Goal: Information Seeking & Learning: Learn about a topic

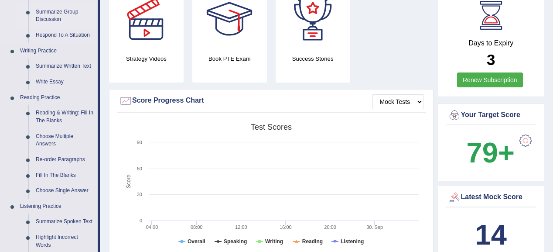
scroll to position [209, 0]
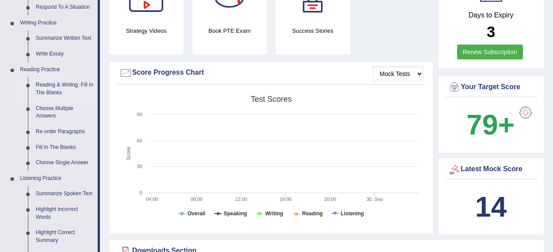
click at [58, 91] on link "Reading & Writing: Fill In The Blanks" at bounding box center [65, 88] width 66 height 23
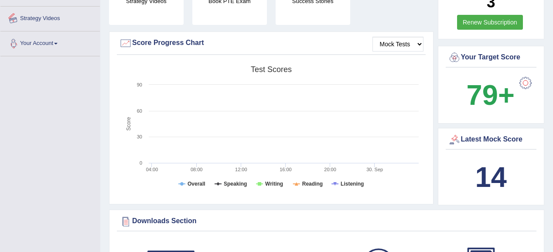
scroll to position [311, 0]
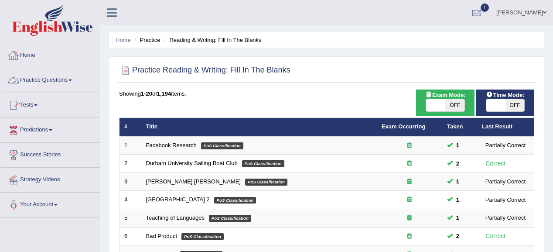
click at [44, 84] on link "Practice Questions" at bounding box center [49, 79] width 99 height 22
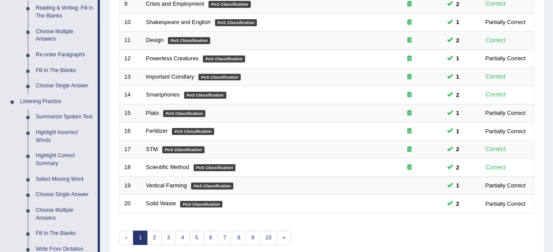
scroll to position [349, 0]
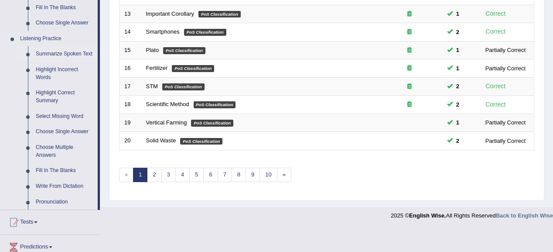
click at [62, 54] on link "Summarize Spoken Text" at bounding box center [65, 54] width 66 height 16
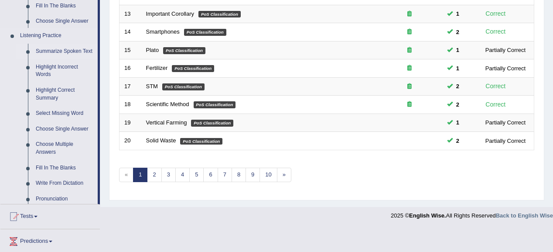
scroll to position [273, 0]
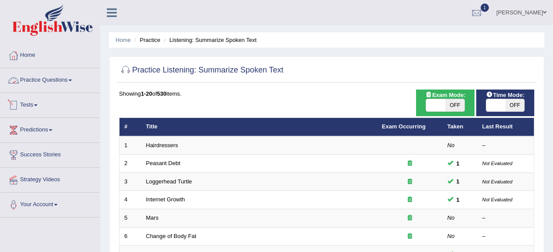
click at [44, 79] on link "Practice Questions" at bounding box center [49, 79] width 99 height 22
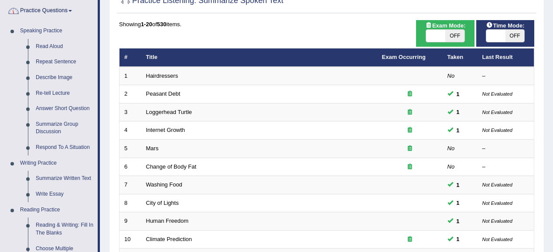
scroll to position [70, 0]
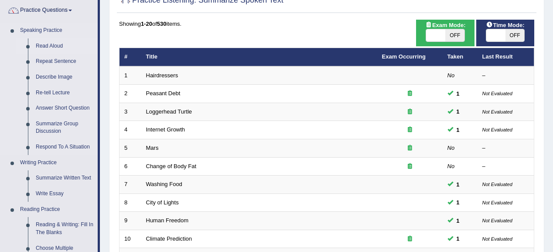
click at [47, 47] on link "Read Aloud" at bounding box center [65, 46] width 66 height 16
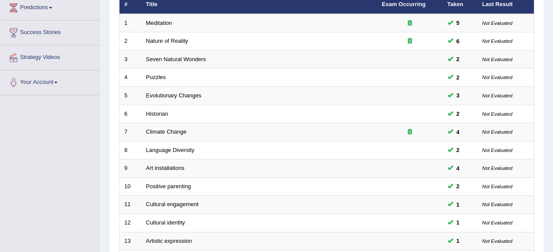
scroll to position [79, 0]
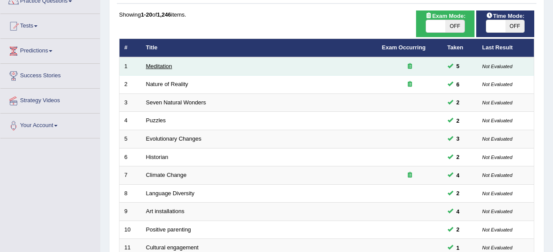
click at [153, 65] on link "Meditation" at bounding box center [159, 66] width 26 height 7
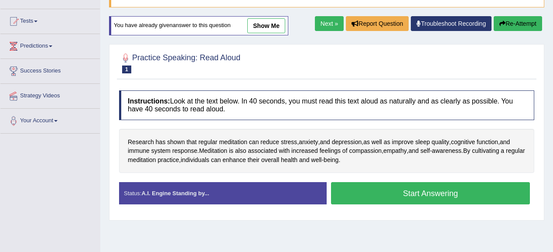
scroll to position [105, 0]
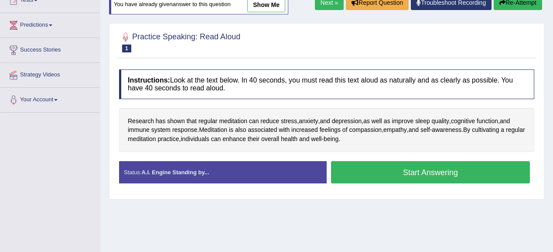
click at [463, 241] on div "Home Practice Speaking: Read Aloud Meditation * Remember to use the device Micr…" at bounding box center [326, 113] width 452 height 436
click at [423, 170] on button "Start Answering" at bounding box center [430, 172] width 199 height 22
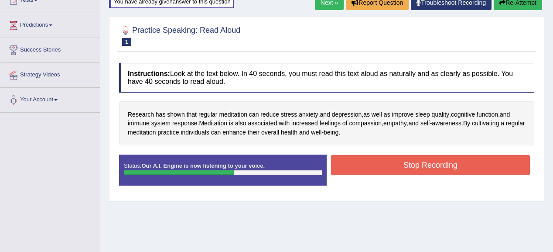
click at [405, 169] on button "Stop Recording" at bounding box center [430, 165] width 199 height 20
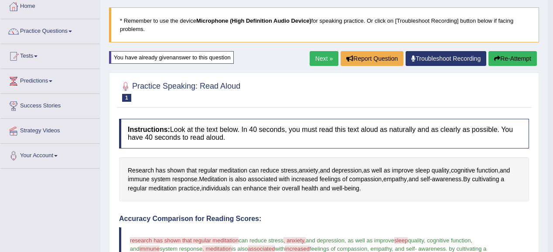
scroll to position [35, 0]
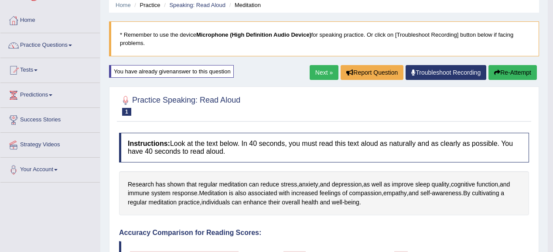
click at [324, 73] on link "Next »" at bounding box center [323, 72] width 29 height 15
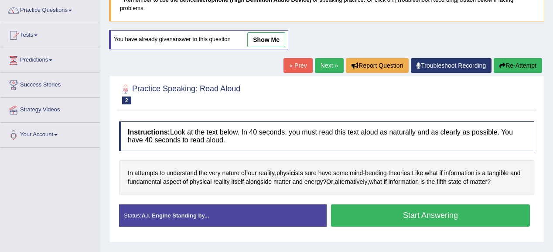
click at [351, 214] on button "Start Answering" at bounding box center [430, 215] width 199 height 22
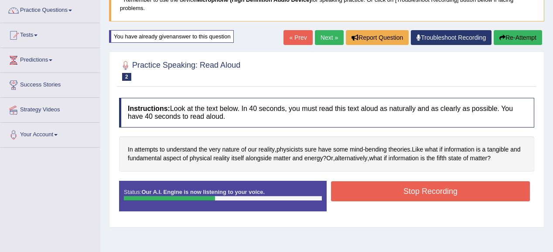
click at [404, 182] on button "Stop Recording" at bounding box center [430, 191] width 199 height 20
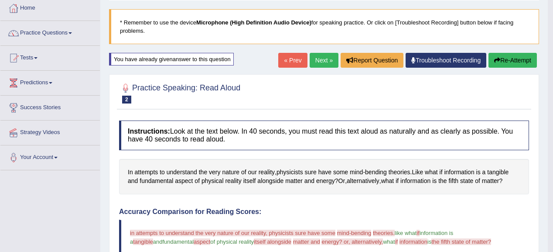
scroll to position [35, 0]
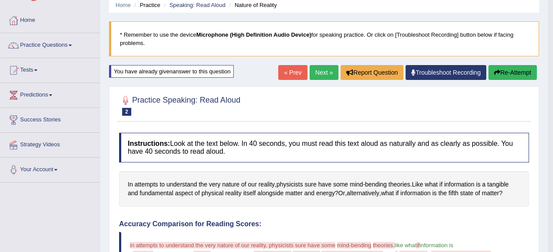
click at [506, 76] on button "Re-Attempt" at bounding box center [512, 72] width 48 height 15
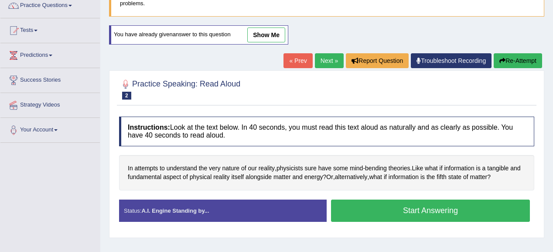
scroll to position [105, 0]
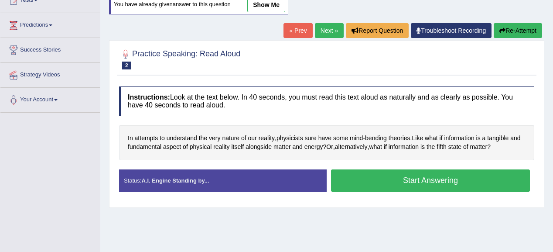
click at [374, 178] on button "Start Answering" at bounding box center [430, 180] width 199 height 22
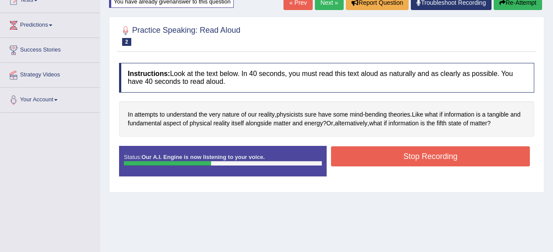
click at [410, 159] on button "Stop Recording" at bounding box center [430, 156] width 199 height 20
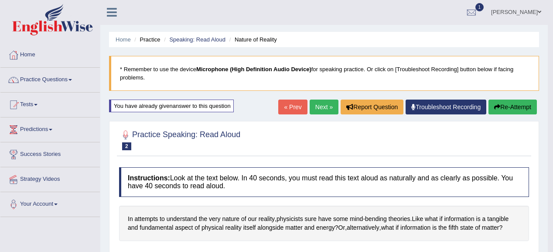
scroll to position [0, 0]
click at [321, 105] on link "Next »" at bounding box center [323, 107] width 29 height 15
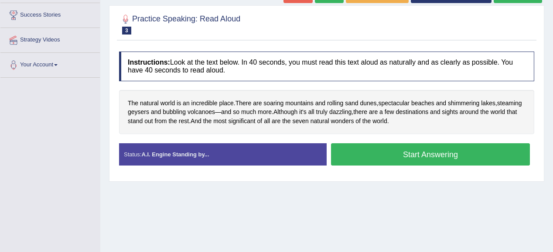
click at [443, 150] on button "Start Answering" at bounding box center [430, 154] width 199 height 22
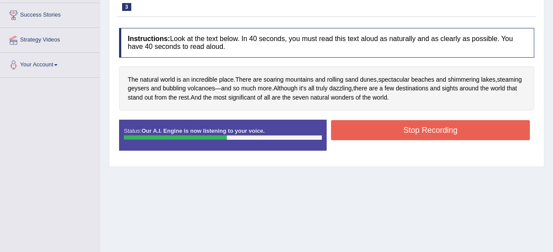
click at [466, 128] on button "Stop Recording" at bounding box center [430, 130] width 199 height 20
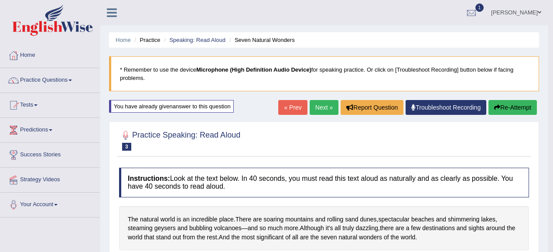
click at [509, 102] on button "Re-Attempt" at bounding box center [512, 107] width 48 height 15
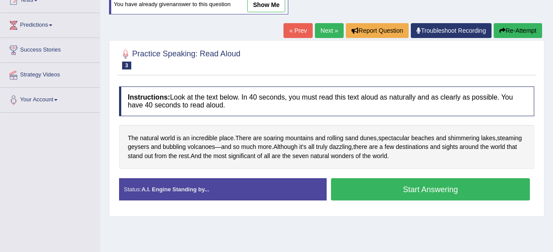
click at [401, 187] on button "Start Answering" at bounding box center [430, 189] width 199 height 22
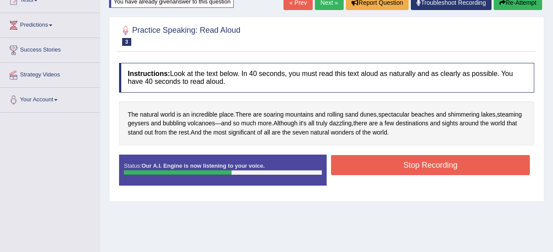
click at [349, 167] on button "Stop Recording" at bounding box center [430, 165] width 199 height 20
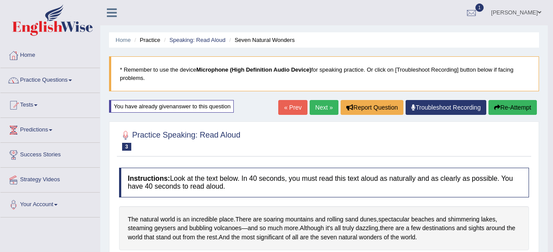
click at [315, 106] on link "Next »" at bounding box center [323, 107] width 29 height 15
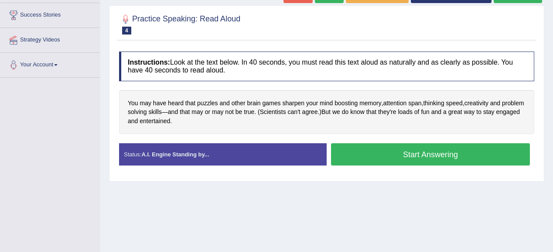
drag, startPoint x: 398, startPoint y: 150, endPoint x: 408, endPoint y: 127, distance: 24.6
click at [398, 150] on button "Start Answering" at bounding box center [430, 154] width 199 height 22
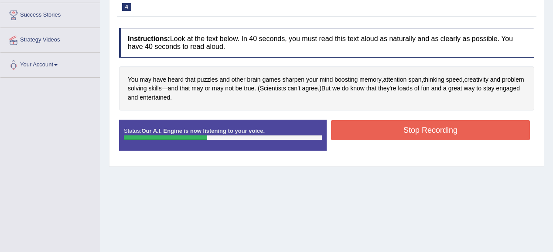
click at [385, 131] on button "Stop Recording" at bounding box center [430, 130] width 199 height 20
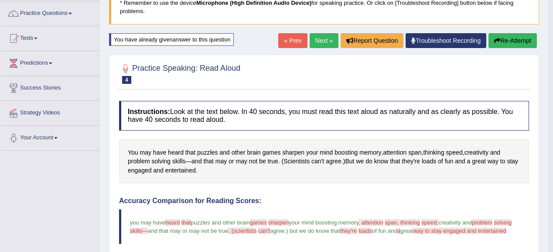
scroll to position [41, 0]
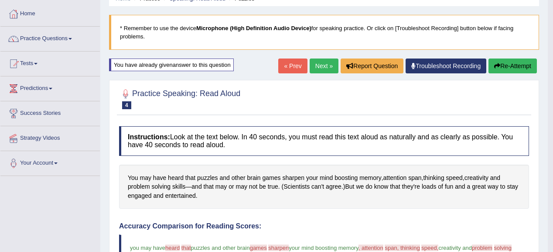
click at [506, 70] on button "Re-Attempt" at bounding box center [512, 65] width 48 height 15
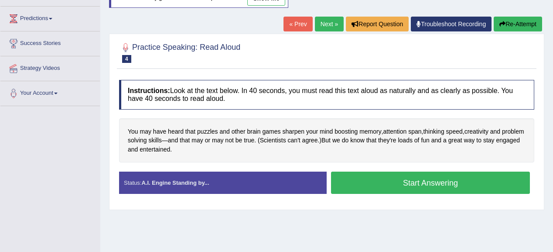
click at [389, 176] on button "Start Answering" at bounding box center [430, 182] width 199 height 22
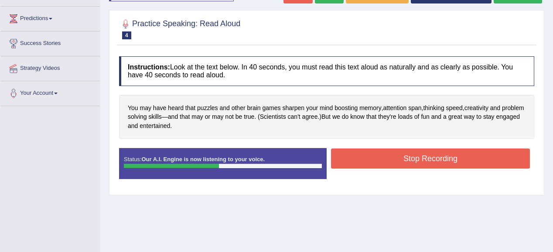
click at [392, 153] on button "Stop Recording" at bounding box center [430, 158] width 199 height 20
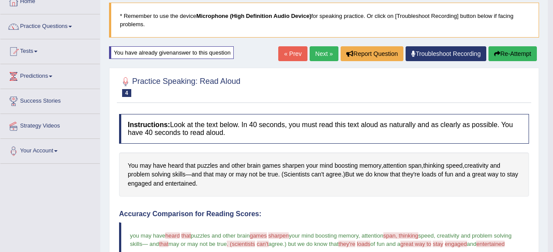
scroll to position [41, 0]
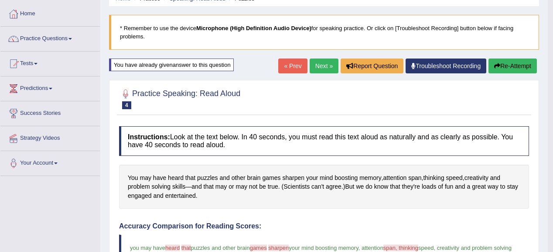
click at [318, 63] on link "Next »" at bounding box center [323, 65] width 29 height 15
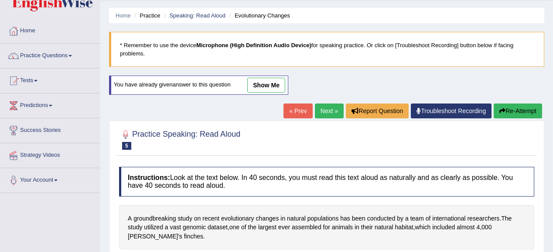
scroll to position [70, 0]
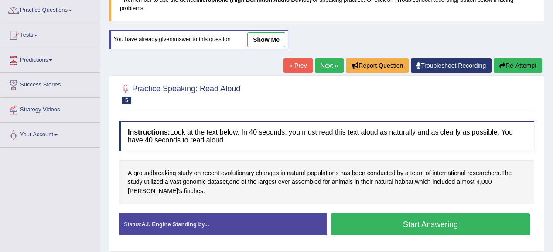
click at [423, 216] on button "Start Answering" at bounding box center [430, 224] width 199 height 22
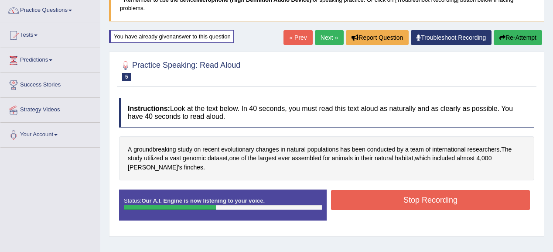
click at [457, 194] on button "Stop Recording" at bounding box center [430, 200] width 199 height 20
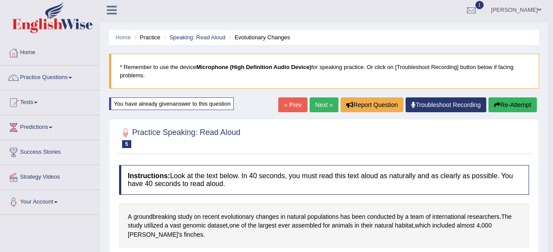
scroll to position [0, 0]
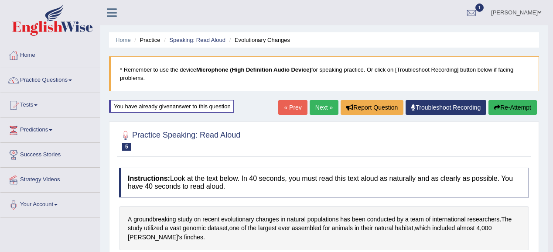
click at [521, 106] on button "Re-Attempt" at bounding box center [512, 107] width 48 height 15
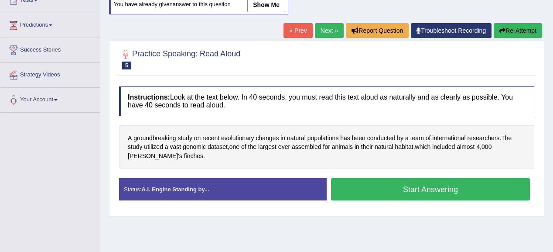
click at [470, 187] on button "Start Answering" at bounding box center [430, 189] width 199 height 22
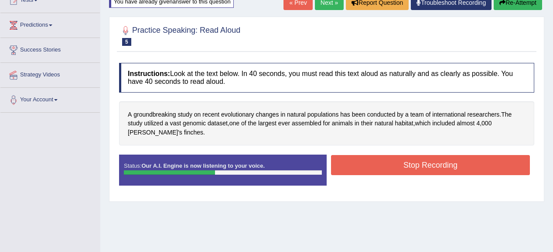
click at [430, 155] on button "Stop Recording" at bounding box center [430, 165] width 199 height 20
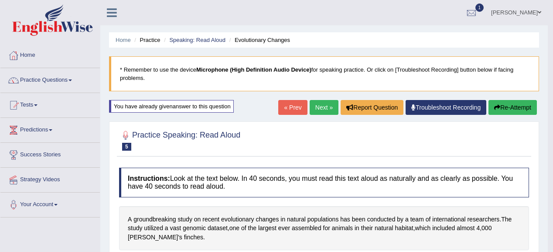
click at [513, 110] on button "Re-Attempt" at bounding box center [512, 107] width 48 height 15
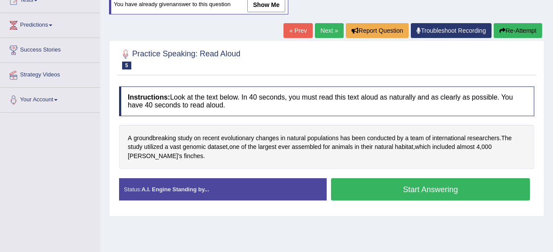
click at [366, 193] on button "Start Answering" at bounding box center [430, 189] width 199 height 22
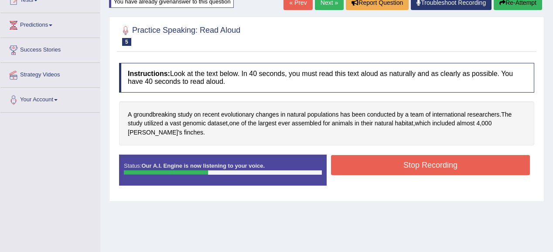
click at [429, 159] on button "Stop Recording" at bounding box center [430, 165] width 199 height 20
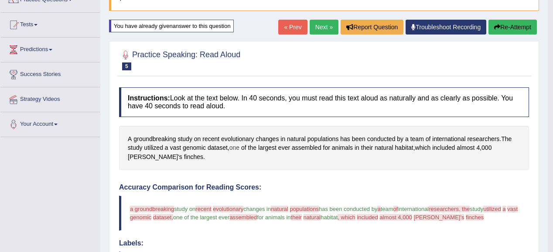
scroll to position [68, 0]
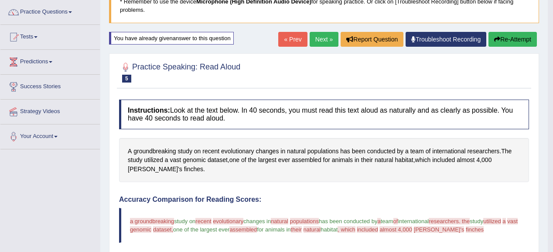
click at [314, 37] on link "Next »" at bounding box center [323, 39] width 29 height 15
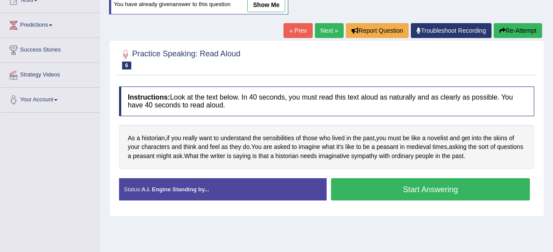
click at [404, 187] on button "Start Answering" at bounding box center [430, 189] width 199 height 22
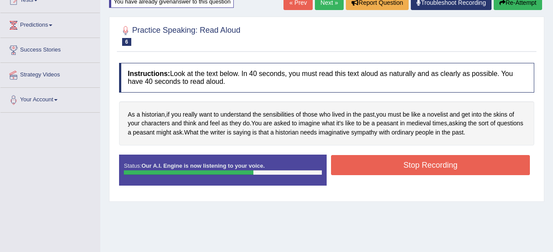
click at [401, 159] on button "Stop Recording" at bounding box center [430, 165] width 199 height 20
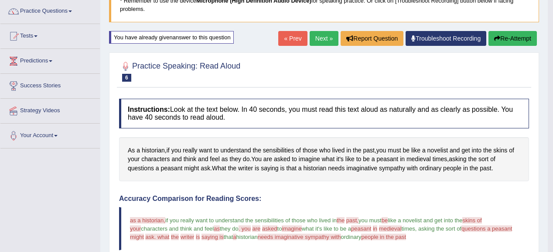
scroll to position [7, 0]
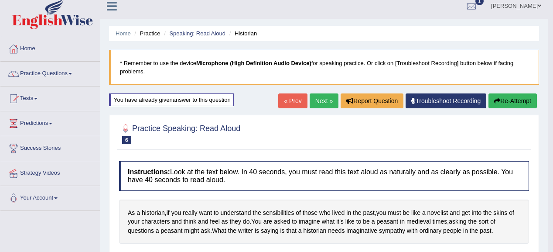
click at [500, 99] on button "Re-Attempt" at bounding box center [512, 100] width 48 height 15
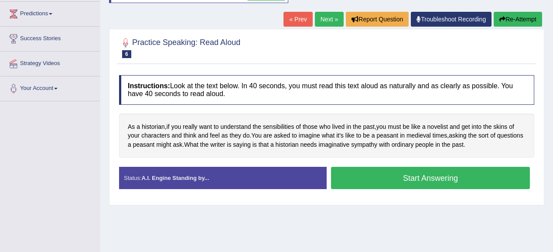
scroll to position [146, 0]
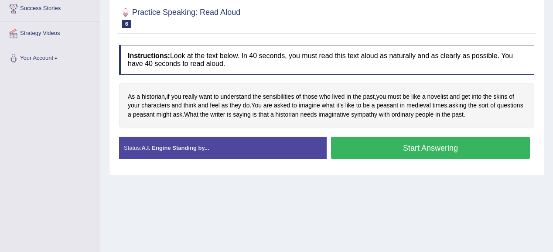
click at [370, 144] on button "Start Answering" at bounding box center [430, 147] width 199 height 22
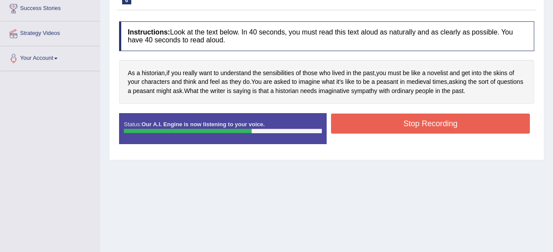
click at [399, 117] on button "Stop Recording" at bounding box center [430, 123] width 199 height 20
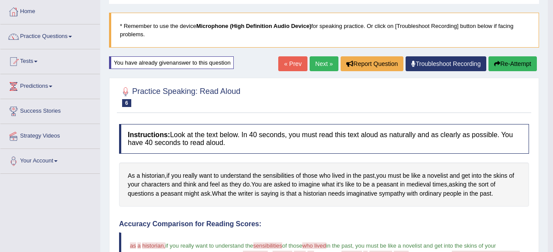
scroll to position [41, 0]
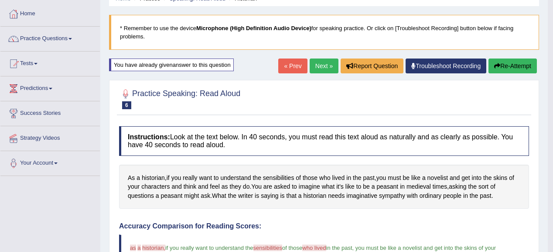
click at [315, 65] on link "Next »" at bounding box center [323, 65] width 29 height 15
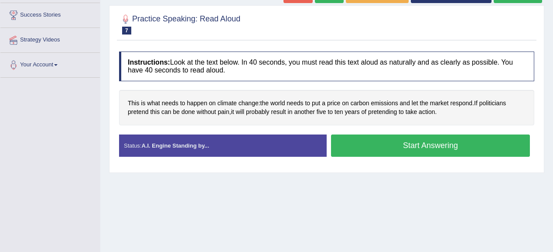
drag, startPoint x: 349, startPoint y: 132, endPoint x: 368, endPoint y: 152, distance: 27.4
click at [367, 152] on div "Instructions: Look at the text below. In 40 seconds, you must read this text al…" at bounding box center [326, 107] width 419 height 120
click at [369, 148] on button "Start Answering" at bounding box center [430, 145] width 199 height 22
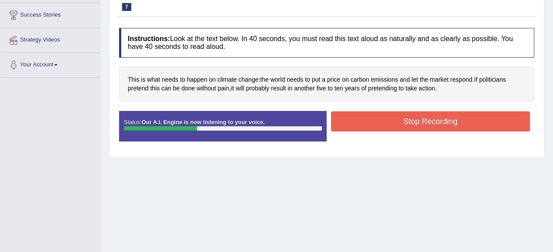
click at [402, 114] on button "Stop Recording" at bounding box center [430, 121] width 199 height 20
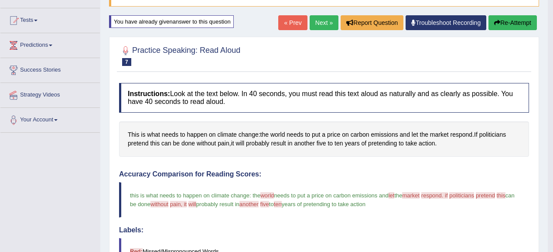
scroll to position [70, 0]
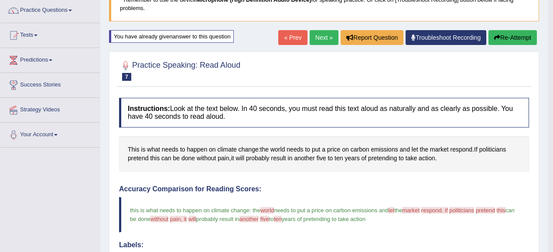
click at [316, 38] on link "Next »" at bounding box center [323, 37] width 29 height 15
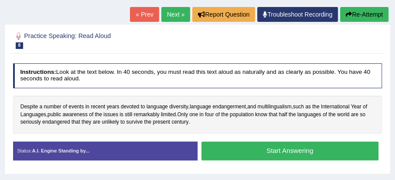
scroll to position [129, 0]
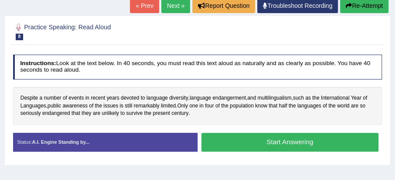
click at [256, 143] on button "Start Answering" at bounding box center [289, 142] width 177 height 19
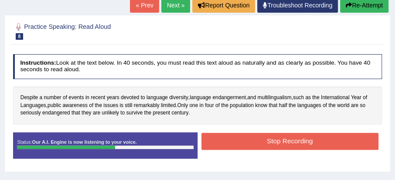
click at [263, 130] on div "Instructions: Look at the text below. In 40 seconds, you must read this text al…" at bounding box center [197, 109] width 373 height 118
click at [262, 133] on button "Stop Recording" at bounding box center [289, 141] width 177 height 17
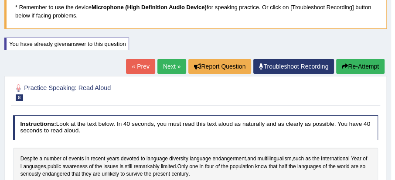
scroll to position [49, 0]
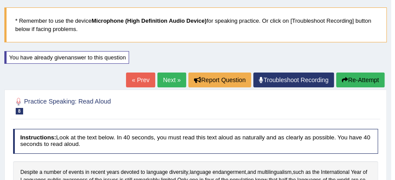
click at [362, 75] on button "Re-Attempt" at bounding box center [360, 79] width 48 height 15
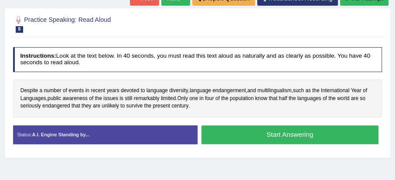
scroll to position [148, 0]
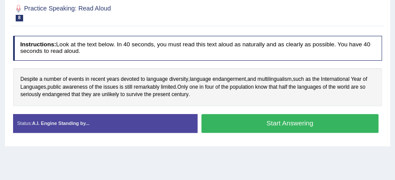
click at [249, 127] on button "Start Answering" at bounding box center [289, 123] width 177 height 19
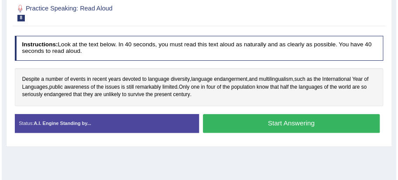
scroll to position [142, 0]
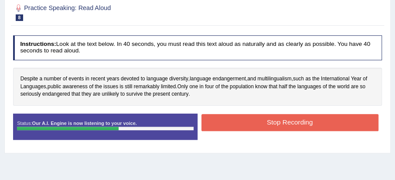
click at [232, 119] on button "Stop Recording" at bounding box center [289, 122] width 177 height 17
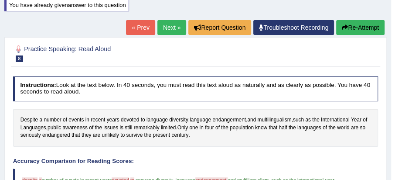
scroll to position [68, 0]
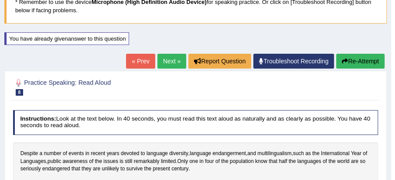
click at [176, 59] on link "Next »" at bounding box center [171, 61] width 29 height 15
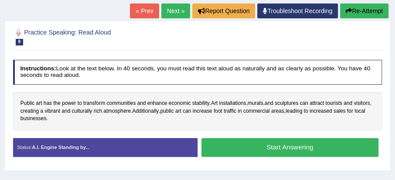
drag, startPoint x: 241, startPoint y: 150, endPoint x: 238, endPoint y: 82, distance: 68.5
click at [241, 150] on button "Start Answering" at bounding box center [289, 147] width 177 height 19
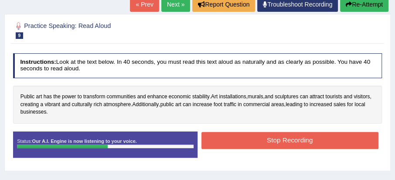
click at [229, 142] on button "Stop Recording" at bounding box center [289, 140] width 177 height 17
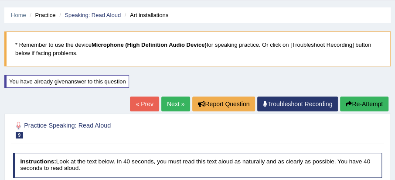
scroll to position [25, 0]
click at [366, 99] on button "Re-Attempt" at bounding box center [364, 103] width 48 height 15
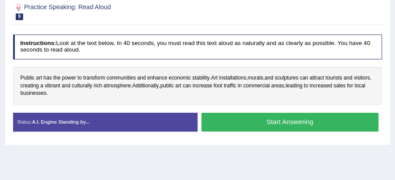
scroll to position [149, 0]
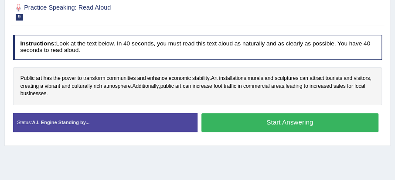
click at [255, 120] on button "Start Answering" at bounding box center [289, 122] width 177 height 19
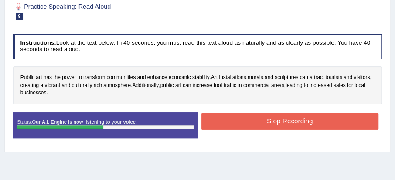
click at [276, 118] on button "Stop Recording" at bounding box center [289, 120] width 177 height 17
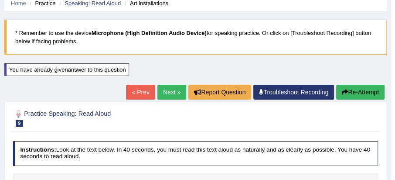
scroll to position [19, 0]
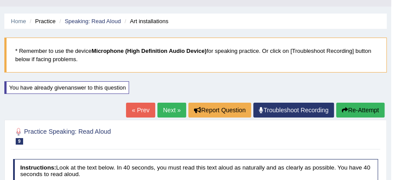
click at [167, 112] on link "Next »" at bounding box center [171, 109] width 29 height 15
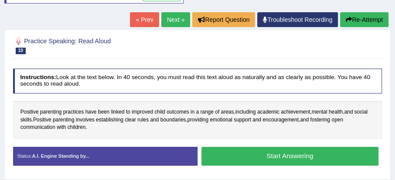
scroll to position [124, 0]
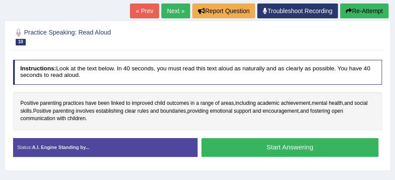
click at [230, 141] on button "Start Answering" at bounding box center [289, 147] width 177 height 19
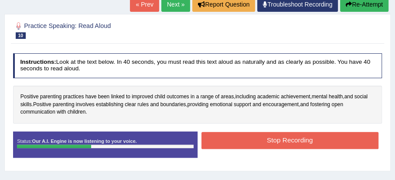
click at [265, 132] on button "Stop Recording" at bounding box center [289, 140] width 177 height 17
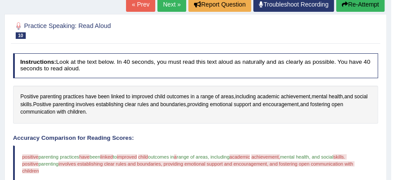
scroll to position [75, 0]
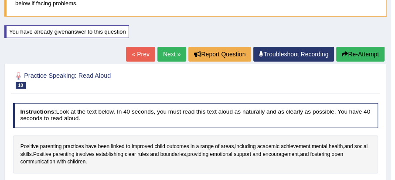
click at [176, 54] on link "Next »" at bounding box center [171, 54] width 29 height 15
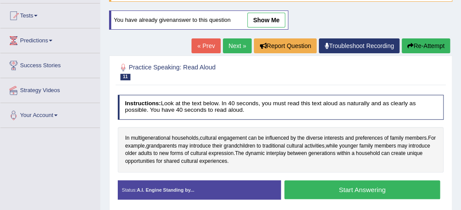
scroll to position [99, 0]
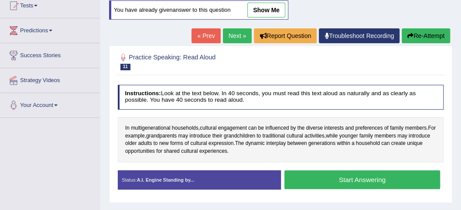
click at [188, 99] on h4 "Instructions: Look at the text below. In 40 seconds, you must read this text al…" at bounding box center [281, 97] width 326 height 25
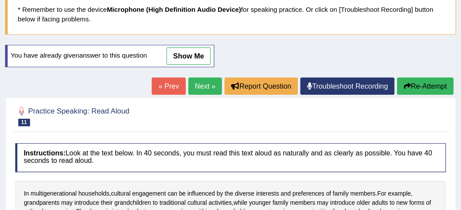
scroll to position [61, 0]
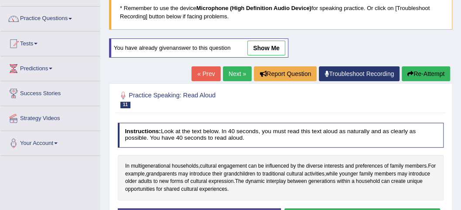
click at [126, 57] on div "You have already given answer to this question show me" at bounding box center [198, 47] width 179 height 19
click at [71, 20] on link "Practice Questions" at bounding box center [49, 18] width 99 height 22
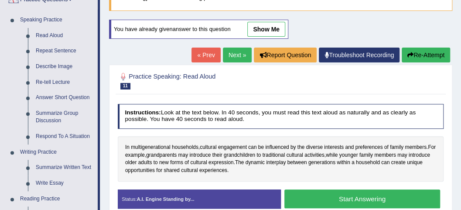
scroll to position [91, 0]
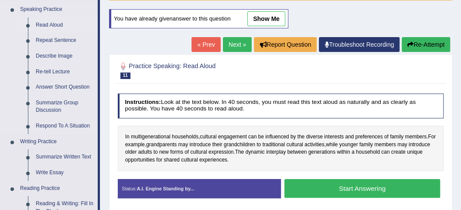
click at [58, 22] on link "Read Aloud" at bounding box center [65, 25] width 66 height 16
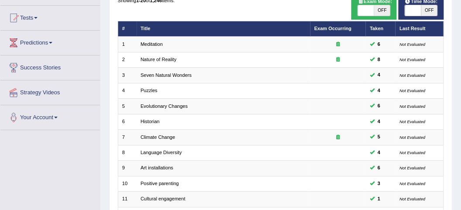
click at [422, 12] on span "OFF" at bounding box center [429, 10] width 16 height 10
checkbox input "true"
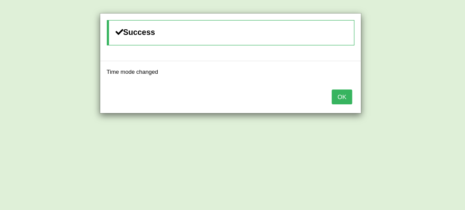
click at [341, 98] on button "OK" at bounding box center [342, 96] width 20 height 15
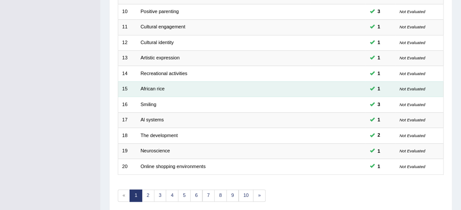
scroll to position [290, 0]
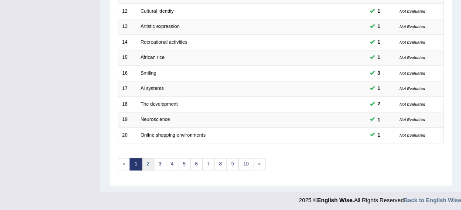
click at [150, 158] on link "2" at bounding box center [148, 164] width 13 height 12
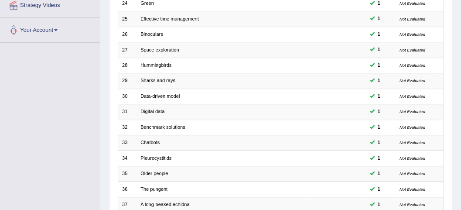
scroll to position [290, 0]
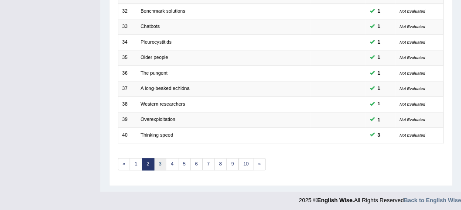
click at [154, 160] on link "3" at bounding box center [160, 164] width 13 height 12
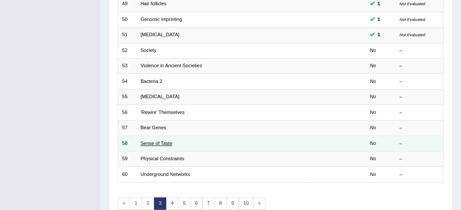
scroll to position [262, 0]
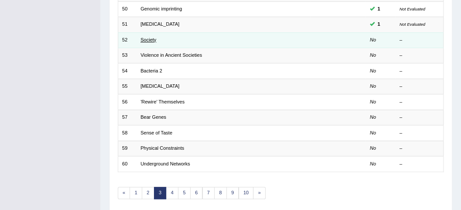
click at [151, 39] on link "Society" at bounding box center [148, 39] width 16 height 5
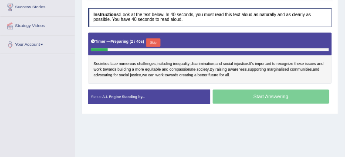
scroll to position [145, 0]
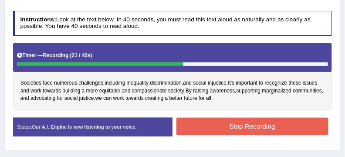
click at [224, 125] on button "Stop Recording" at bounding box center [253, 126] width 152 height 17
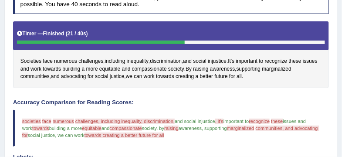
scroll to position [80, 0]
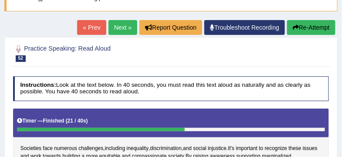
click at [326, 32] on button "Re-Attempt" at bounding box center [311, 27] width 48 height 15
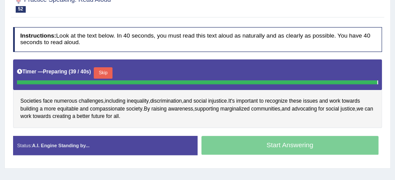
scroll to position [151, 0]
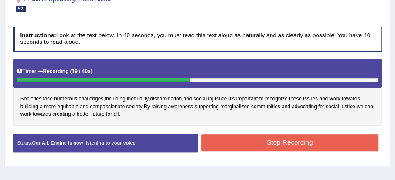
click at [236, 144] on div "Status: Our A.I. Engine is now listening to your voice. Start Answering Stop Re…" at bounding box center [197, 146] width 369 height 27
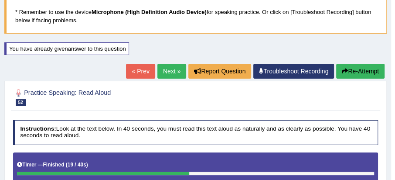
scroll to position [51, 0]
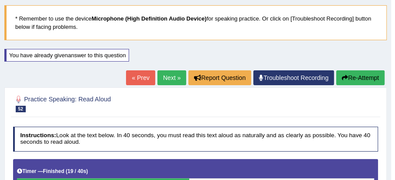
click at [175, 80] on link "Next »" at bounding box center [171, 77] width 29 height 15
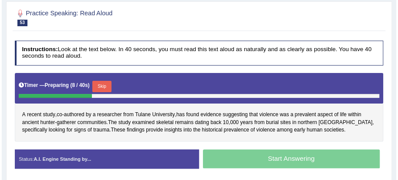
scroll to position [124, 0]
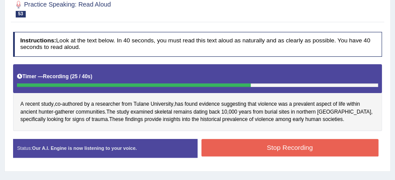
click at [238, 145] on button "Stop Recording" at bounding box center [289, 147] width 177 height 17
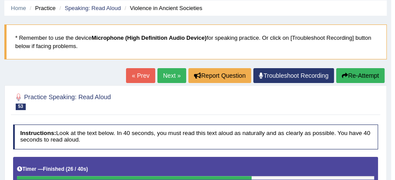
scroll to position [0, 0]
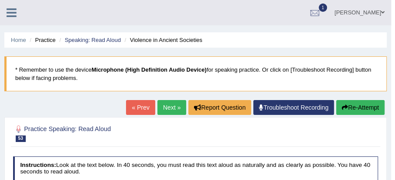
click at [168, 107] on link "Next »" at bounding box center [171, 107] width 29 height 15
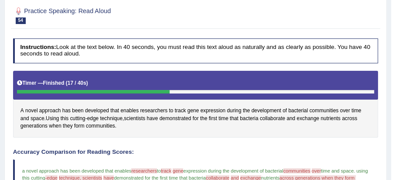
scroll to position [75, 0]
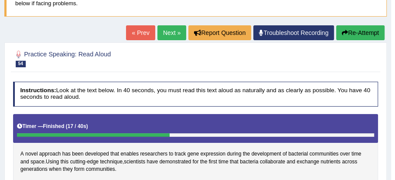
click at [167, 33] on link "Next »" at bounding box center [171, 32] width 29 height 15
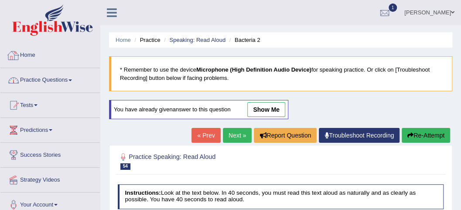
click at [49, 82] on link "Practice Questions" at bounding box center [49, 79] width 99 height 22
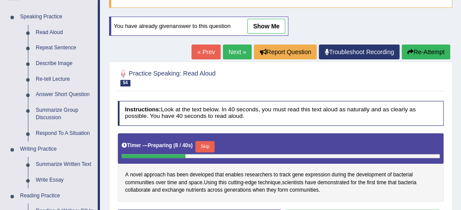
scroll to position [87, 0]
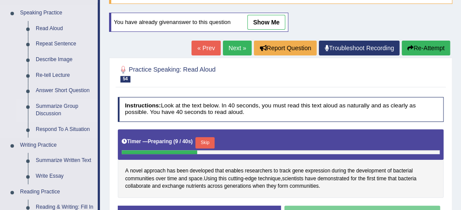
click at [60, 108] on link "Summarize Group Discussion" at bounding box center [65, 110] width 66 height 23
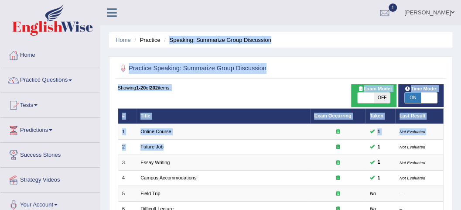
drag, startPoint x: 228, startPoint y: 23, endPoint x: 261, endPoint y: -10, distance: 46.2
click at [261, 0] on html "Toggle navigation Home Practice Questions Speaking Practice Read Aloud Repeat S…" at bounding box center [230, 105] width 461 height 210
drag, startPoint x: 261, startPoint y: -10, endPoint x: 348, endPoint y: 25, distance: 94.5
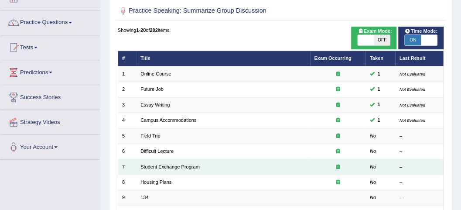
scroll to position [58, 0]
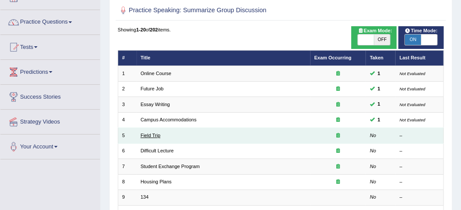
click at [154, 134] on link "Field Trip" at bounding box center [150, 135] width 20 height 5
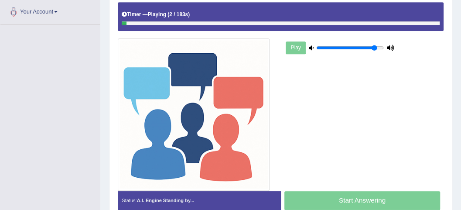
scroll to position [203, 0]
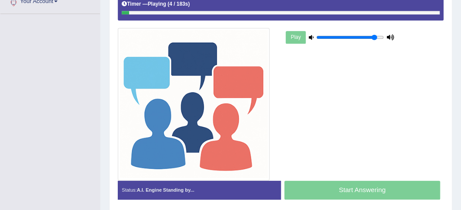
click at [330, 110] on div "Play" at bounding box center [280, 86] width 333 height 188
drag, startPoint x: 375, startPoint y: 36, endPoint x: 395, endPoint y: 37, distance: 20.1
type input "1"
click at [383, 37] on input "range" at bounding box center [349, 37] width 67 height 6
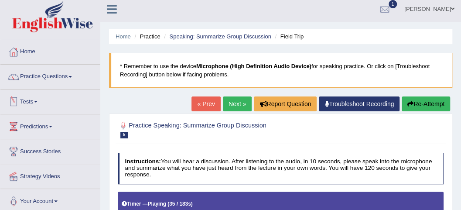
scroll to position [0, 0]
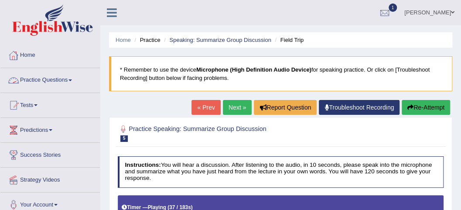
click at [57, 83] on link "Practice Questions" at bounding box center [49, 79] width 99 height 22
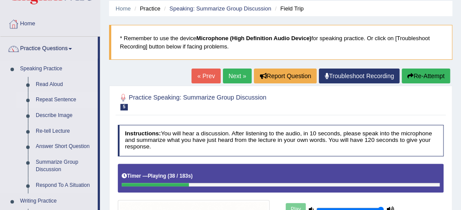
scroll to position [87, 0]
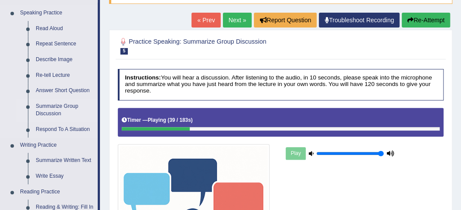
click at [59, 110] on link "Summarize Group Discussion" at bounding box center [65, 110] width 66 height 23
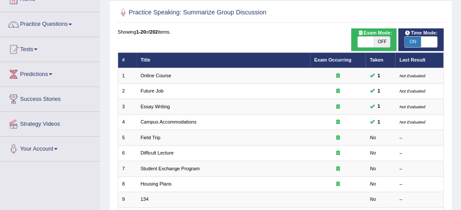
scroll to position [58, 0]
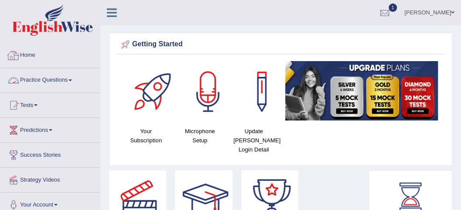
click at [64, 85] on link "Practice Questions" at bounding box center [49, 79] width 99 height 22
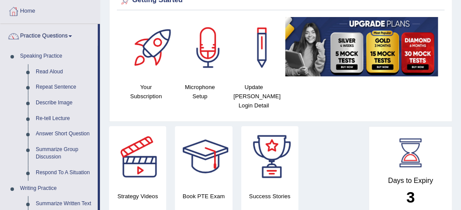
scroll to position [58, 0]
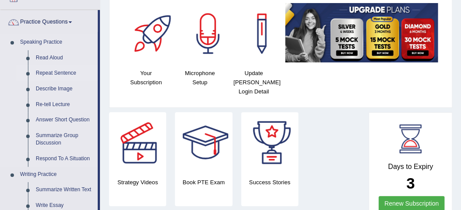
click at [62, 73] on link "Repeat Sentence" at bounding box center [65, 73] width 66 height 16
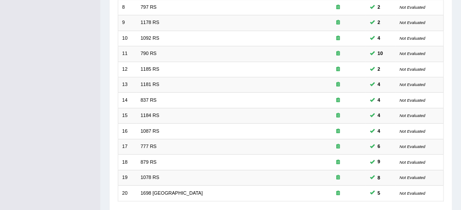
scroll to position [290, 0]
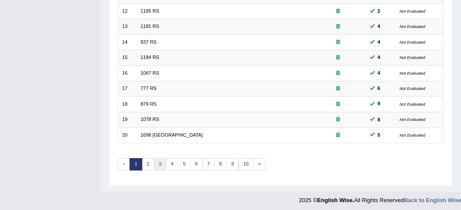
click at [160, 160] on link "3" at bounding box center [160, 164] width 13 height 12
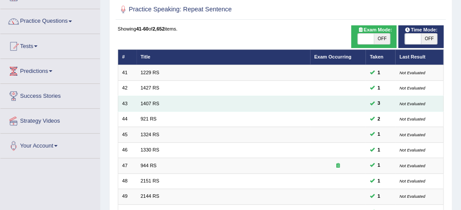
scroll to position [58, 0]
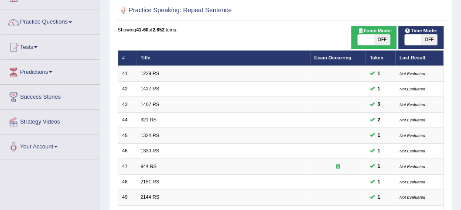
click at [429, 37] on span "OFF" at bounding box center [429, 39] width 16 height 10
checkbox input "true"
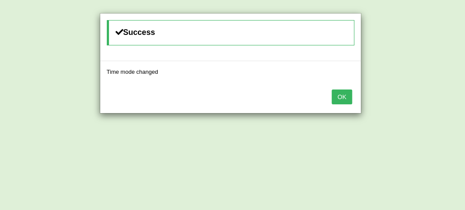
click at [344, 93] on button "OK" at bounding box center [342, 96] width 20 height 15
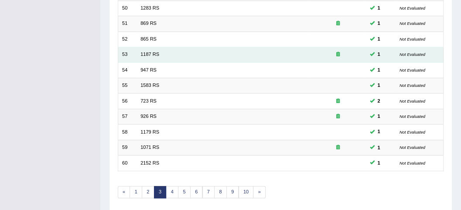
scroll to position [290, 0]
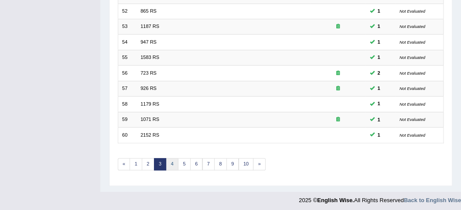
click at [167, 159] on link "4" at bounding box center [172, 164] width 13 height 12
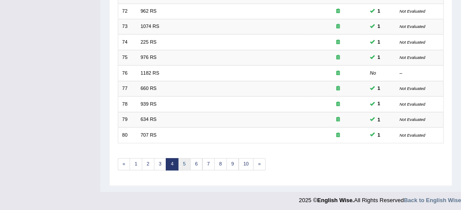
click at [180, 160] on link "5" at bounding box center [184, 164] width 13 height 12
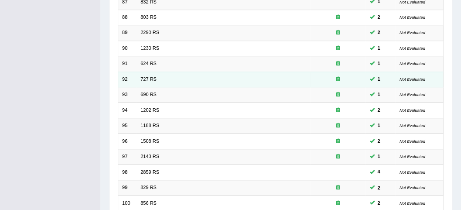
scroll to position [290, 0]
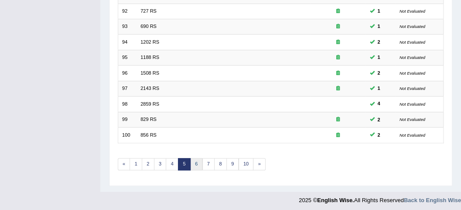
click at [193, 164] on link "6" at bounding box center [196, 164] width 13 height 12
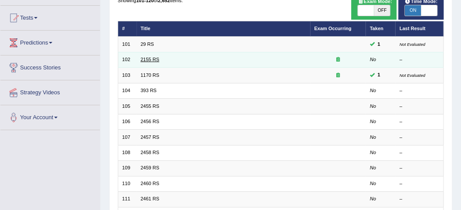
click at [154, 59] on link "2155 RS" at bounding box center [149, 59] width 19 height 5
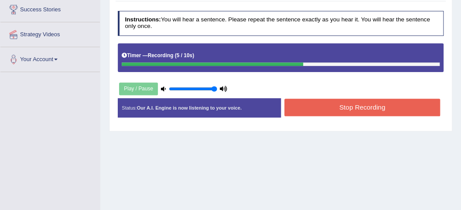
click at [363, 101] on button "Stop Recording" at bounding box center [362, 107] width 156 height 17
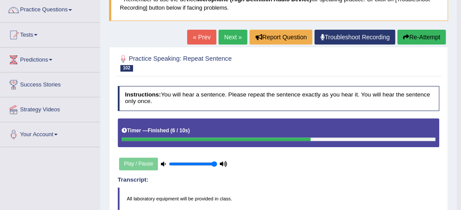
scroll to position [58, 0]
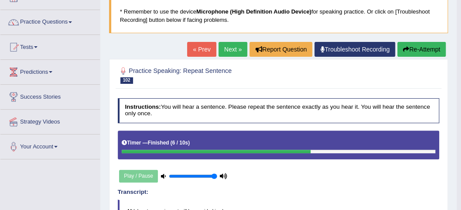
click at [234, 50] on link "Next »" at bounding box center [232, 49] width 29 height 15
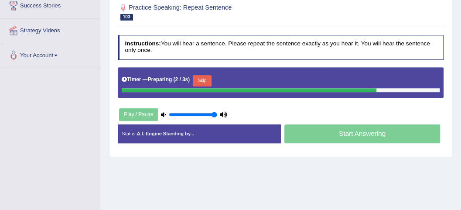
scroll to position [116, 0]
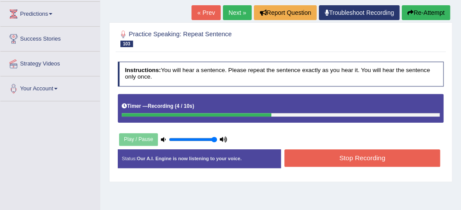
click at [359, 150] on button "Stop Recording" at bounding box center [362, 157] width 156 height 17
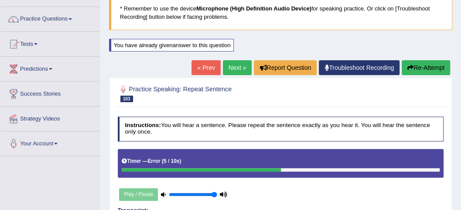
scroll to position [44, 0]
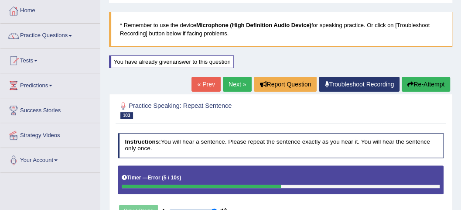
click at [427, 61] on div "Home Practice Speaking: Repeat Sentence 1170 RS * Remember to use the device Mi…" at bounding box center [280, 174] width 360 height 436
click at [425, 80] on button "Re-Attempt" at bounding box center [425, 84] width 48 height 15
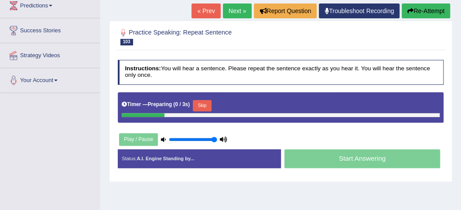
scroll to position [132, 0]
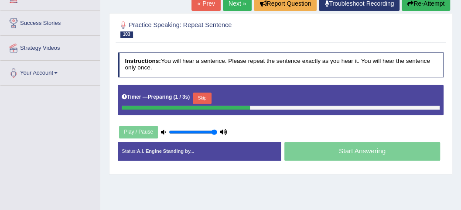
click at [207, 94] on button "Skip" at bounding box center [202, 97] width 19 height 11
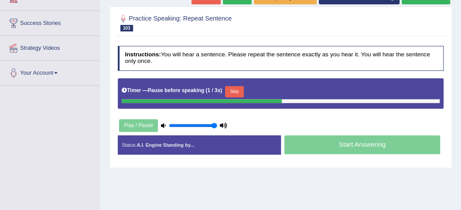
click at [238, 86] on button "Skip" at bounding box center [234, 91] width 19 height 11
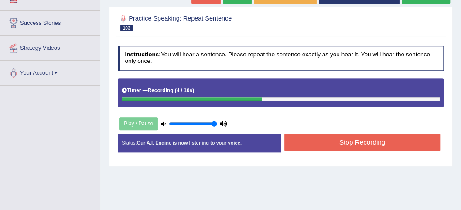
click at [364, 138] on button "Stop Recording" at bounding box center [362, 141] width 156 height 17
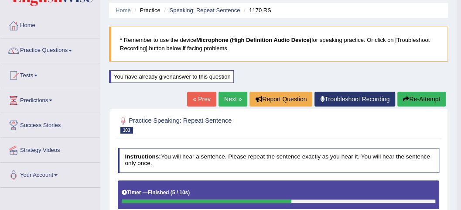
scroll to position [16, 0]
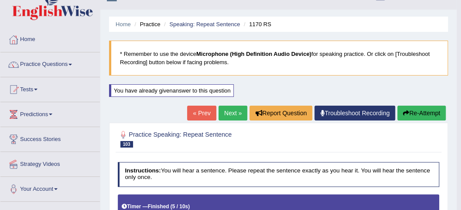
click at [236, 109] on link "Next »" at bounding box center [232, 112] width 29 height 15
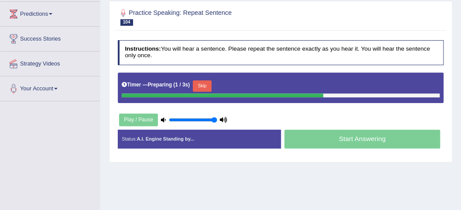
click at [201, 80] on button "Skip" at bounding box center [202, 85] width 19 height 11
click at [240, 89] on button "Skip" at bounding box center [234, 85] width 19 height 11
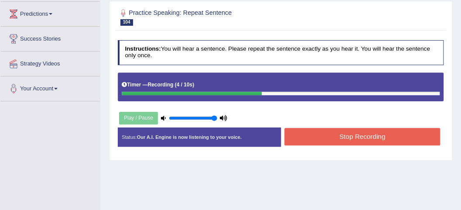
click at [342, 133] on button "Stop Recording" at bounding box center [362, 136] width 156 height 17
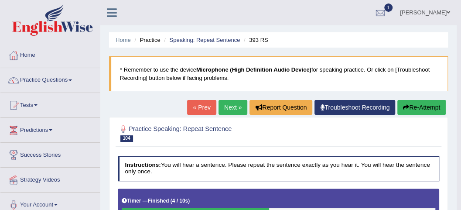
click at [228, 112] on link "Next »" at bounding box center [232, 107] width 29 height 15
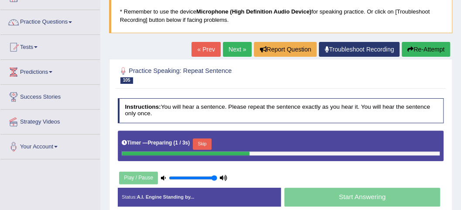
click at [206, 142] on button "Skip" at bounding box center [202, 143] width 19 height 11
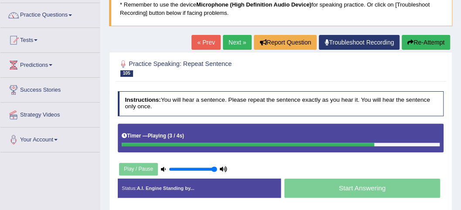
scroll to position [87, 0]
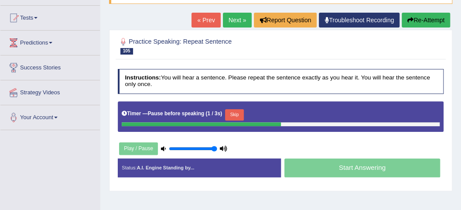
click at [239, 115] on button "Skip" at bounding box center [234, 114] width 19 height 11
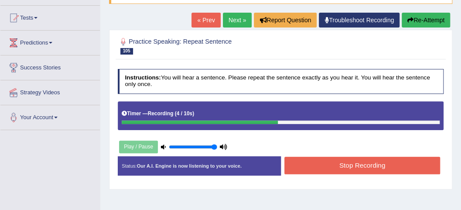
click at [348, 166] on button "Stop Recording" at bounding box center [362, 164] width 156 height 17
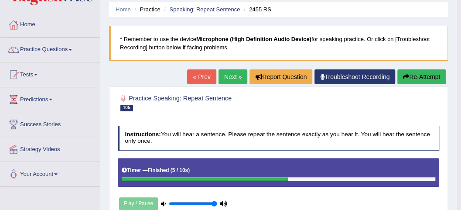
scroll to position [0, 0]
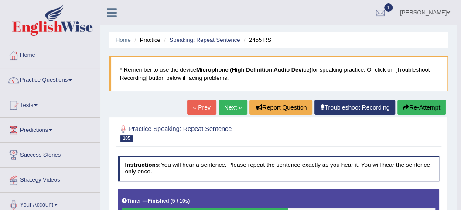
click at [225, 110] on link "Next »" at bounding box center [232, 107] width 29 height 15
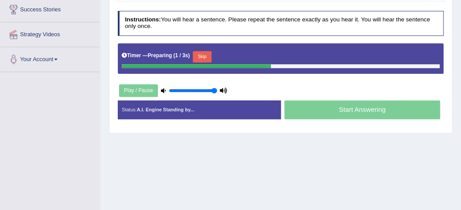
click at [202, 51] on button "Skip" at bounding box center [202, 56] width 19 height 11
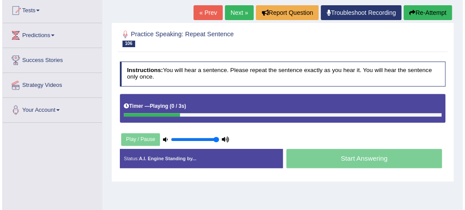
scroll to position [87, 0]
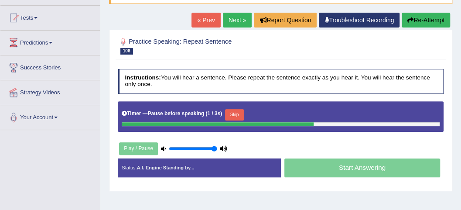
click at [240, 112] on button "Skip" at bounding box center [234, 114] width 19 height 11
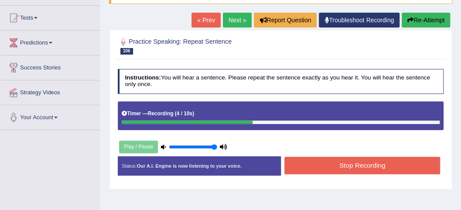
click at [325, 164] on button "Stop Recording" at bounding box center [362, 164] width 156 height 17
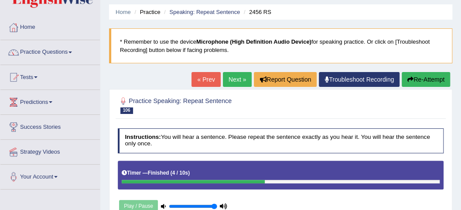
scroll to position [0, 0]
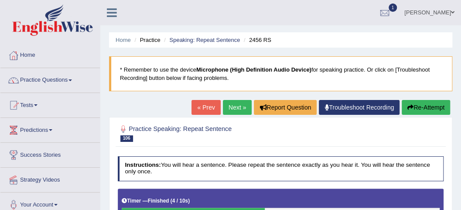
click at [230, 105] on link "Next »" at bounding box center [237, 107] width 29 height 15
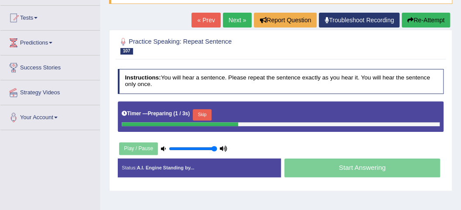
drag, startPoint x: 209, startPoint y: 95, endPoint x: 205, endPoint y: 129, distance: 34.7
click at [207, 98] on div "Instructions: You will hear a sentence. Please repeat the sentence exactly as y…" at bounding box center [281, 126] width 330 height 122
click at [207, 119] on div "Skip" at bounding box center [202, 115] width 19 height 13
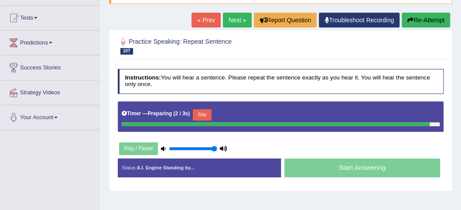
click at [207, 116] on button "Skip" at bounding box center [202, 114] width 19 height 11
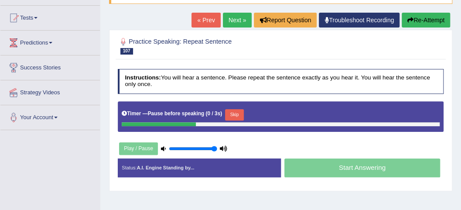
click at [247, 111] on div "Timer — Pause before speaking ( 0 / 3s ) Skip" at bounding box center [281, 114] width 318 height 15
click at [241, 112] on button "Skip" at bounding box center [234, 114] width 19 height 11
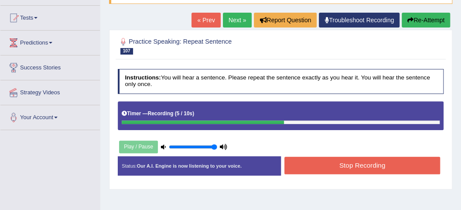
click at [326, 164] on button "Stop Recording" at bounding box center [362, 164] width 156 height 17
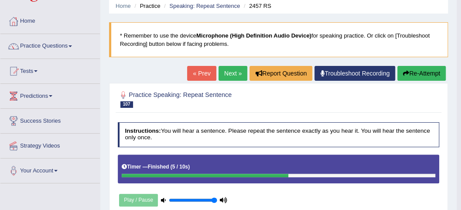
scroll to position [29, 0]
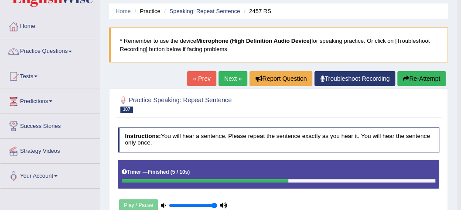
click at [405, 78] on icon "button" at bounding box center [406, 78] width 6 height 6
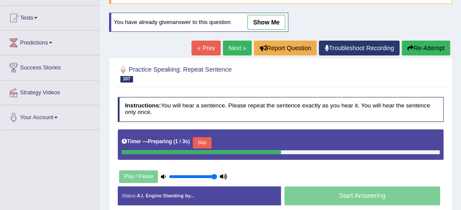
click at [207, 141] on button "Skip" at bounding box center [202, 142] width 19 height 11
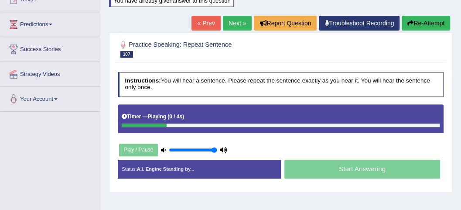
scroll to position [116, 0]
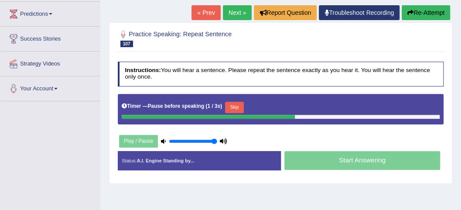
click at [236, 104] on button "Skip" at bounding box center [234, 107] width 19 height 11
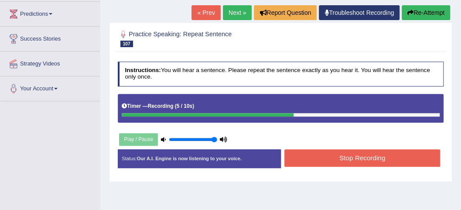
click at [341, 156] on button "Stop Recording" at bounding box center [362, 157] width 156 height 17
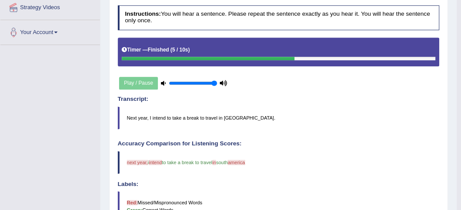
scroll to position [115, 0]
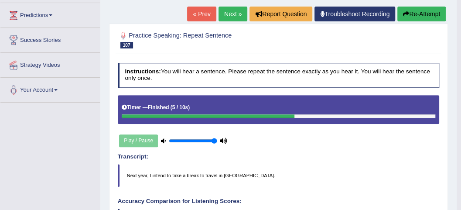
click at [226, 13] on link "Next »" at bounding box center [232, 14] width 29 height 15
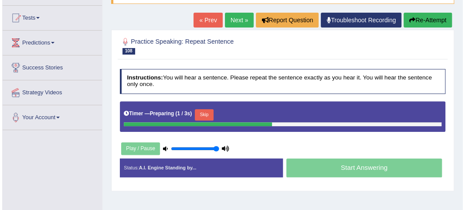
scroll to position [116, 0]
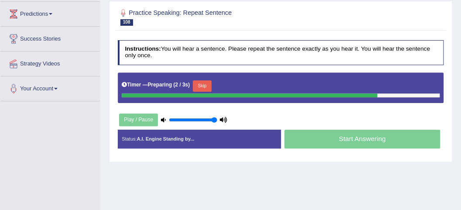
click at [210, 83] on button "Skip" at bounding box center [202, 85] width 19 height 11
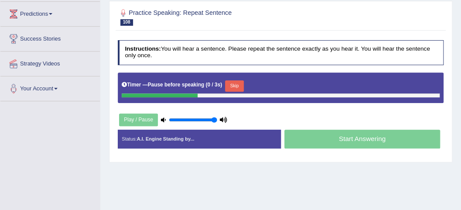
click at [231, 81] on button "Skip" at bounding box center [234, 85] width 19 height 11
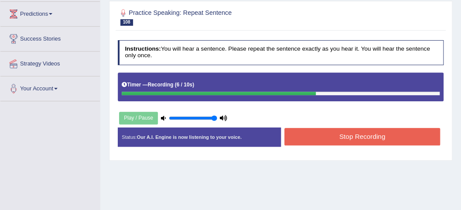
click at [345, 141] on button "Stop Recording" at bounding box center [362, 136] width 156 height 17
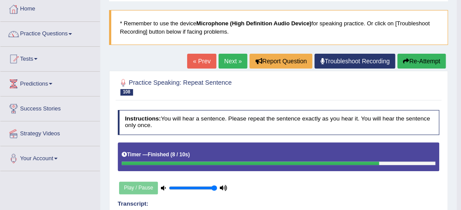
scroll to position [0, 0]
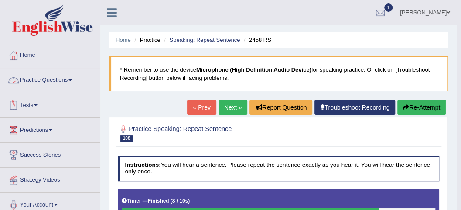
click at [74, 79] on link "Practice Questions" at bounding box center [49, 79] width 99 height 22
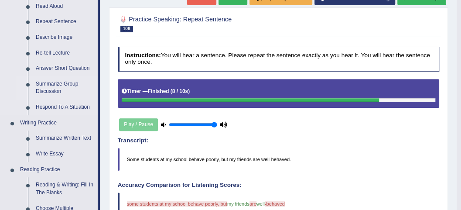
scroll to position [145, 0]
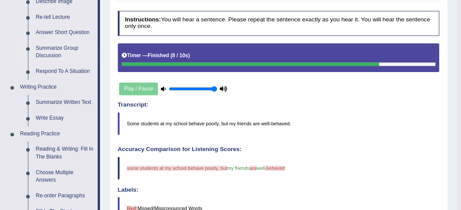
click at [57, 46] on link "Summarize Group Discussion" at bounding box center [65, 52] width 66 height 23
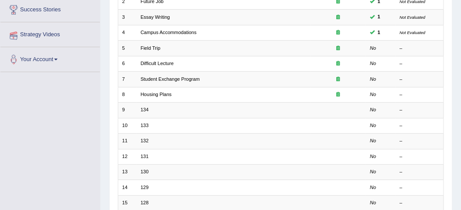
scroll to position [145, 0]
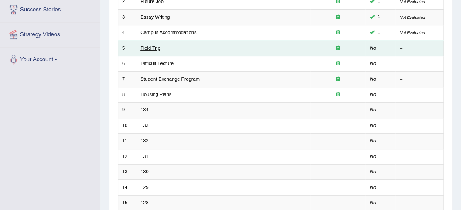
click at [148, 45] on link "Field Trip" at bounding box center [150, 47] width 20 height 5
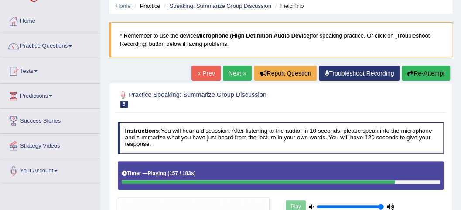
scroll to position [29, 0]
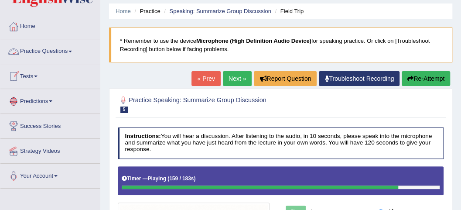
click at [65, 51] on link "Practice Questions" at bounding box center [49, 50] width 99 height 22
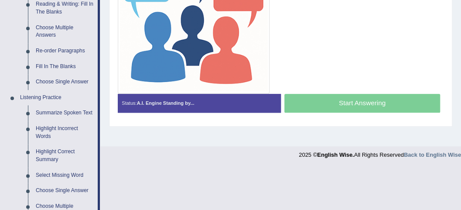
scroll to position [290, 0]
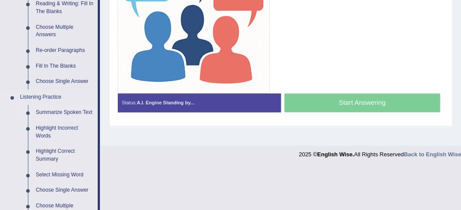
click at [51, 108] on link "Summarize Spoken Text" at bounding box center [65, 113] width 66 height 16
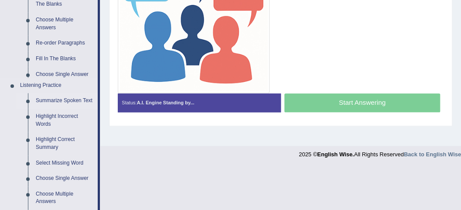
scroll to position [182, 0]
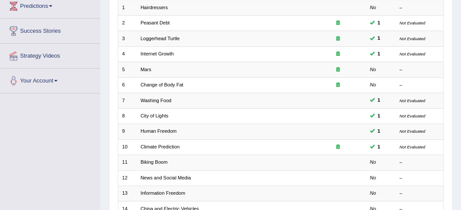
scroll to position [174, 0]
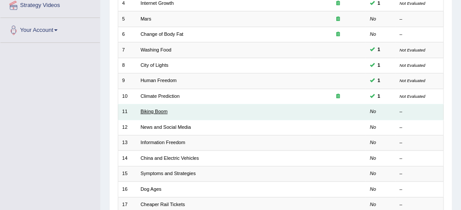
click at [144, 109] on link "Biking Boom" at bounding box center [153, 111] width 27 height 5
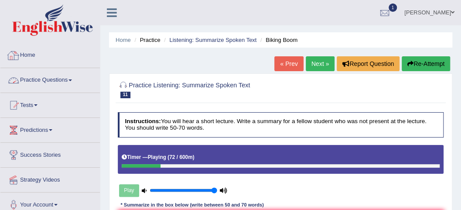
click at [58, 81] on link "Practice Questions" at bounding box center [49, 79] width 99 height 22
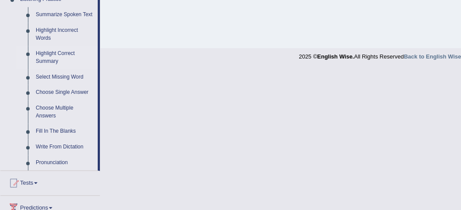
scroll to position [377, 0]
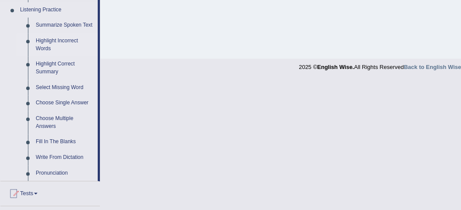
click at [47, 43] on link "Highlight Incorrect Words" at bounding box center [65, 44] width 66 height 23
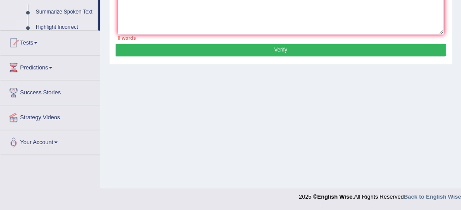
scroll to position [248, 0]
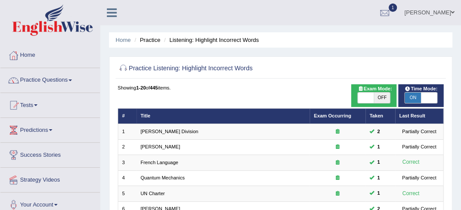
click at [187, 61] on div "Practice Listening: Highlight Incorrect Words" at bounding box center [281, 70] width 330 height 18
click at [70, 77] on link "Practice Questions" at bounding box center [49, 79] width 99 height 22
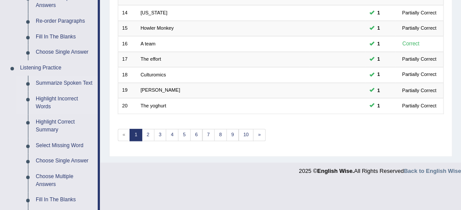
scroll to position [407, 0]
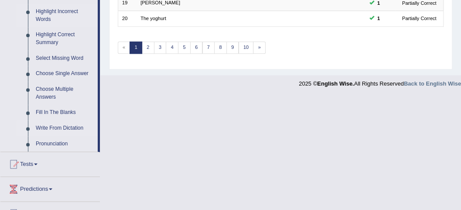
click at [60, 125] on link "Write From Dictation" at bounding box center [65, 128] width 66 height 16
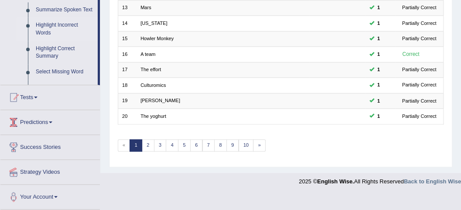
scroll to position [290, 0]
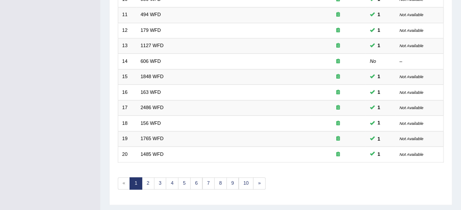
scroll to position [290, 0]
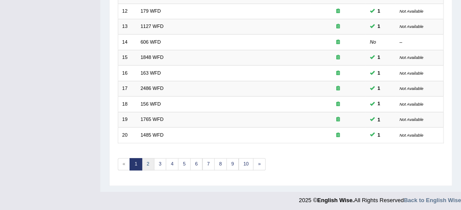
click at [149, 160] on link "2" at bounding box center [148, 164] width 13 height 12
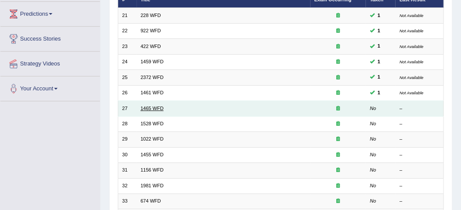
click at [150, 107] on link "1465 WFD" at bounding box center [151, 107] width 23 height 5
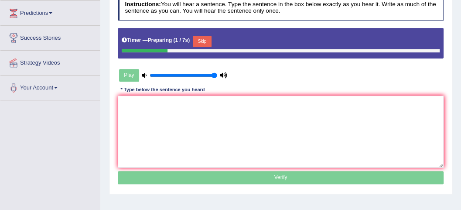
scroll to position [145, 0]
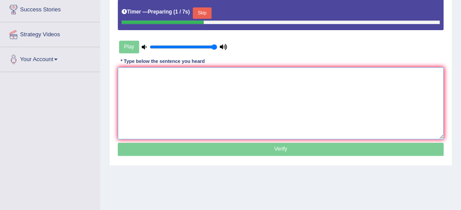
click at [132, 90] on textarea at bounding box center [281, 103] width 326 height 72
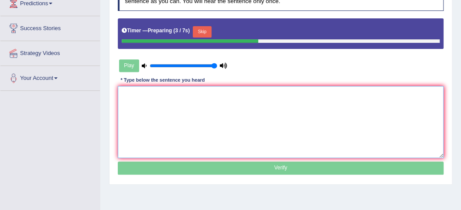
scroll to position [116, 0]
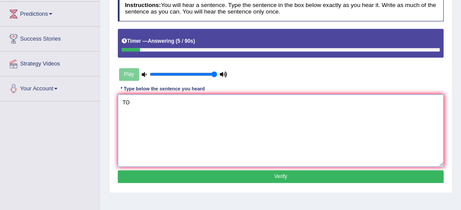
type textarea "T"
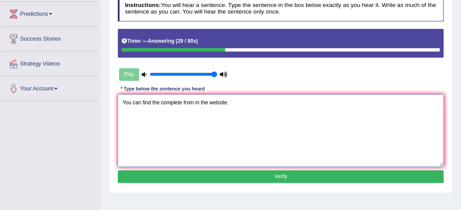
drag, startPoint x: 201, startPoint y: 85, endPoint x: 196, endPoint y: 119, distance: 33.6
click at [196, 119] on textarea "You can find the complete from in the website." at bounding box center [281, 130] width 326 height 72
type textarea "You can find the complete from in the website."
click at [252, 175] on button "Verify" at bounding box center [281, 176] width 326 height 13
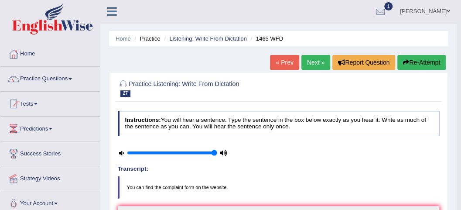
scroll to position [0, 0]
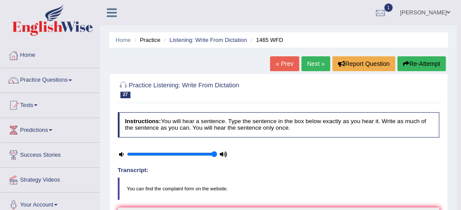
click at [312, 61] on link "Next »" at bounding box center [315, 63] width 29 height 15
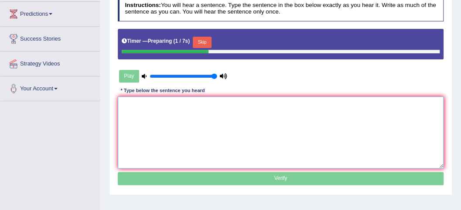
click at [132, 119] on textarea at bounding box center [281, 132] width 326 height 72
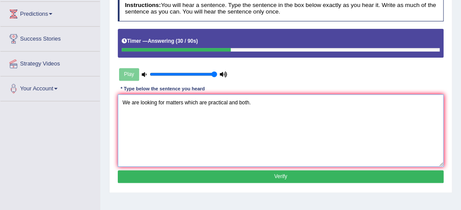
type textarea "We are looking for matters which are practical and both."
click at [257, 168] on div "Instructions: You will hear a sentence. Type the sentence in the box below exac…" at bounding box center [281, 91] width 330 height 196
click at [257, 178] on button "Verify" at bounding box center [281, 176] width 326 height 13
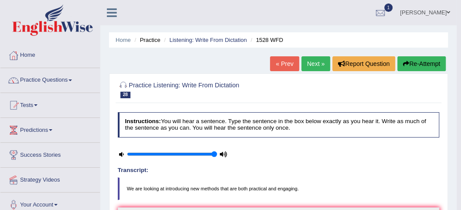
click at [311, 57] on link "Next »" at bounding box center [315, 63] width 29 height 15
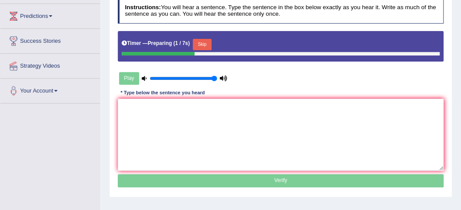
scroll to position [116, 0]
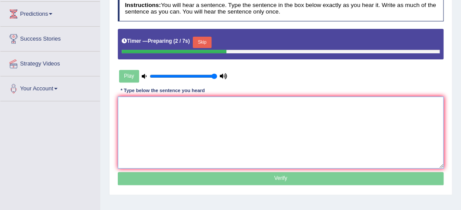
click at [136, 111] on textarea at bounding box center [281, 132] width 326 height 72
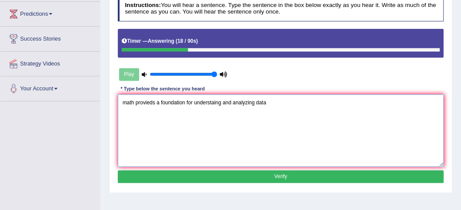
click at [125, 100] on textarea "math provieds a foundation for understaing and analyzing data" at bounding box center [281, 130] width 326 height 72
click at [133, 100] on textarea "Math provieds a foundation for understaing and analyzing data" at bounding box center [281, 130] width 326 height 72
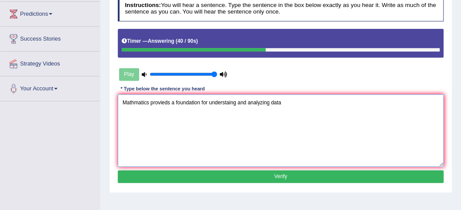
click at [286, 99] on textarea "Mathmatics provieds a foundation for understaing and analyzing data" at bounding box center [281, 130] width 326 height 72
type textarea "Mathmatics provieds a foundation for understaing and analyzing data."
click at [253, 178] on button "Verify" at bounding box center [281, 176] width 326 height 13
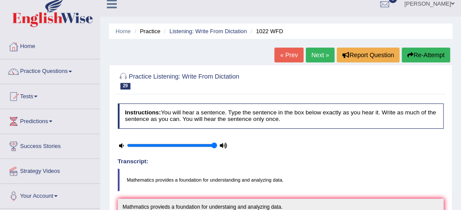
scroll to position [0, 0]
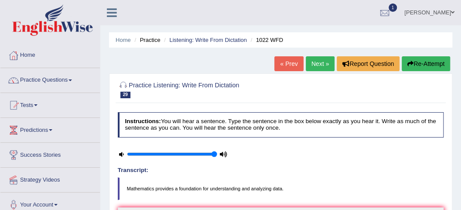
click at [312, 68] on link "Next »" at bounding box center [320, 63] width 29 height 15
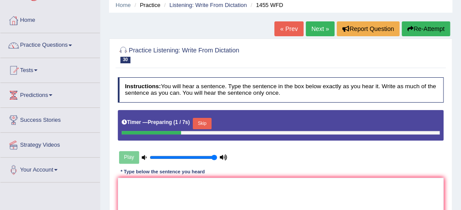
scroll to position [87, 0]
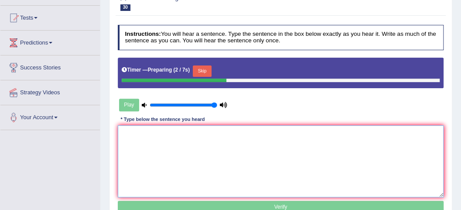
click at [146, 143] on textarea at bounding box center [281, 161] width 326 height 72
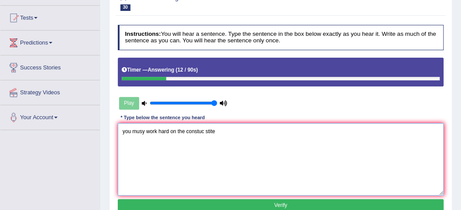
click at [133, 132] on textarea "you musy work hard on the constuc stite" at bounding box center [281, 159] width 326 height 72
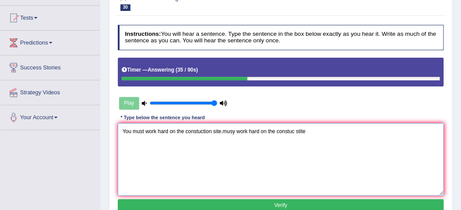
drag, startPoint x: 223, startPoint y: 130, endPoint x: 317, endPoint y: 134, distance: 94.2
click at [317, 134] on textarea "You must work hard on the constuction site.musy work hard on the constuc stite" at bounding box center [281, 159] width 326 height 72
type textarea "You must work hard on the constuction site."
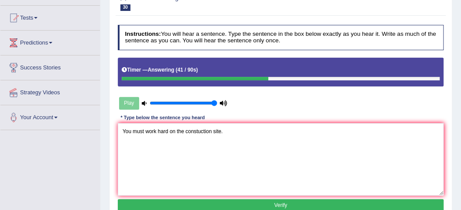
click at [210, 202] on button "Verify" at bounding box center [281, 205] width 326 height 13
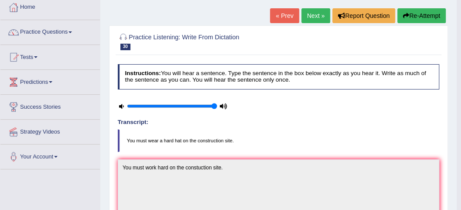
scroll to position [0, 0]
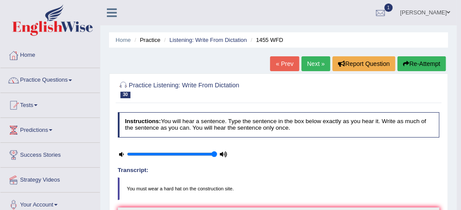
click at [317, 64] on link "Next »" at bounding box center [315, 63] width 29 height 15
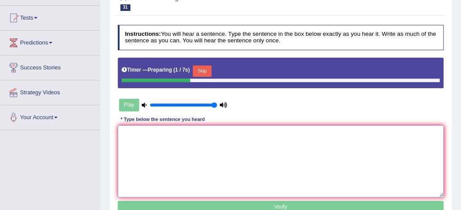
drag, startPoint x: 149, startPoint y: 135, endPoint x: 141, endPoint y: 144, distance: 12.1
click at [149, 135] on textarea at bounding box center [281, 161] width 326 height 72
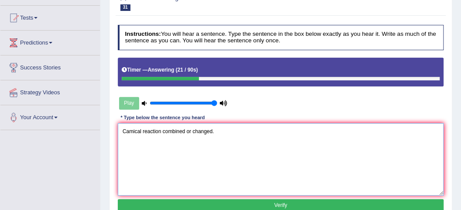
type textarea "Camical reaction combined or changed."
click at [217, 205] on button "Verify" at bounding box center [281, 205] width 326 height 13
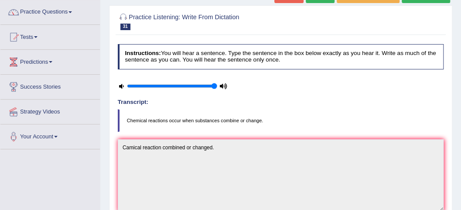
scroll to position [29, 0]
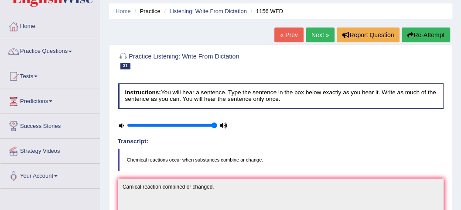
click at [319, 39] on link "Next »" at bounding box center [320, 34] width 29 height 15
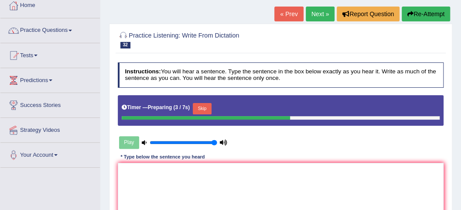
scroll to position [87, 0]
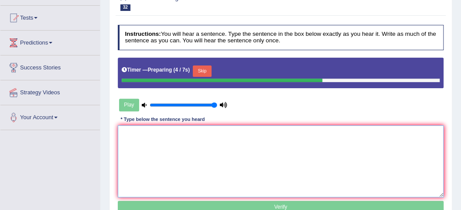
click at [125, 138] on textarea at bounding box center [281, 161] width 326 height 72
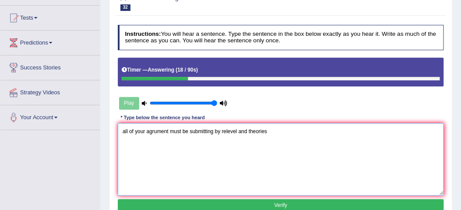
click at [124, 129] on textarea "all of your agrument must be submitting by relevel and theories" at bounding box center [281, 159] width 326 height 72
click at [238, 129] on textarea "All of your agrument must be submitting by relevel and theories" at bounding box center [281, 159] width 326 height 72
click at [279, 127] on textarea "All of your agrument must be submitting by relevent and theories" at bounding box center [281, 159] width 326 height 72
type textarea "All of your agrument must be submitting by relevent and theories."
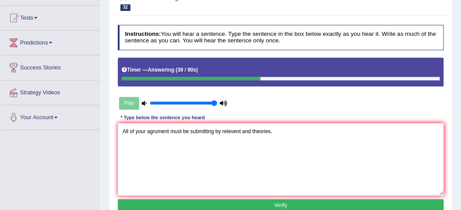
click at [293, 199] on button "Verify" at bounding box center [281, 205] width 326 height 13
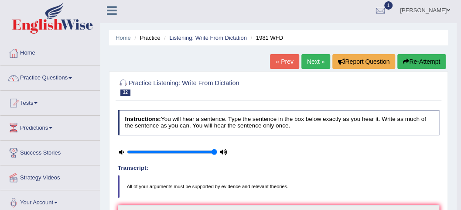
scroll to position [0, 0]
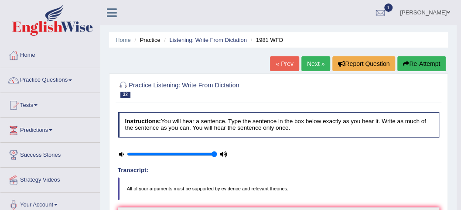
click at [313, 60] on link "Next »" at bounding box center [315, 63] width 29 height 15
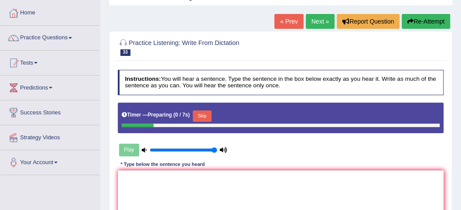
scroll to position [116, 0]
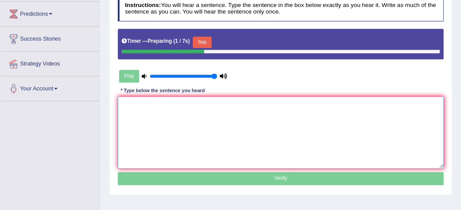
click at [167, 123] on textarea at bounding box center [281, 132] width 326 height 72
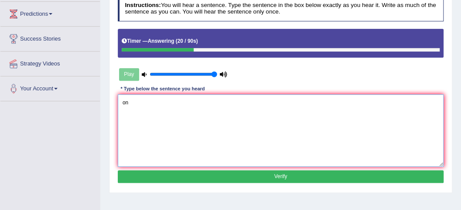
type textarea "o"
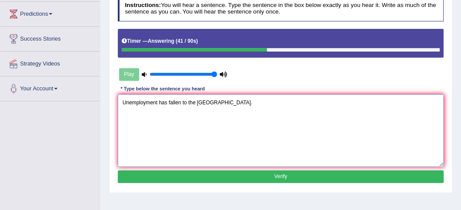
type textarea "Unemployment has fallen to the [GEOGRAPHIC_DATA]."
click at [229, 175] on button "Verify" at bounding box center [281, 176] width 326 height 13
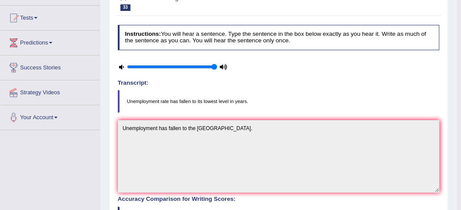
scroll to position [0, 0]
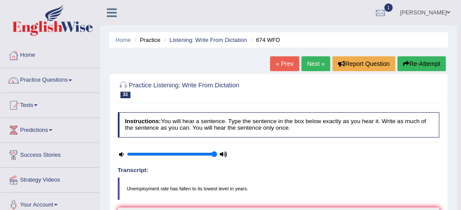
click at [317, 60] on link "Next »" at bounding box center [315, 63] width 29 height 15
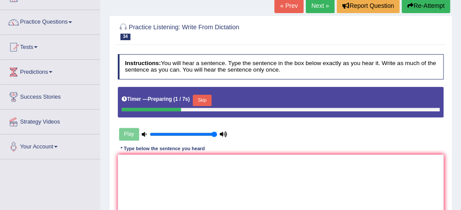
scroll to position [116, 0]
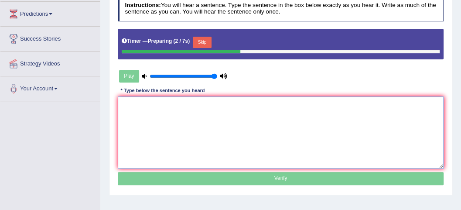
click at [132, 112] on textarea at bounding box center [281, 132] width 326 height 72
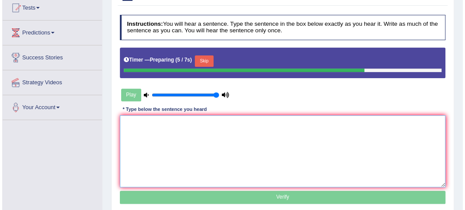
scroll to position [87, 0]
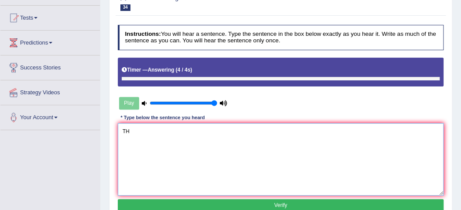
type textarea "T"
type textarea "t"
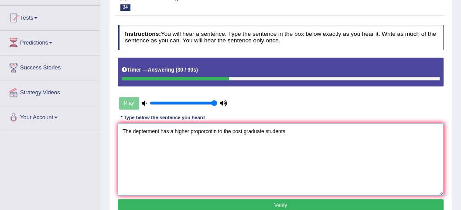
click at [146, 131] on textarea "The depterment has a higher proporcotin to the post graduate students." at bounding box center [281, 159] width 326 height 72
click at [204, 130] on textarea "The department has a higher proporcotin to the post graduate students." at bounding box center [281, 159] width 326 height 72
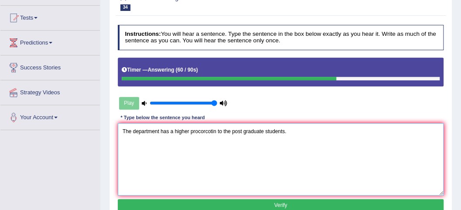
click at [216, 130] on textarea "The department has a higher procorcotin to the post graduate students." at bounding box center [281, 159] width 326 height 72
type textarea "The department has a higher procortion to the post graduate students."
click at [276, 206] on button "Verify" at bounding box center [281, 205] width 326 height 13
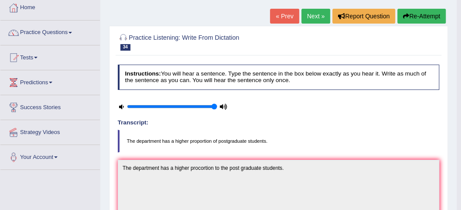
scroll to position [0, 0]
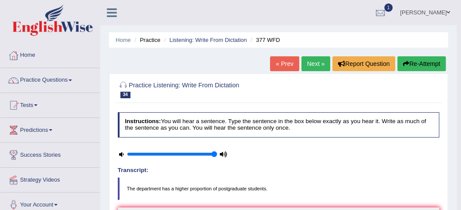
click at [322, 64] on link "Next »" at bounding box center [315, 63] width 29 height 15
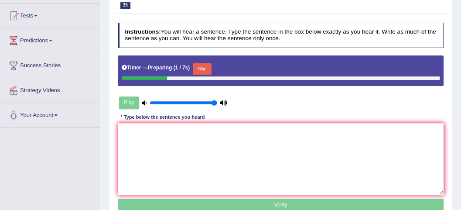
scroll to position [87, 0]
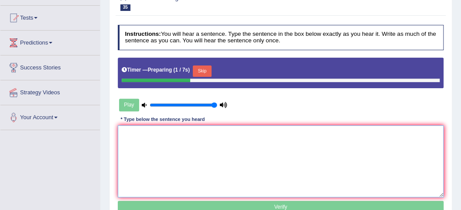
click at [124, 127] on textarea at bounding box center [281, 161] width 326 height 72
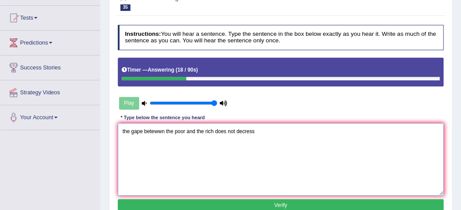
click at [124, 128] on textarea "the gape betewwn the poor and the rich does not decress" at bounding box center [281, 159] width 326 height 72
click at [165, 130] on textarea "The gape betewwn the poor and the rich does not decress" at bounding box center [281, 159] width 326 height 72
click at [267, 131] on textarea "The gape between the poor and the rich does not decress" at bounding box center [281, 159] width 326 height 72
type textarea "The gape between the poor and the rich does not decess."
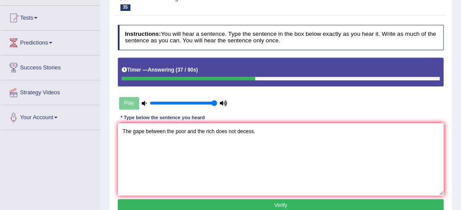
click at [249, 206] on button "Verify" at bounding box center [281, 205] width 326 height 13
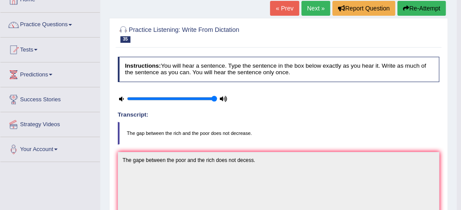
scroll to position [43, 0]
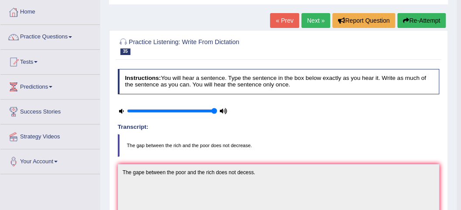
click at [310, 20] on link "Next »" at bounding box center [315, 20] width 29 height 15
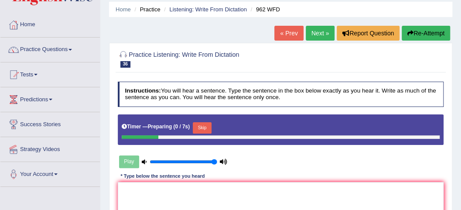
scroll to position [116, 0]
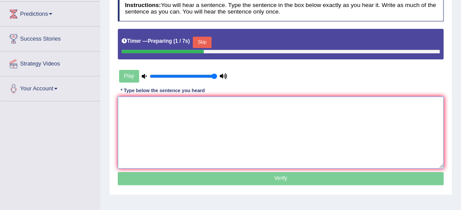
click at [131, 111] on textarea at bounding box center [281, 132] width 326 height 72
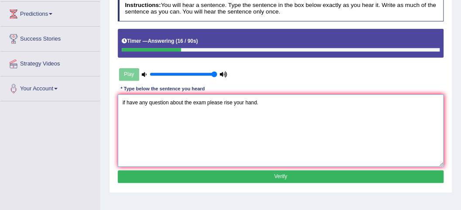
click at [124, 105] on textarea "if have any question about the exam please rise your hand." at bounding box center [281, 130] width 326 height 72
type textarea "If you have any question about the exam please rise your hand."
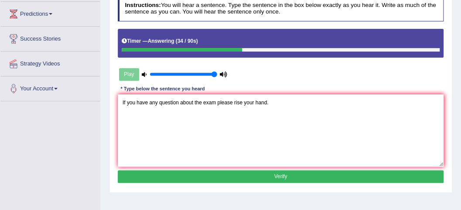
click at [237, 173] on button "Verify" at bounding box center [281, 176] width 326 height 13
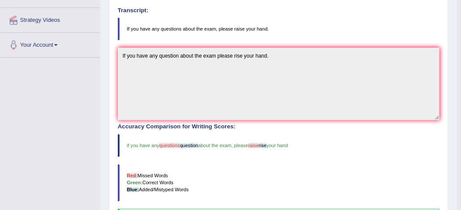
scroll to position [14, 0]
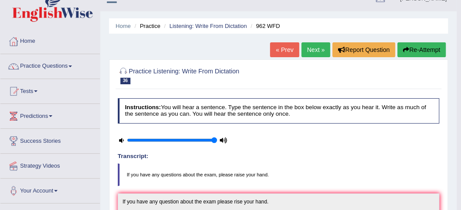
click at [315, 54] on link "Next »" at bounding box center [315, 49] width 29 height 15
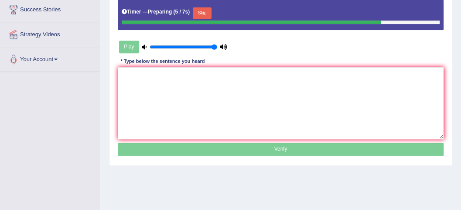
drag, startPoint x: 148, startPoint y: 110, endPoint x: 0, endPoint y: 181, distance: 164.5
click at [0, 181] on div "Toggle navigation Home Practice Questions Speaking Practice Read Aloud Repeat S…" at bounding box center [230, 81] width 461 height 453
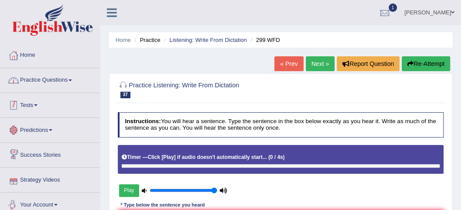
click at [56, 75] on link "Practice Questions" at bounding box center [49, 79] width 99 height 22
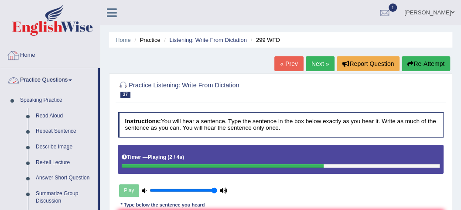
click at [25, 51] on link "Home" at bounding box center [49, 54] width 99 height 22
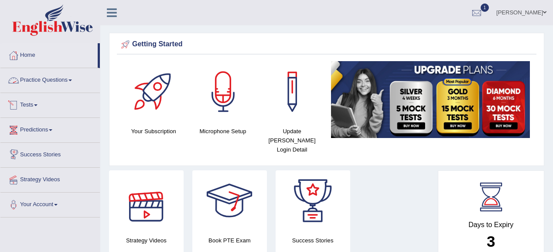
click at [38, 78] on link "Practice Questions" at bounding box center [49, 79] width 99 height 22
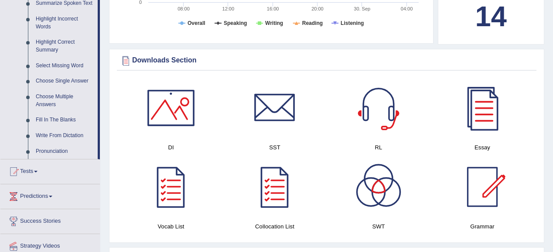
scroll to position [453, 0]
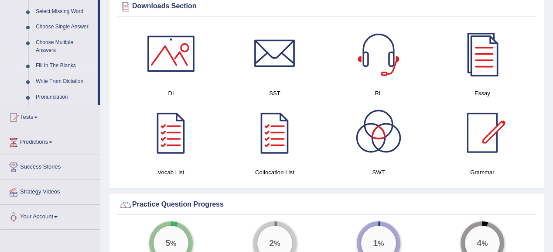
click at [63, 66] on link "Fill In The Blanks" at bounding box center [65, 66] width 66 height 16
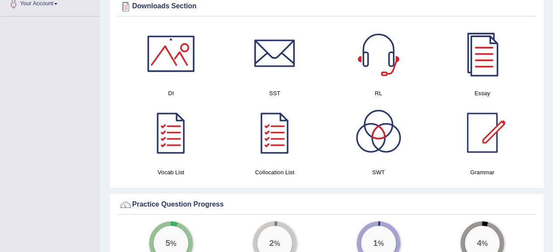
scroll to position [269, 0]
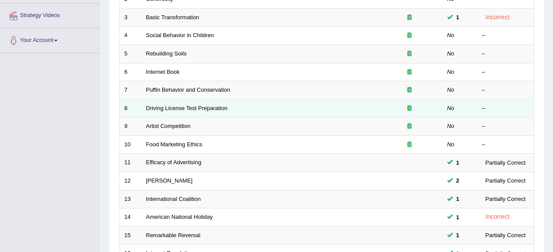
scroll to position [70, 0]
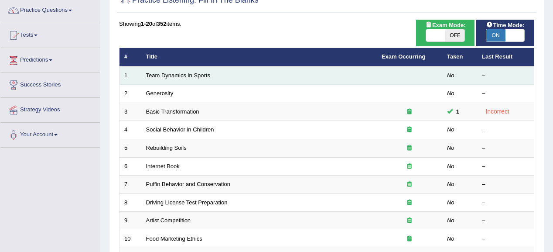
click at [183, 76] on link "Team Dynamics in Sports" at bounding box center [178, 75] width 64 height 7
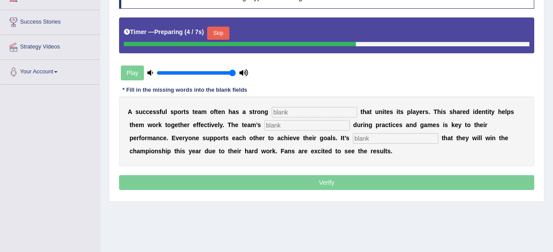
scroll to position [105, 0]
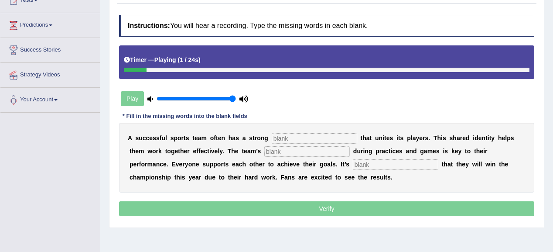
click at [282, 136] on input "text" at bounding box center [314, 138] width 85 height 10
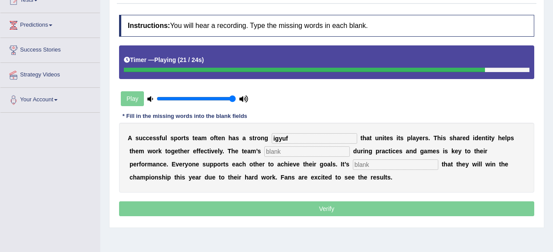
type input "igyuf"
click at [283, 147] on input "text" at bounding box center [306, 151] width 85 height 10
click at [312, 152] on input "text" at bounding box center [306, 151] width 85 height 10
drag, startPoint x: 318, startPoint y: 150, endPoint x: 326, endPoint y: 148, distance: 8.4
click at [326, 148] on input "text" at bounding box center [306, 151] width 85 height 10
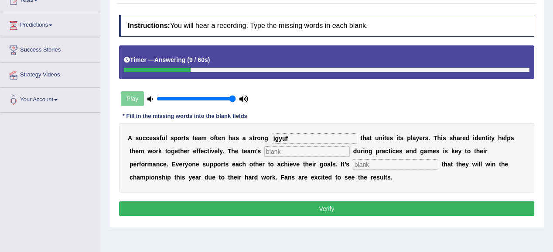
click at [374, 163] on input "text" at bounding box center [395, 164] width 85 height 10
type input "gz"
click at [289, 151] on input "text" at bounding box center [306, 151] width 85 height 10
type input "aehaz"
click at [350, 206] on button "Verify" at bounding box center [326, 208] width 415 height 15
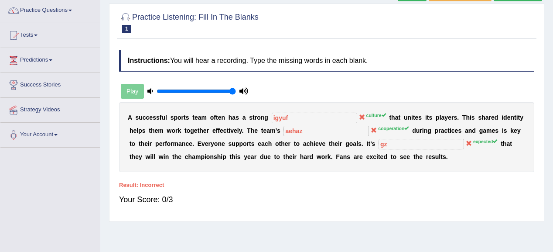
scroll to position [35, 0]
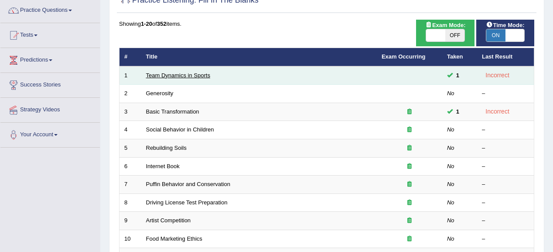
click at [165, 74] on link "Team Dynamics in Sports" at bounding box center [178, 75] width 64 height 7
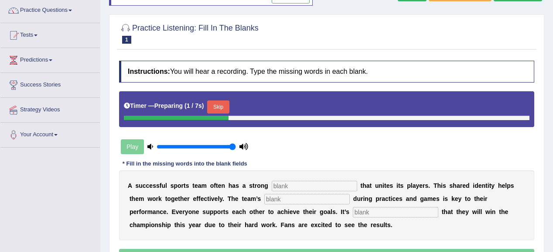
click at [223, 101] on button "Skip" at bounding box center [218, 106] width 22 height 13
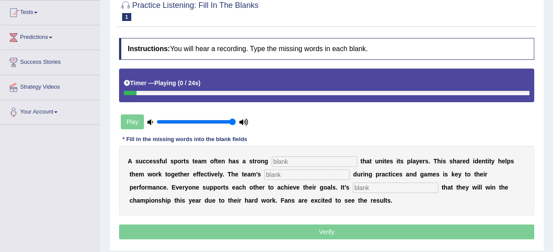
scroll to position [105, 0]
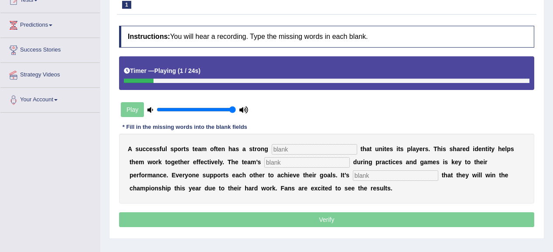
click at [276, 144] on input "text" at bounding box center [314, 149] width 85 height 10
type input "culyter"
click at [288, 157] on input "text" at bounding box center [306, 162] width 85 height 10
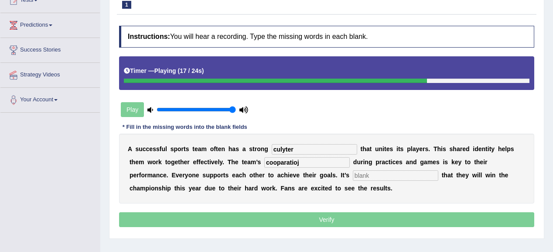
type input "cooparatioj"
click at [369, 172] on input "text" at bounding box center [395, 175] width 85 height 10
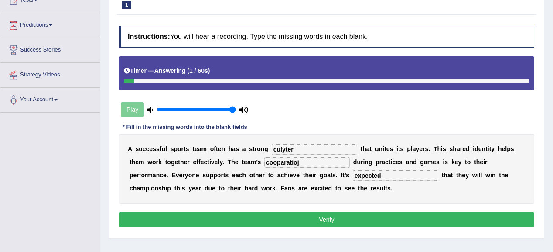
type input "expected"
click at [305, 146] on input "culyter" at bounding box center [314, 149] width 85 height 10
type input "culture"
click at [316, 159] on input "cooparatioj" at bounding box center [306, 162] width 85 height 10
type input "co-oparation"
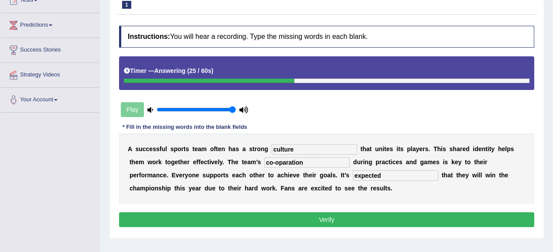
click at [324, 217] on button "Verify" at bounding box center [326, 219] width 415 height 15
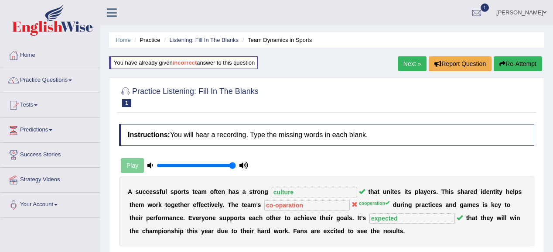
scroll to position [0, 0]
click at [407, 65] on link "Next »" at bounding box center [412, 63] width 29 height 15
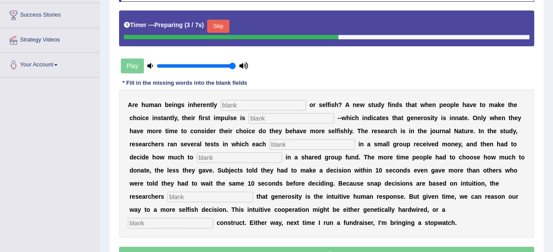
click at [248, 103] on input "text" at bounding box center [263, 105] width 85 height 10
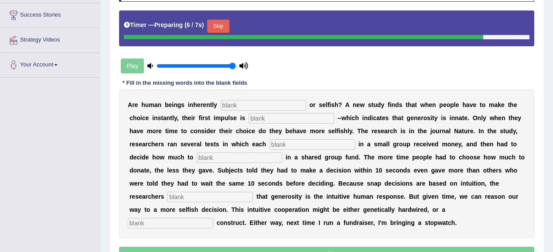
scroll to position [174, 0]
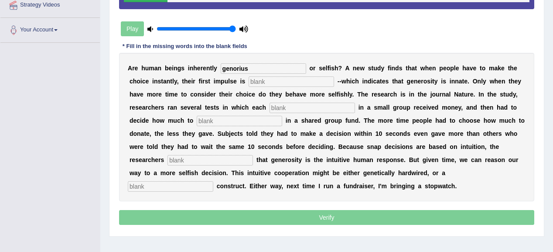
type input "genorius"
click at [262, 79] on input "text" at bounding box center [290, 81] width 85 height 10
click at [287, 105] on input "text" at bounding box center [311, 107] width 85 height 10
click at [251, 120] on input "text" at bounding box center [239, 121] width 85 height 10
type input "donate"
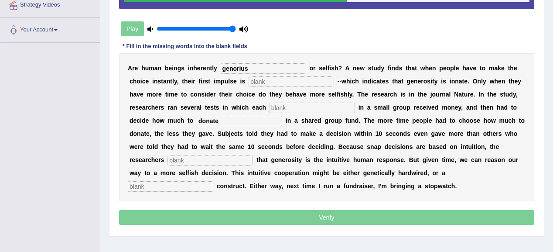
click at [218, 161] on input "text" at bounding box center [209, 160] width 85 height 10
click at [218, 156] on input "text" at bounding box center [209, 160] width 85 height 10
click at [176, 188] on input "text" at bounding box center [170, 186] width 85 height 10
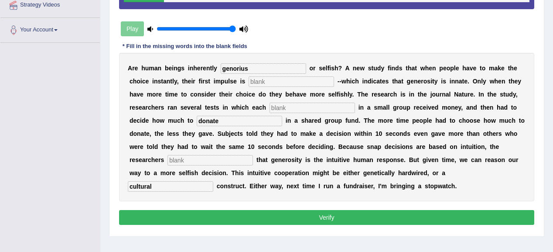
type input "cultural"
click at [279, 107] on input "text" at bounding box center [311, 107] width 85 height 10
type input "gz"
click at [274, 82] on input "text" at bounding box center [290, 81] width 85 height 10
type input "wegva\"
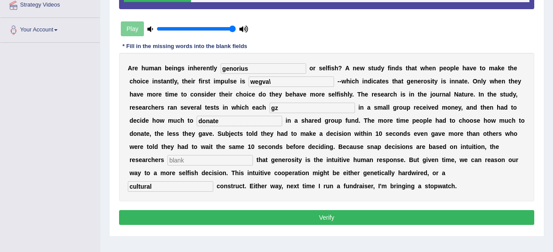
click at [206, 160] on input "text" at bounding box center [209, 160] width 85 height 10
type input "efvgz"
click at [240, 210] on button "Verify" at bounding box center [326, 217] width 415 height 15
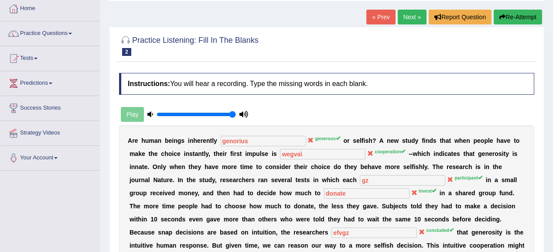
scroll to position [0, 0]
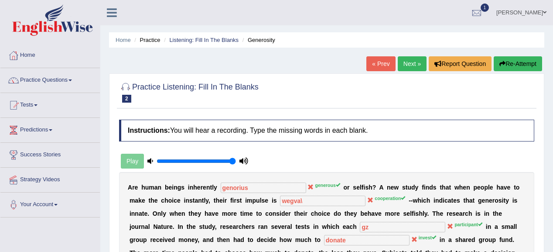
click at [413, 63] on link "Next »" at bounding box center [412, 63] width 29 height 15
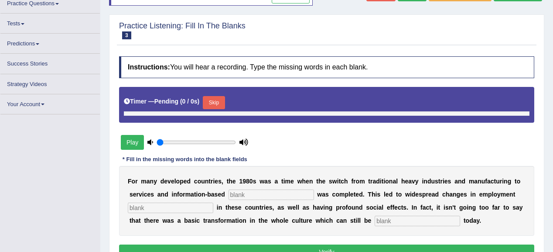
type input "1"
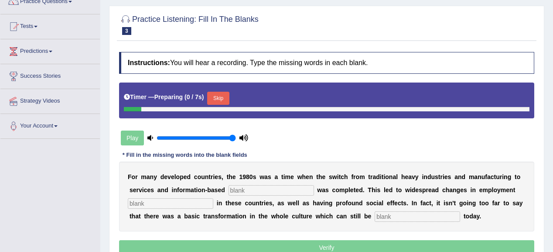
scroll to position [112, 0]
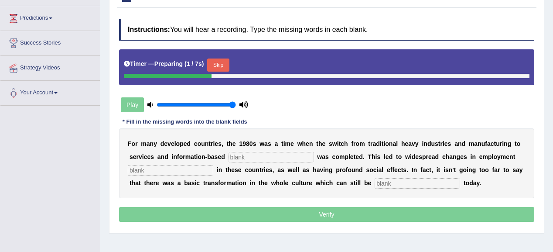
click at [246, 153] on input "text" at bounding box center [270, 157] width 85 height 10
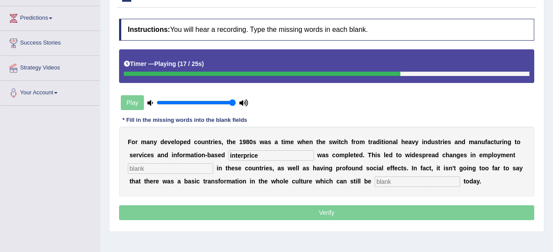
type input "interprice"
click at [169, 165] on input "text" at bounding box center [170, 168] width 85 height 10
type input "chaNGES"
click at [388, 178] on input "text" at bounding box center [416, 181] width 85 height 10
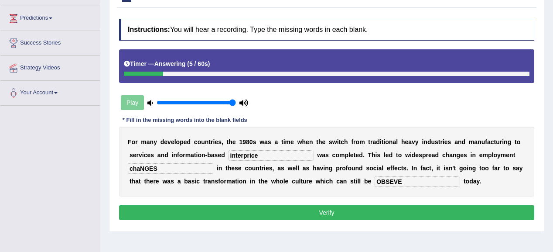
click at [432, 185] on div "F o r m a n y d e v e l o p e d c o u n t r i e s , t h e 1 9 8 0 s w a s a t i…" at bounding box center [326, 161] width 415 height 70
click at [407, 179] on input "OBSEVE" at bounding box center [416, 181] width 85 height 10
type input "O"
type input "observe"
click at [171, 166] on input "chaNGES" at bounding box center [170, 168] width 85 height 10
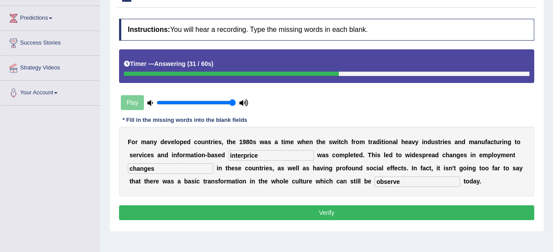
type input "changes"
click at [309, 212] on button "Verify" at bounding box center [326, 212] width 415 height 15
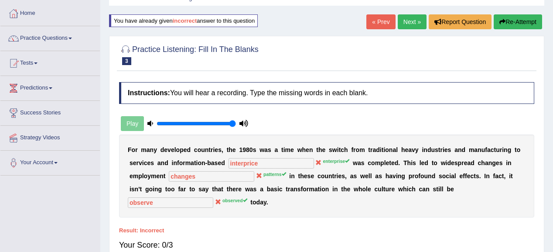
scroll to position [0, 0]
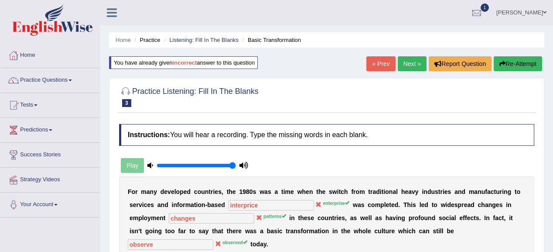
click at [412, 66] on link "Next »" at bounding box center [412, 63] width 29 height 15
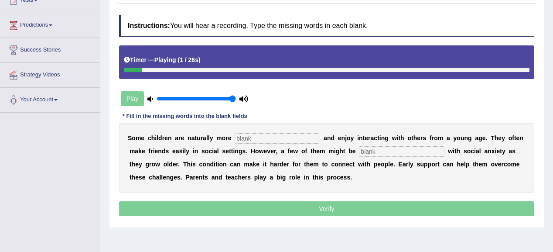
click at [284, 138] on input "text" at bounding box center [277, 138] width 85 height 10
type input "socible"
click at [366, 146] on input "text" at bounding box center [401, 151] width 85 height 10
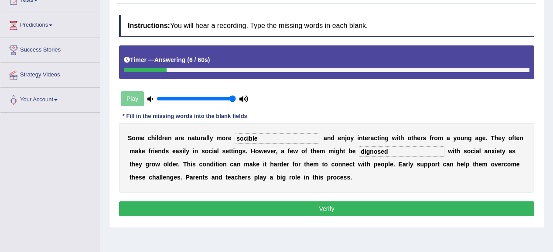
type input "dignosed"
click at [247, 136] on input "socible" at bounding box center [277, 138] width 85 height 10
click at [250, 136] on input "socible" at bounding box center [277, 138] width 85 height 10
type input "sociable"
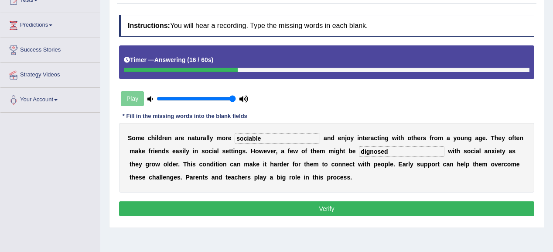
click at [396, 150] on input "dignosed" at bounding box center [401, 151] width 85 height 10
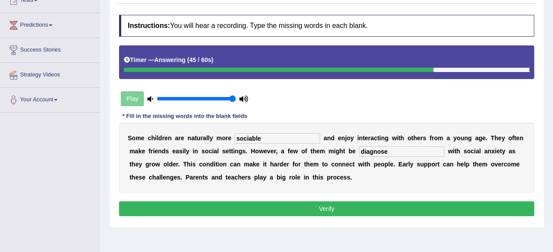
type input "diagnose"
click at [367, 206] on button "Verify" at bounding box center [326, 208] width 415 height 15
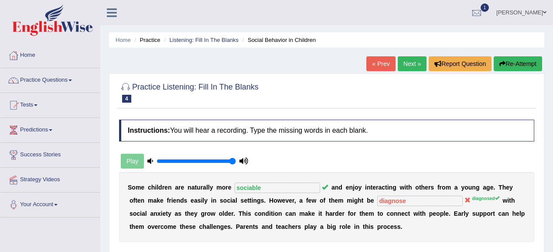
click at [401, 64] on link "Next »" at bounding box center [412, 63] width 29 height 15
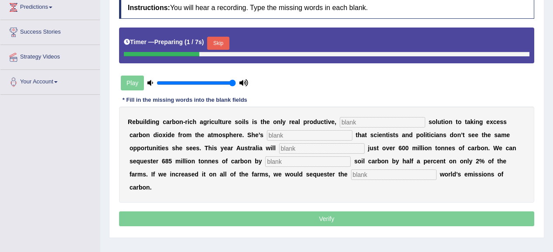
scroll to position [139, 0]
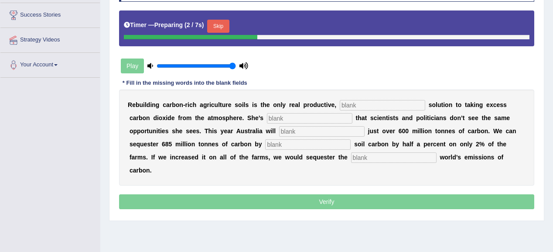
click at [349, 101] on input "text" at bounding box center [382, 105] width 85 height 10
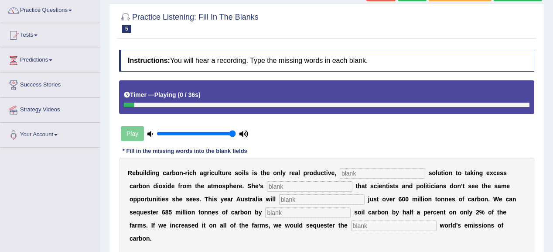
scroll to position [105, 0]
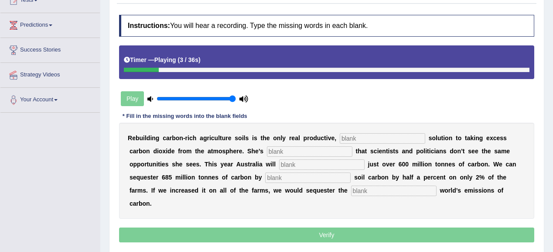
click at [349, 135] on input "text" at bounding box center [382, 138] width 85 height 10
type input "permanet"
click at [312, 151] on input "text" at bounding box center [309, 151] width 85 height 10
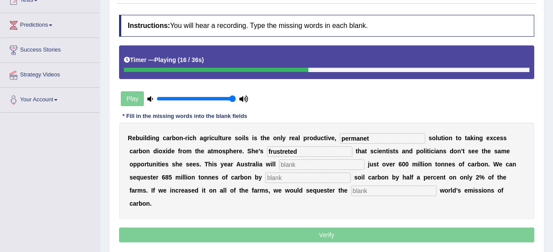
type input "frustreted"
click at [318, 163] on input "text" at bounding box center [321, 164] width 85 height 10
type input "admit"
click at [304, 175] on input "text" at bounding box center [307, 177] width 85 height 10
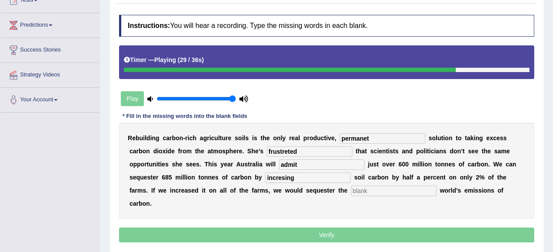
type input "incresing"
click at [402, 190] on input "text" at bounding box center [393, 190] width 85 height 10
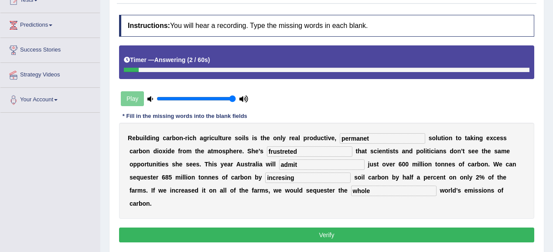
type input "whole"
click at [369, 138] on input "permanet" at bounding box center [382, 138] width 85 height 10
type input "permanent"
click at [308, 231] on button "Verify" at bounding box center [326, 234] width 415 height 15
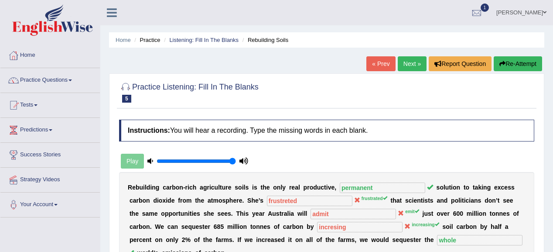
scroll to position [0, 0]
click at [417, 66] on link "Next »" at bounding box center [412, 63] width 29 height 15
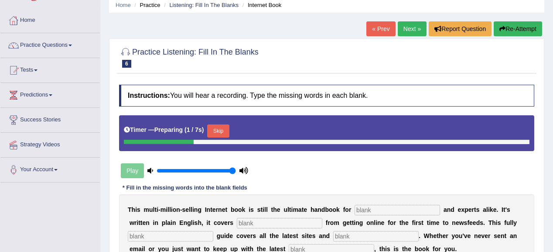
scroll to position [139, 0]
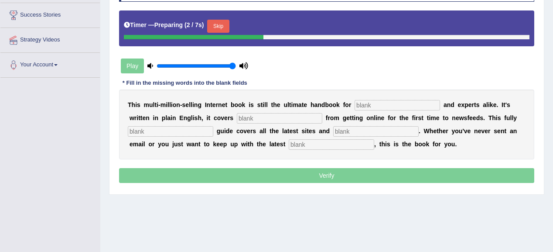
click at [362, 102] on input "text" at bounding box center [396, 105] width 85 height 10
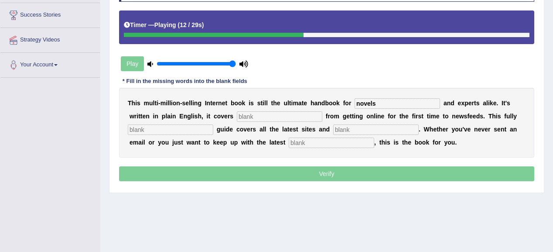
type input "novels"
click at [307, 118] on input "text" at bounding box center [279, 116] width 85 height 10
type input "evrything"
click at [201, 126] on input "text" at bounding box center [170, 129] width 85 height 10
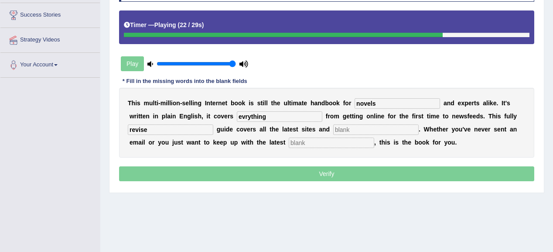
type input "revise"
click at [351, 127] on input "text" at bounding box center [375, 129] width 85 height 10
click at [344, 141] on input "text" at bounding box center [331, 142] width 85 height 10
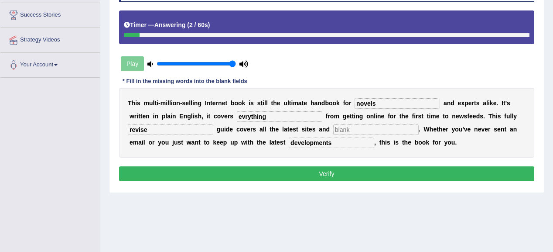
type input "developments"
click at [378, 102] on input "novels" at bounding box center [396, 103] width 85 height 10
type input "novelecess"
click at [275, 115] on input "evrything" at bounding box center [279, 116] width 85 height 10
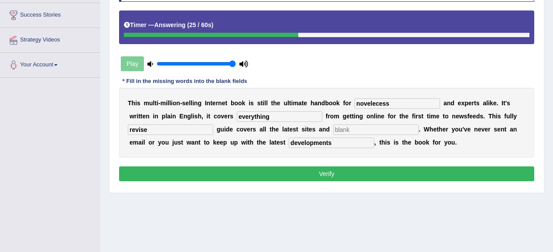
type input "everything"
click at [347, 170] on div "Instructions: You will hear a recording. Type the missing words in each blank. …" at bounding box center [326, 82] width 419 height 212
click at [347, 170] on button "Verify" at bounding box center [326, 173] width 415 height 15
click at [347, 125] on input "text" at bounding box center [375, 129] width 85 height 10
type input "wdc"
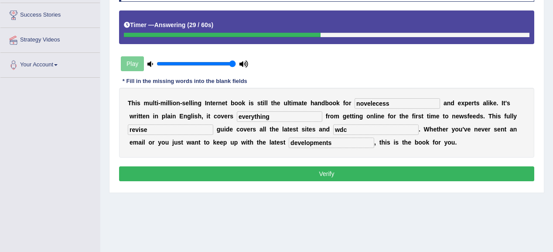
click at [342, 174] on button "Verify" at bounding box center [326, 173] width 415 height 15
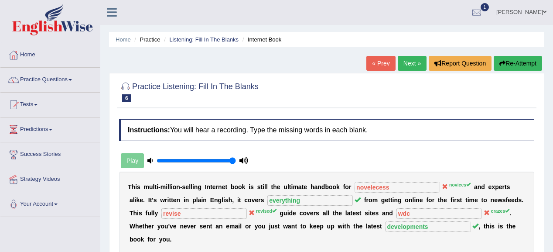
scroll to position [0, 0]
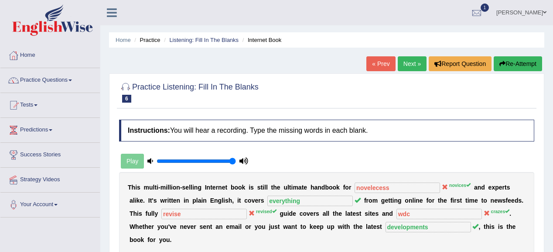
click at [412, 65] on link "Next »" at bounding box center [412, 63] width 29 height 15
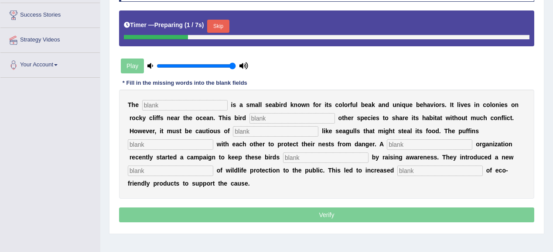
scroll to position [139, 0]
click at [215, 102] on input "text" at bounding box center [184, 105] width 85 height 10
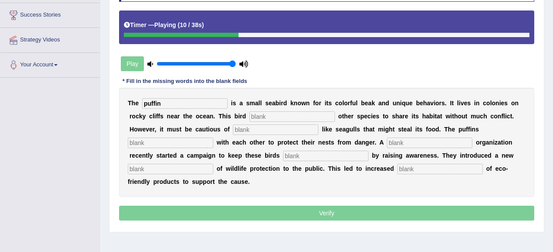
type input "puffin"
click at [265, 114] on input "text" at bounding box center [291, 116] width 85 height 10
type input "allows"
click at [265, 129] on input "text" at bounding box center [275, 129] width 85 height 10
type input "preditors"
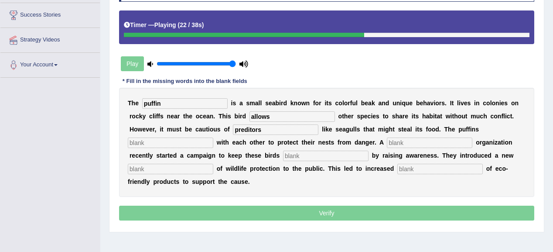
click at [194, 139] on input "text" at bounding box center [170, 142] width 85 height 10
click at [446, 146] on input "text" at bounding box center [429, 142] width 85 height 10
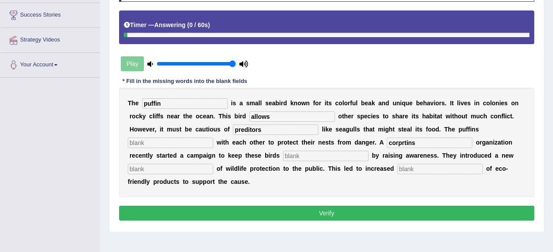
type input "corprtins"
click at [315, 154] on input "text" at bounding box center [325, 155] width 85 height 10
type input "safe"
click at [401, 164] on input "text" at bounding box center [439, 168] width 85 height 10
type input "va\s"
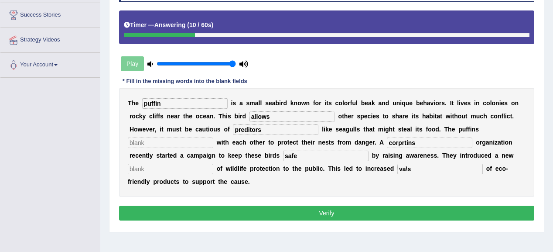
click at [208, 171] on input "text" at bounding box center [170, 168] width 85 height 10
type input "ds\vd"
click at [161, 142] on input "dv" at bounding box center [170, 142] width 85 height 10
type input "dv\c"
click at [343, 213] on button "Verify" at bounding box center [326, 212] width 415 height 15
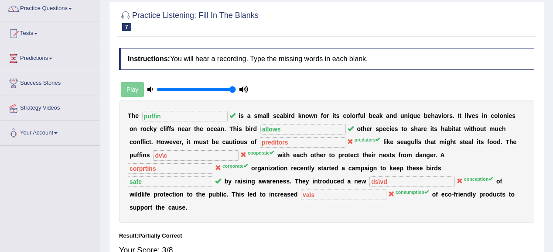
scroll to position [32, 0]
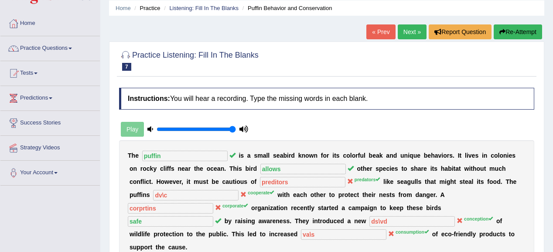
click at [410, 34] on link "Next »" at bounding box center [412, 31] width 29 height 15
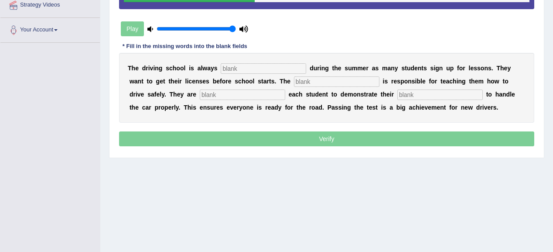
click at [306, 80] on input "text" at bounding box center [336, 81] width 85 height 10
type input "instcture"
click at [280, 90] on input "text" at bounding box center [242, 94] width 85 height 10
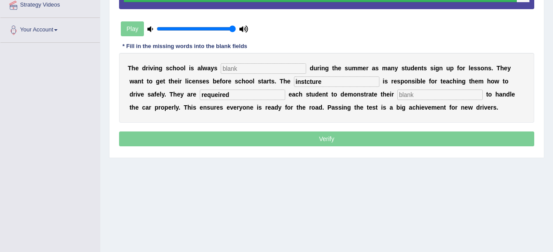
type input "requeired"
click at [407, 89] on input "text" at bounding box center [439, 94] width 85 height 10
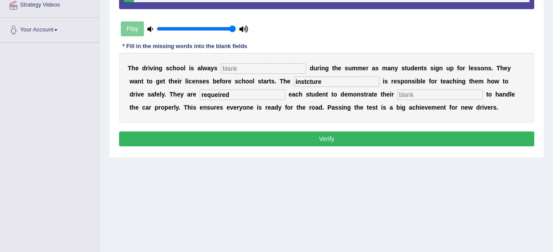
click at [406, 89] on input "text" at bounding box center [439, 94] width 85 height 10
click at [406, 90] on input "text" at bounding box center [439, 94] width 85 height 10
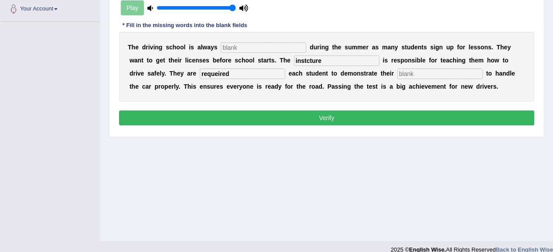
click at [406, 92] on div "Instructions: You will hear a recording. Type the missing words in each blank. …" at bounding box center [326, 26] width 419 height 212
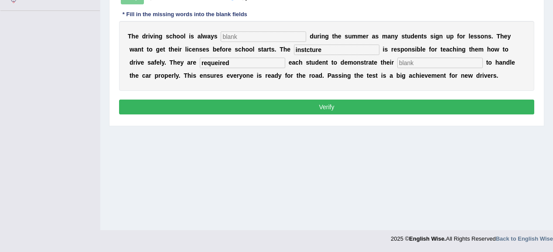
click at [406, 92] on div "Instructions: You will hear a recording. Type the missing words in each blank. …" at bounding box center [326, 15] width 419 height 212
click at [406, 93] on div "Instructions: You will hear a recording. Type the missing words in each blank. …" at bounding box center [326, 15] width 419 height 212
click at [267, 35] on input "text" at bounding box center [263, 36] width 85 height 10
type input "ihuih"
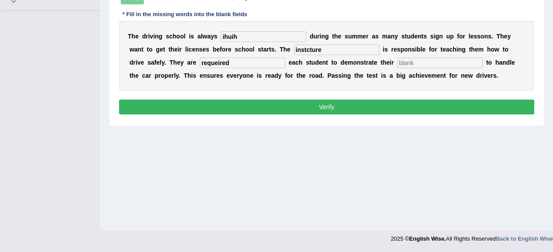
click at [404, 63] on input "text" at bounding box center [439, 63] width 85 height 10
type input "vfcdee67"
click at [338, 102] on button "Verify" at bounding box center [326, 106] width 415 height 15
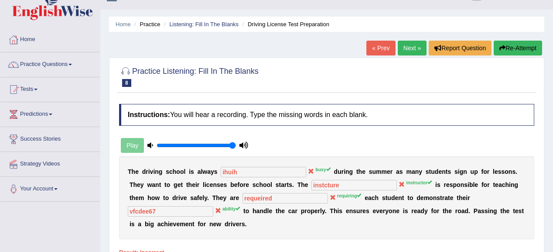
scroll to position [0, 0]
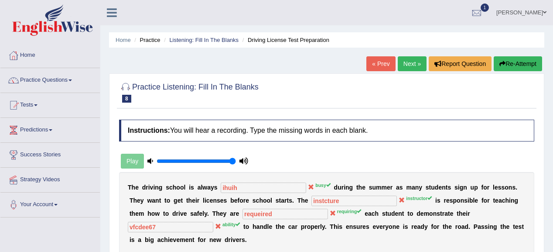
click at [407, 57] on link "Next »" at bounding box center [412, 63] width 29 height 15
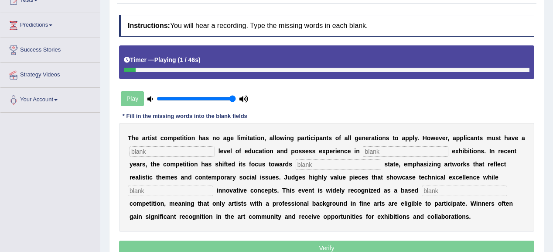
click at [188, 150] on input "text" at bounding box center [171, 151] width 85 height 10
click at [390, 146] on input "text" at bounding box center [405, 151] width 85 height 10
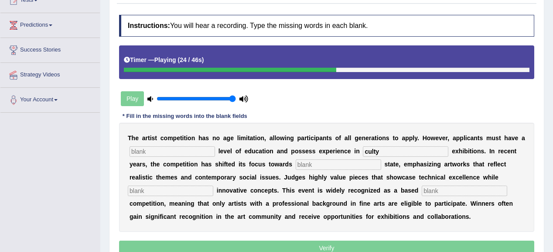
type input "culty"
click at [356, 159] on input "text" at bounding box center [338, 164] width 85 height 10
type input "ex"
click at [178, 153] on input "text" at bounding box center [171, 151] width 85 height 10
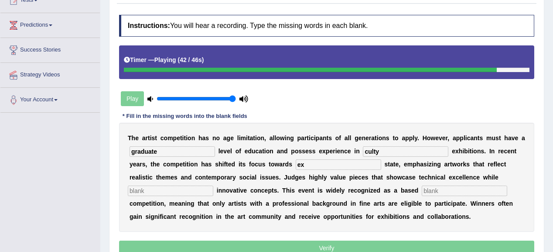
type input "graduate"
click at [393, 143] on div "T h e a r t i s t c o m p e t i t i o n h a s n o a g e l i m i t a t i o n , a…" at bounding box center [326, 176] width 415 height 109
click at [391, 146] on input "culty" at bounding box center [405, 151] width 85 height 10
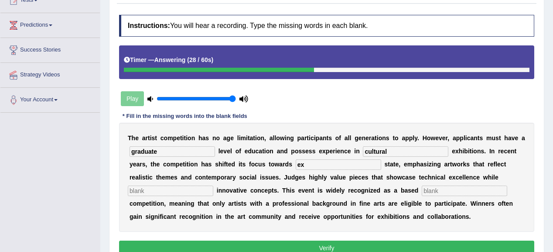
type input "cultural"
click at [314, 167] on input "ex" at bounding box center [338, 164] width 85 height 10
type input "exibition"
click at [166, 182] on div "T h e a r t i s t c o m p e t i t i o n h a s n o a g e l i m i t a t i o n , a…" at bounding box center [326, 176] width 415 height 109
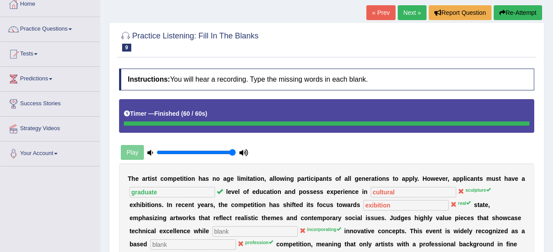
scroll to position [35, 0]
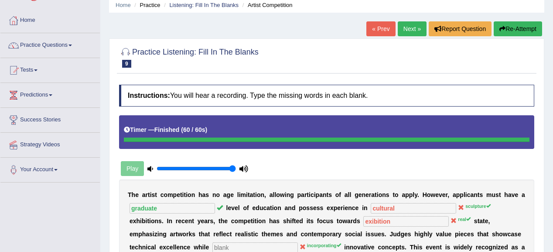
click at [404, 28] on link "Next »" at bounding box center [412, 28] width 29 height 15
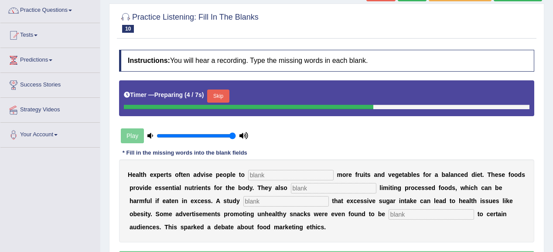
click at [221, 93] on button "Skip" at bounding box center [218, 95] width 22 height 13
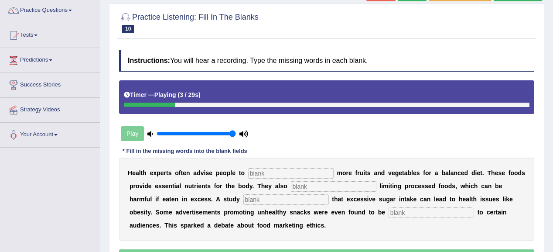
click at [325, 173] on input "text" at bounding box center [290, 173] width 85 height 10
type input "consider"
click at [319, 186] on input "text" at bounding box center [333, 186] width 85 height 10
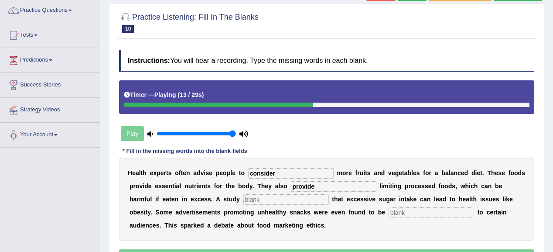
type input "provide"
click at [282, 198] on input "text" at bounding box center [285, 199] width 85 height 10
type input "dinfose"
click at [401, 214] on input "text" at bounding box center [430, 212] width 85 height 10
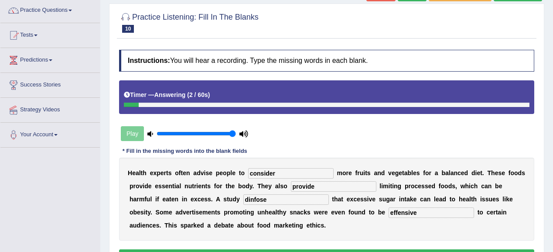
type input "effensive"
click at [285, 203] on div "H e a l t h e x p e r t s o f t e n a d v i s e p e o p l e t o consider m o r …" at bounding box center [326, 198] width 415 height 83
click at [285, 201] on input "dinfose" at bounding box center [285, 199] width 85 height 10
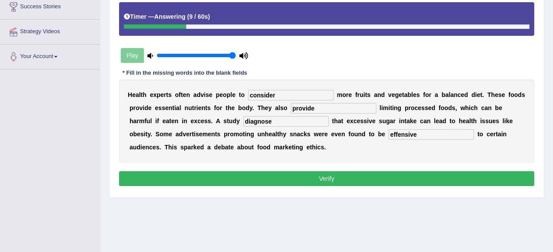
scroll to position [206, 0]
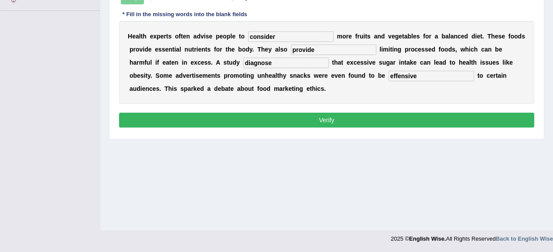
type input "diagnose"
click at [385, 117] on button "Verify" at bounding box center [326, 119] width 415 height 15
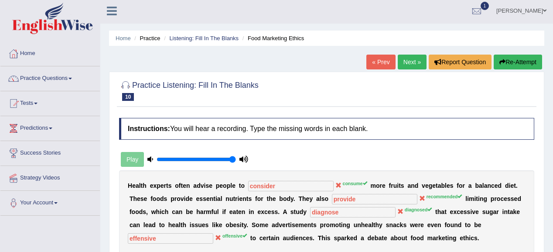
scroll to position [0, 0]
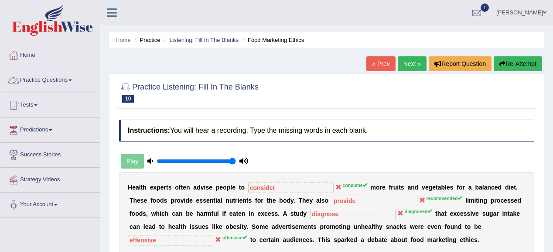
click at [42, 75] on link "Practice Questions" at bounding box center [49, 79] width 99 height 22
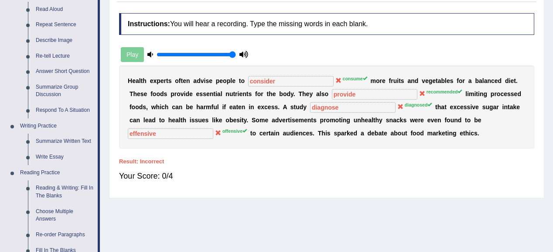
scroll to position [244, 0]
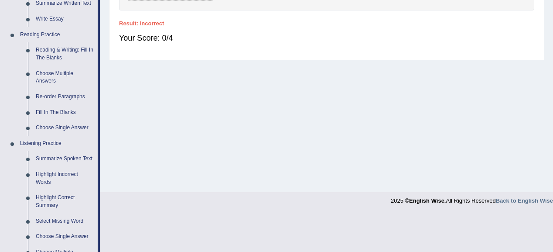
click at [42, 75] on link "Choose Multiple Answers" at bounding box center [65, 77] width 66 height 23
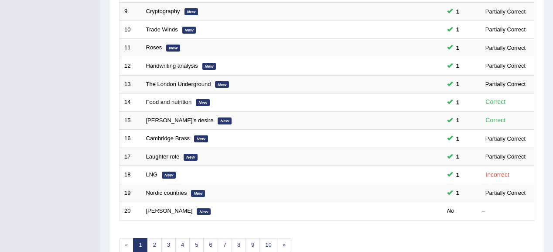
scroll to position [323, 0]
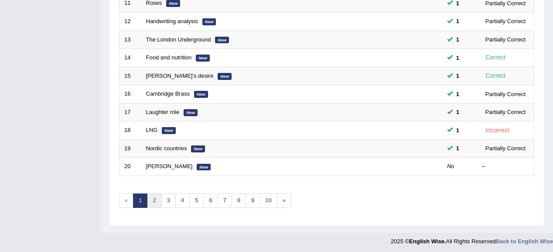
click at [152, 193] on link "2" at bounding box center [154, 200] width 14 height 14
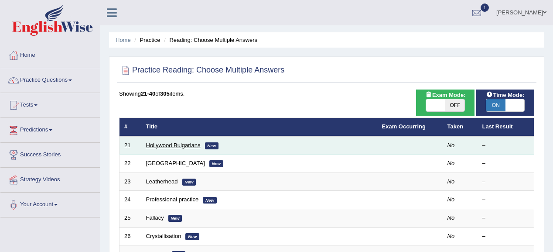
click at [160, 143] on link "Hollywood Bulgarians" at bounding box center [173, 145] width 54 height 7
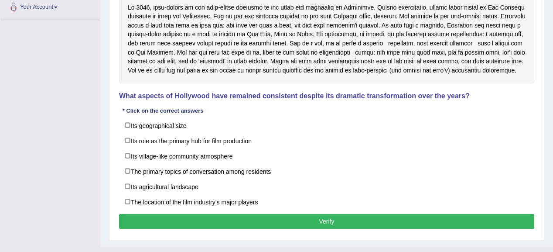
scroll to position [209, 0]
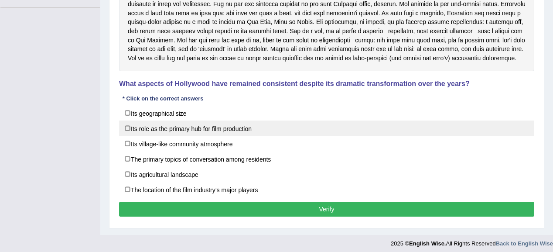
click at [209, 134] on label "Its role as the primary hub for film production" at bounding box center [326, 128] width 415 height 16
checkbox input "true"
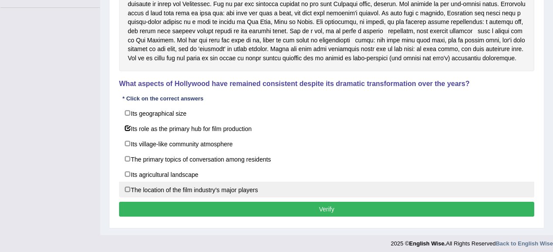
click at [151, 197] on label "The location of the film industry’s major players" at bounding box center [326, 189] width 415 height 16
checkbox input "true"
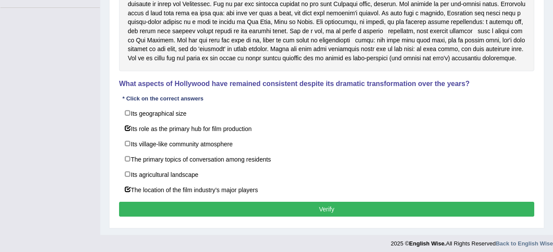
click at [439, 216] on button "Verify" at bounding box center [326, 208] width 415 height 15
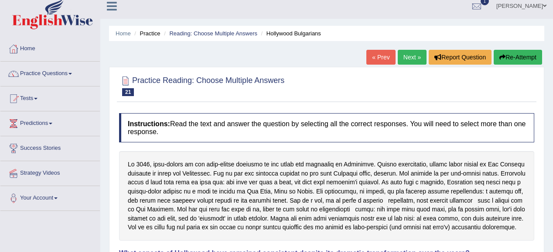
scroll to position [0, 0]
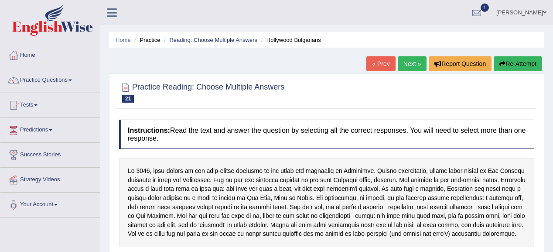
click at [403, 68] on link "Next »" at bounding box center [412, 63] width 29 height 15
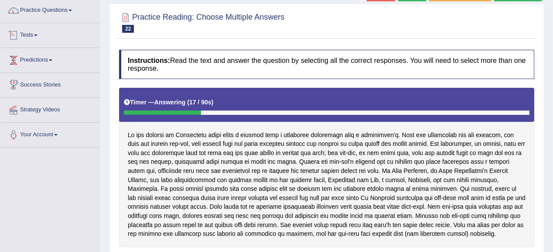
scroll to position [35, 0]
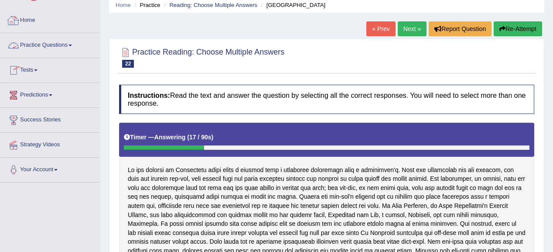
click at [30, 42] on link "Practice Questions" at bounding box center [49, 44] width 99 height 22
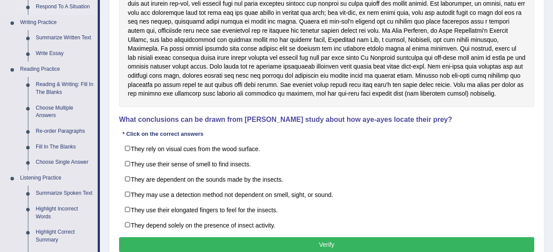
scroll to position [209, 0]
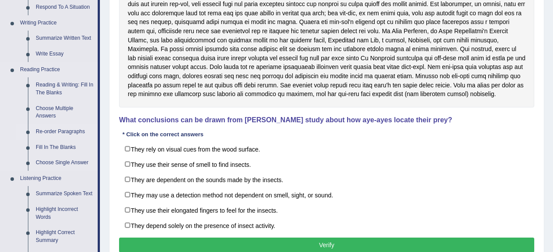
click at [48, 128] on link "Re-order Paragraphs" at bounding box center [65, 132] width 66 height 16
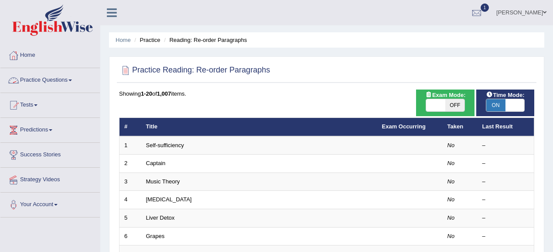
click at [61, 73] on link "Practice Questions" at bounding box center [49, 79] width 99 height 22
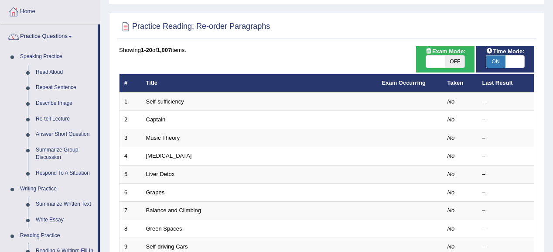
scroll to position [35, 0]
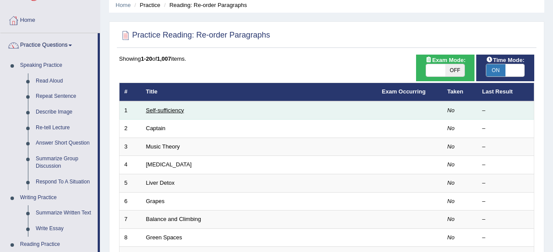
click at [161, 109] on link "Self-sufficiency" at bounding box center [165, 110] width 38 height 7
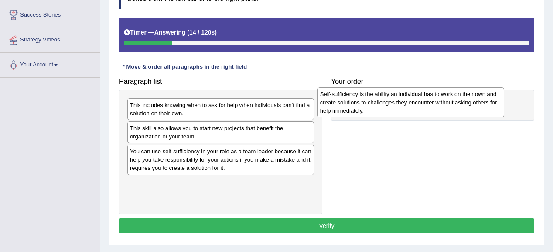
drag, startPoint x: 157, startPoint y: 196, endPoint x: 347, endPoint y: 108, distance: 209.4
click at [347, 108] on div "Self-sufficiency is the ability an individual has to work on their own and crea…" at bounding box center [410, 102] width 187 height 30
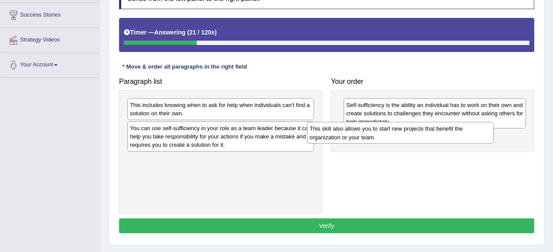
drag, startPoint x: 167, startPoint y: 131, endPoint x: 353, endPoint y: 130, distance: 185.2
click at [353, 130] on div "This skill also allows you to start new projects that benefit the organization …" at bounding box center [400, 133] width 187 height 22
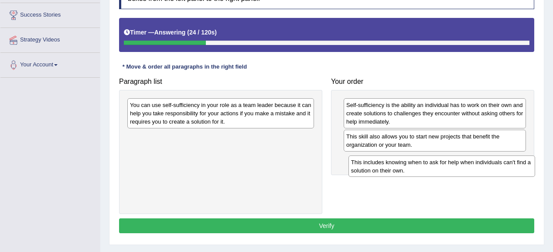
drag, startPoint x: 171, startPoint y: 109, endPoint x: 392, endPoint y: 167, distance: 228.2
click at [392, 167] on div "This includes knowing when to ask for help when individuals can't find a soluti…" at bounding box center [441, 166] width 187 height 22
drag, startPoint x: 370, startPoint y: 143, endPoint x: 370, endPoint y: 163, distance: 20.1
click at [372, 165] on div "This skill also allows you to start new projects that benefit the organization …" at bounding box center [439, 165] width 183 height 22
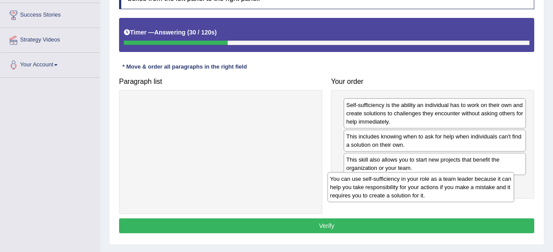
drag, startPoint x: 242, startPoint y: 118, endPoint x: 446, endPoint y: 192, distance: 216.9
click at [446, 192] on div "You can use self-sufficiency in your role as a team leader because it can help …" at bounding box center [420, 187] width 187 height 30
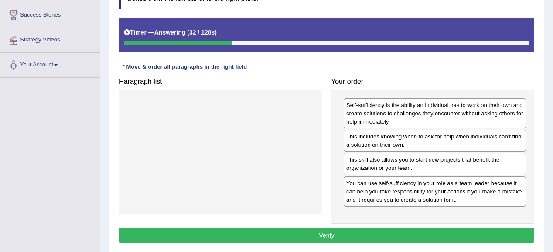
click at [349, 230] on button "Verify" at bounding box center [326, 235] width 415 height 15
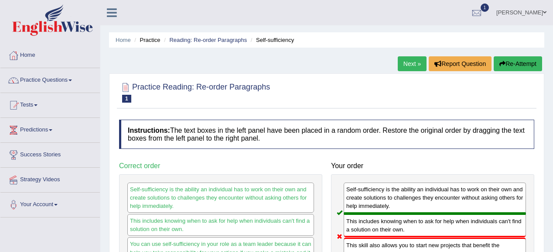
click at [415, 66] on link "Next »" at bounding box center [412, 63] width 29 height 15
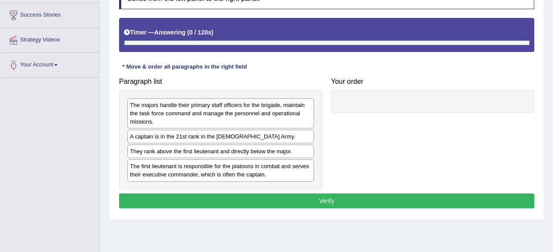
scroll to position [139, 0]
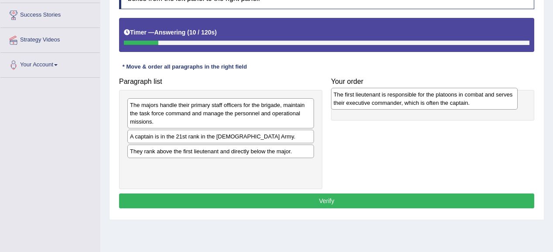
drag, startPoint x: 188, startPoint y: 171, endPoint x: 392, endPoint y: 100, distance: 215.6
click at [392, 100] on div "The first lieutenant is responsible for the platoons in combat and serves their…" at bounding box center [424, 99] width 187 height 22
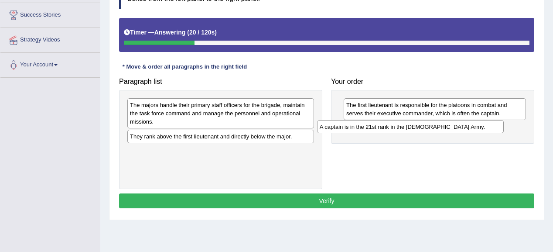
drag, startPoint x: 180, startPoint y: 136, endPoint x: 372, endPoint y: 126, distance: 192.0
click at [372, 126] on div "A captain is in the 21st rank in the [DEMOGRAPHIC_DATA] Army." at bounding box center [410, 127] width 187 height 14
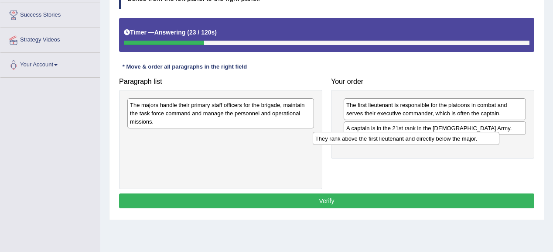
drag, startPoint x: 185, startPoint y: 135, endPoint x: 370, endPoint y: 136, distance: 185.7
click at [370, 136] on div "They rank above the first lieutenant and directly below the major." at bounding box center [406, 139] width 187 height 14
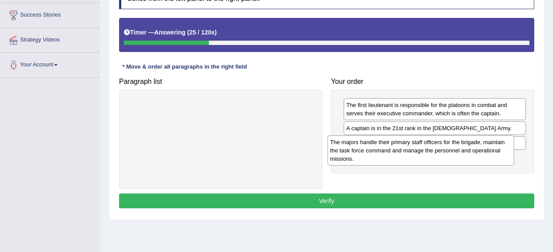
drag, startPoint x: 246, startPoint y: 115, endPoint x: 431, endPoint y: 137, distance: 186.1
click at [447, 151] on div "The majors handle their primary staff officers for the brigade, maintain the ta…" at bounding box center [420, 150] width 187 height 30
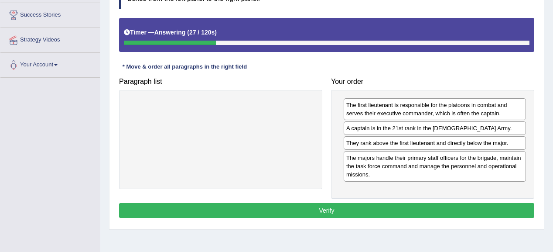
click at [266, 210] on button "Verify" at bounding box center [326, 210] width 415 height 15
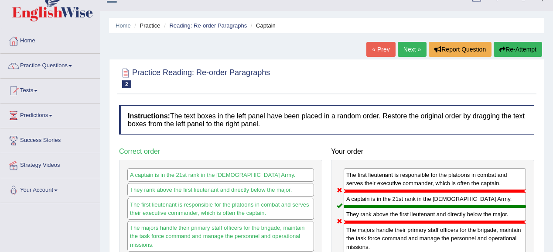
scroll to position [0, 0]
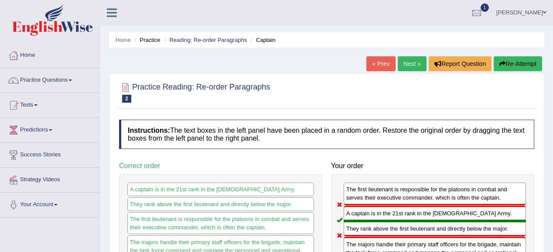
click at [406, 70] on link "Next »" at bounding box center [412, 63] width 29 height 15
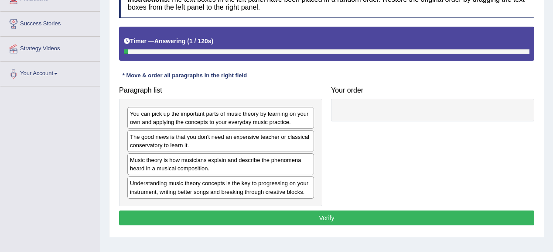
scroll to position [139, 0]
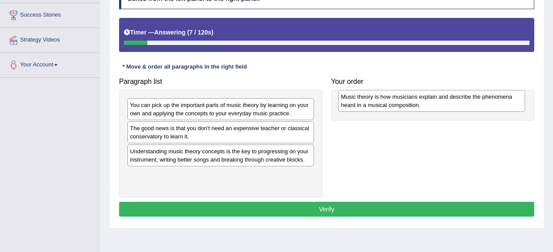
drag, startPoint x: 157, startPoint y: 153, endPoint x: 368, endPoint y: 99, distance: 217.8
click at [368, 99] on div "Music theory is how musicians explain and describe the phenomena heard in a mus…" at bounding box center [431, 101] width 187 height 22
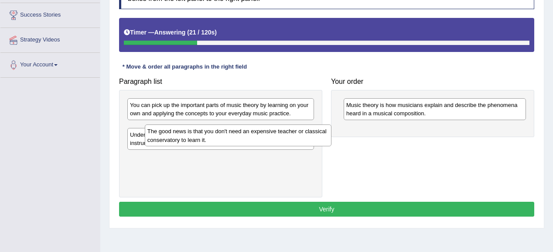
drag, startPoint x: 199, startPoint y: 132, endPoint x: 216, endPoint y: 135, distance: 17.8
click at [216, 135] on div "The good news is that you don't need an expensive teacher or classical conserva…" at bounding box center [238, 135] width 187 height 22
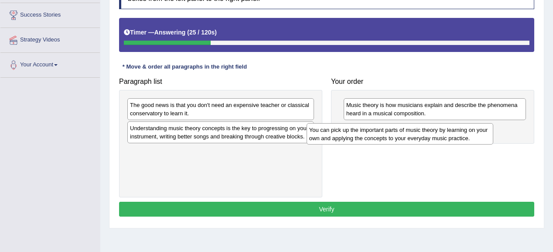
drag, startPoint x: 194, startPoint y: 113, endPoint x: 302, endPoint y: 119, distance: 107.8
click at [374, 137] on div "You can pick up the important parts of music theory by learning on your own and…" at bounding box center [399, 134] width 187 height 22
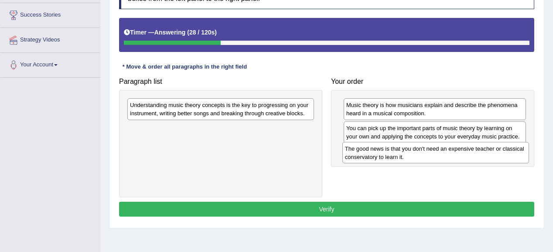
drag, startPoint x: 177, startPoint y: 105, endPoint x: 391, endPoint y: 148, distance: 219.3
click at [391, 148] on div "The good news is that you don't need an expensive teacher or classical conserva…" at bounding box center [435, 153] width 187 height 22
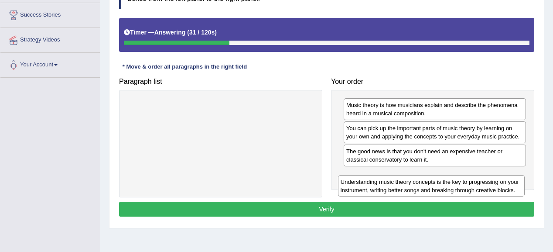
drag, startPoint x: 221, startPoint y: 106, endPoint x: 432, endPoint y: 183, distance: 224.1
click at [432, 183] on div "Understanding music theory concepts is the key to progressing on your instrumen…" at bounding box center [431, 186] width 187 height 22
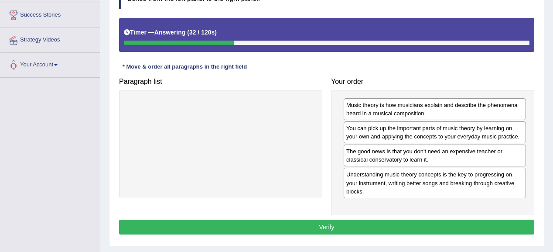
click at [411, 221] on button "Verify" at bounding box center [326, 226] width 415 height 15
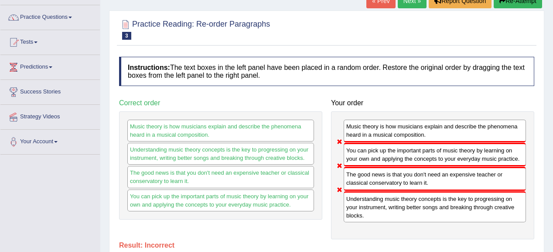
scroll to position [0, 0]
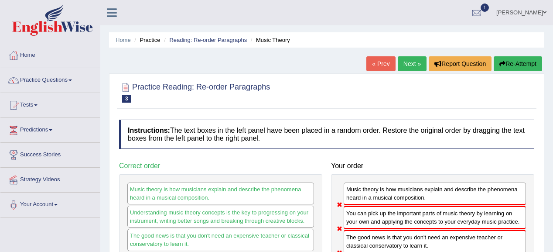
click at [418, 62] on link "Next »" at bounding box center [412, 63] width 29 height 15
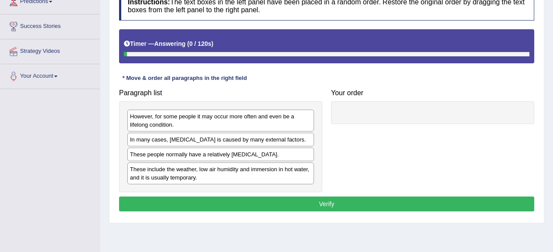
scroll to position [139, 0]
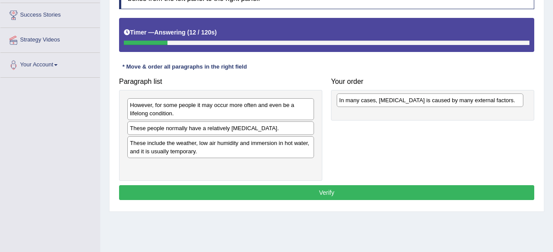
drag, startPoint x: 196, startPoint y: 128, endPoint x: 405, endPoint y: 100, distance: 211.0
click at [405, 100] on div "In many cases, [MEDICAL_DATA] is caused by many external factors." at bounding box center [429, 100] width 187 height 14
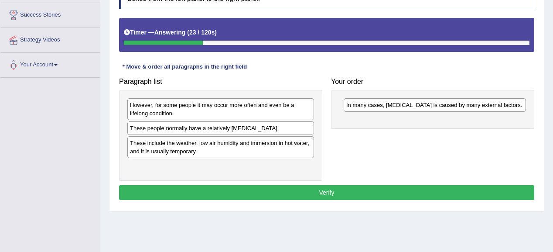
drag, startPoint x: 167, startPoint y: 133, endPoint x: 227, endPoint y: 126, distance: 60.6
click at [227, 126] on div "However, for some people it may occur more often and even be a lifelong conditi…" at bounding box center [220, 135] width 203 height 91
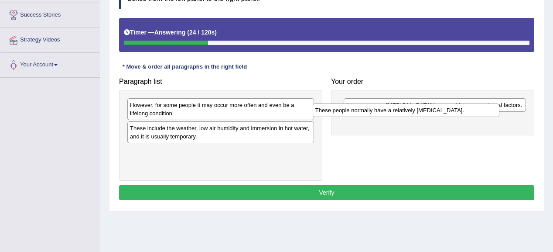
drag, startPoint x: 204, startPoint y: 129, endPoint x: 389, endPoint y: 112, distance: 186.1
click at [389, 112] on div "These people normally have a relatively sensitive skin." at bounding box center [406, 110] width 187 height 14
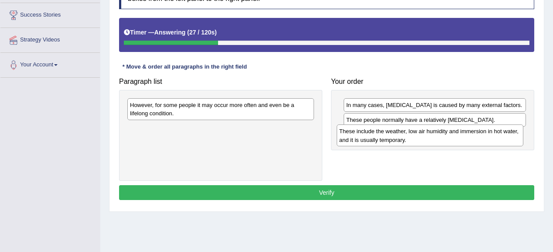
drag, startPoint x: 230, startPoint y: 135, endPoint x: 418, endPoint y: 136, distance: 187.9
click at [418, 136] on div "These include the weather, low air humidity and immersion in hot water, and it …" at bounding box center [429, 135] width 187 height 22
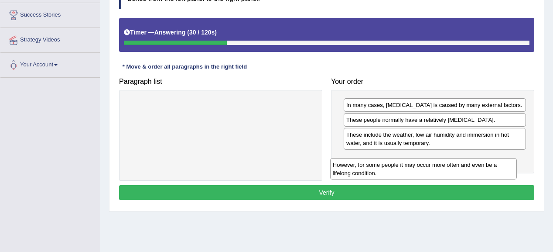
drag, startPoint x: 273, startPoint y: 109, endPoint x: 476, endPoint y: 169, distance: 211.3
click at [476, 169] on div "However, for some people it may occur more often and even be a lifelong conditi…" at bounding box center [423, 169] width 187 height 22
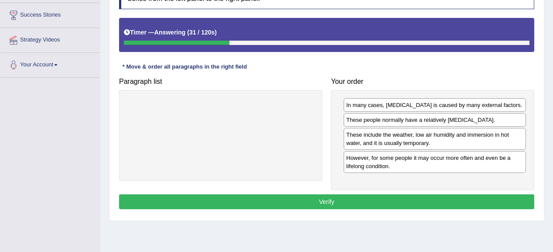
click at [402, 195] on button "Verify" at bounding box center [326, 201] width 415 height 15
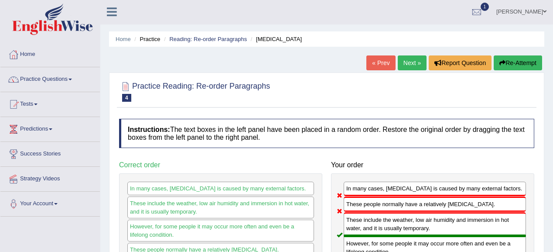
scroll to position [0, 0]
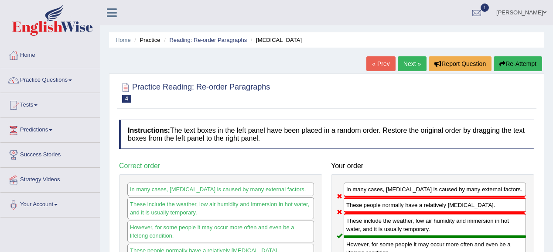
click at [404, 67] on link "Next »" at bounding box center [412, 63] width 29 height 15
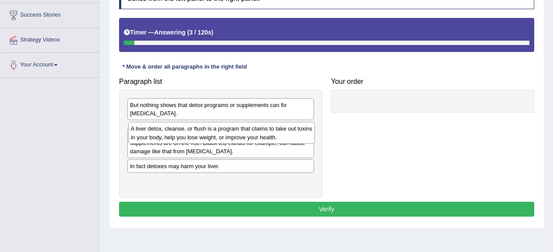
click at [166, 134] on div "A liver detox, cleanse, or flush is a program that claims to take out toxins in…" at bounding box center [221, 133] width 187 height 22
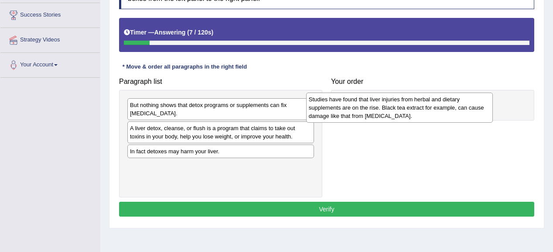
drag, startPoint x: 187, startPoint y: 159, endPoint x: 366, endPoint y: 107, distance: 186.0
click at [366, 107] on div "Studies have found that liver injuries from herbal and dietary supplements are …" at bounding box center [399, 107] width 187 height 30
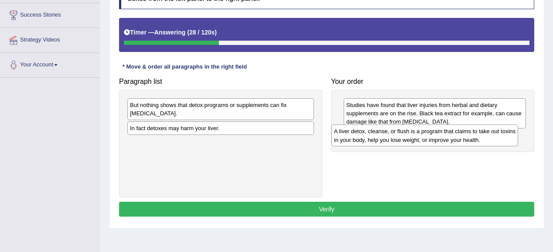
drag, startPoint x: 178, startPoint y: 139, endPoint x: 382, endPoint y: 143, distance: 204.0
click at [382, 143] on div "A liver detox, cleanse, or flush is a program that claims to take out toxins in…" at bounding box center [424, 135] width 187 height 22
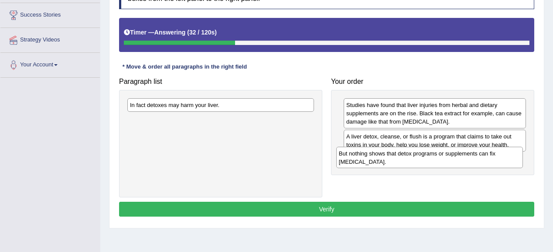
drag, startPoint x: 229, startPoint y: 116, endPoint x: 438, endPoint y: 165, distance: 214.3
click at [438, 165] on div "But nothing shows that detox programs or supplements can fix [MEDICAL_DATA]." at bounding box center [429, 157] width 187 height 22
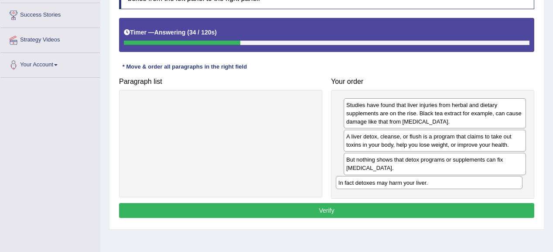
drag, startPoint x: 255, startPoint y: 105, endPoint x: 463, endPoint y: 183, distance: 222.3
click at [463, 183] on div "In fact detoxes may harm your liver." at bounding box center [429, 183] width 187 height 14
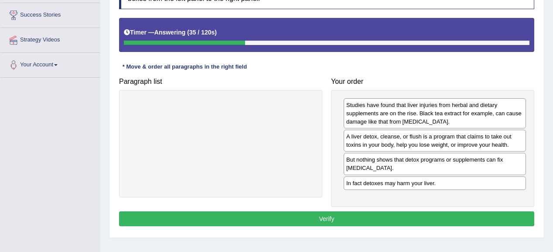
click at [388, 214] on button "Verify" at bounding box center [326, 218] width 415 height 15
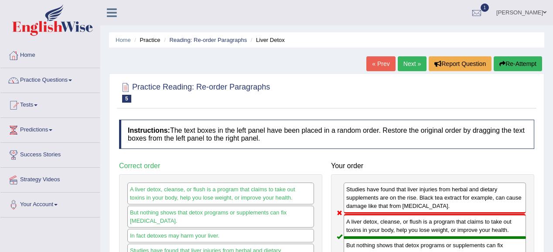
click at [417, 64] on link "Next »" at bounding box center [412, 63] width 29 height 15
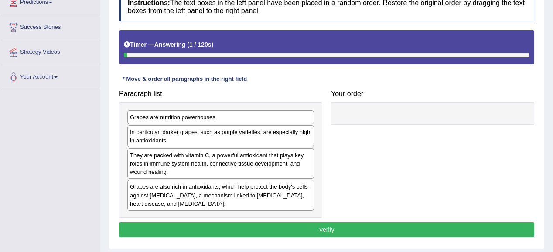
scroll to position [139, 0]
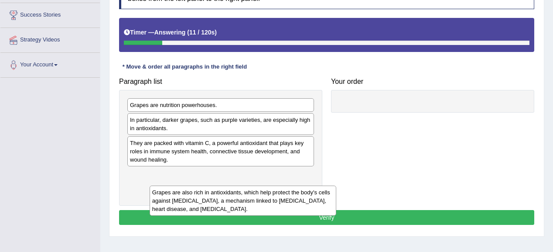
drag, startPoint x: 228, startPoint y: 184, endPoint x: 239, endPoint y: 201, distance: 19.2
click at [245, 202] on div "Grapes are also rich in antioxidants, which help protect the body's cells again…" at bounding box center [243, 200] width 187 height 30
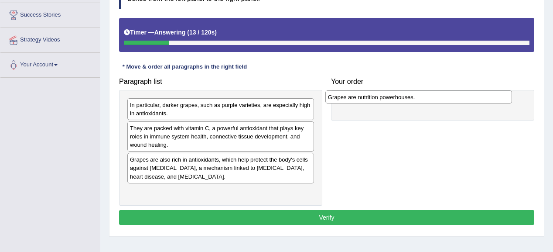
drag, startPoint x: 225, startPoint y: 106, endPoint x: 423, endPoint y: 98, distance: 198.0
click at [423, 98] on div "Grapes are nutrition powerhouses." at bounding box center [418, 97] width 187 height 14
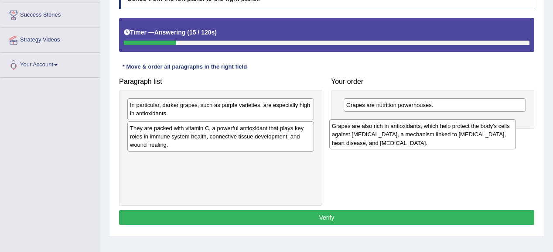
drag, startPoint x: 171, startPoint y: 174, endPoint x: 373, endPoint y: 141, distance: 204.6
click at [373, 141] on div "Grapes are also rich in antioxidants, which help protect the body's cells again…" at bounding box center [422, 134] width 187 height 30
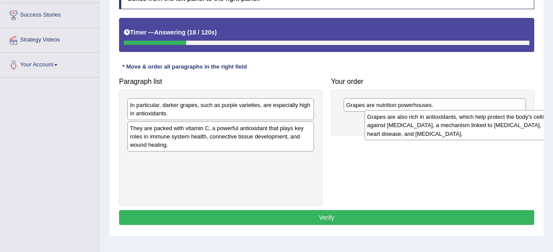
drag, startPoint x: 247, startPoint y: 164, endPoint x: 485, endPoint y: 122, distance: 241.6
click at [485, 122] on div "Grapes are also rich in antioxidants, which help protect the body's cells again…" at bounding box center [457, 125] width 187 height 30
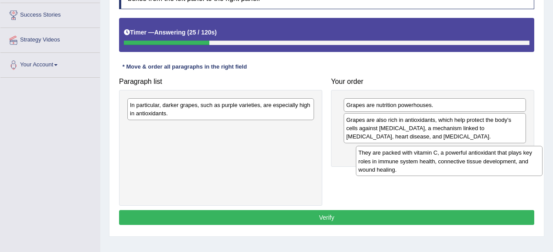
drag, startPoint x: 162, startPoint y: 138, endPoint x: 389, endPoint y: 160, distance: 228.7
click at [389, 160] on div "They are packed with vitamin C, a powerful antioxidant that plays key roles in …" at bounding box center [449, 161] width 187 height 30
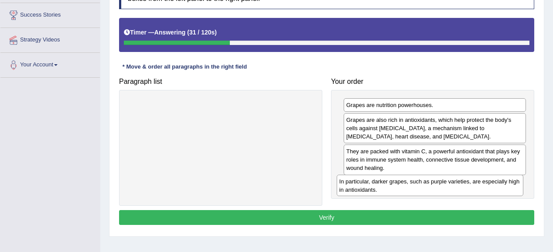
drag, startPoint x: 237, startPoint y: 110, endPoint x: 446, endPoint y: 186, distance: 222.7
click at [446, 186] on div "In particular, darker grapes, such as purple varieties, are especially high in …" at bounding box center [429, 185] width 187 height 22
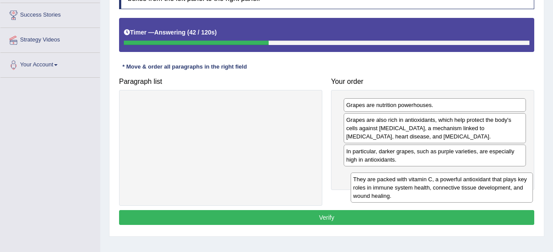
drag, startPoint x: 429, startPoint y: 161, endPoint x: 436, endPoint y: 189, distance: 29.2
click at [436, 189] on div "They are packed with vitamin C, a powerful antioxidant that plays key roles in …" at bounding box center [441, 187] width 183 height 30
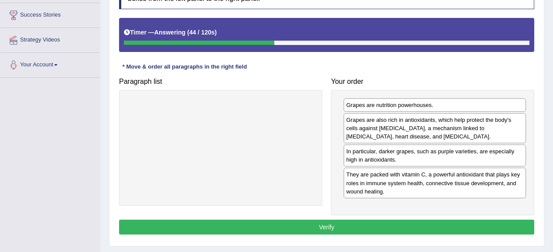
click at [371, 221] on button "Verify" at bounding box center [326, 226] width 415 height 15
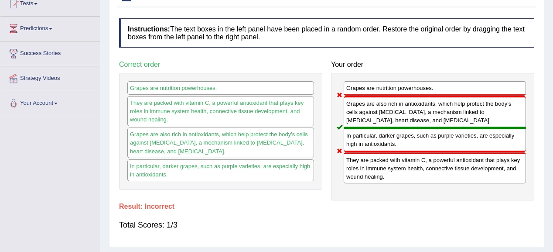
scroll to position [0, 0]
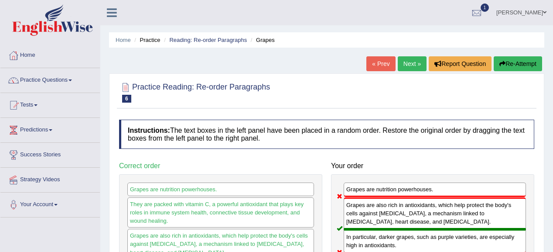
click at [401, 58] on link "Next »" at bounding box center [412, 63] width 29 height 15
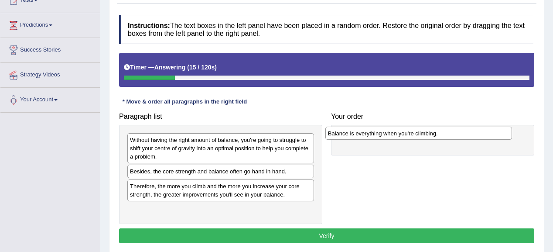
drag, startPoint x: 196, startPoint y: 170, endPoint x: 394, endPoint y: 133, distance: 201.5
click at [394, 133] on div "Balance is everything when you're climbing." at bounding box center [418, 133] width 187 height 14
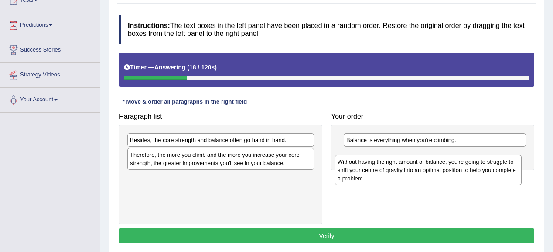
drag, startPoint x: 174, startPoint y: 154, endPoint x: 381, endPoint y: 176, distance: 208.6
click at [381, 176] on div "Without having the right amount of balance, you're going to struggle to shift y…" at bounding box center [428, 170] width 187 height 30
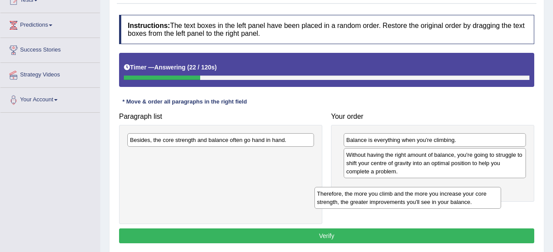
drag, startPoint x: 181, startPoint y: 160, endPoint x: 367, endPoint y: 183, distance: 187.1
click at [368, 199] on div "Therefore, the more you climb and the more you increase your core strength, the…" at bounding box center [407, 198] width 187 height 22
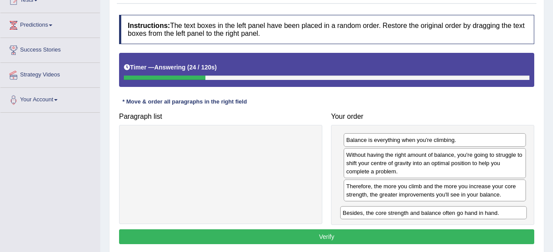
drag, startPoint x: 277, startPoint y: 152, endPoint x: 482, endPoint y: 214, distance: 214.3
click at [482, 214] on div "Besides, the core strength and balance often go hand in hand." at bounding box center [433, 213] width 187 height 14
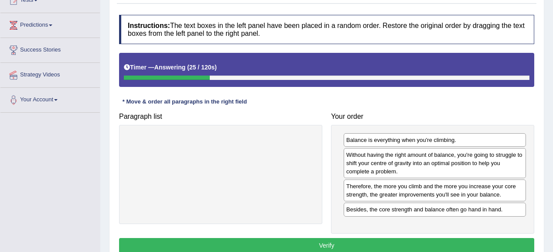
click at [357, 238] on button "Verify" at bounding box center [326, 245] width 415 height 15
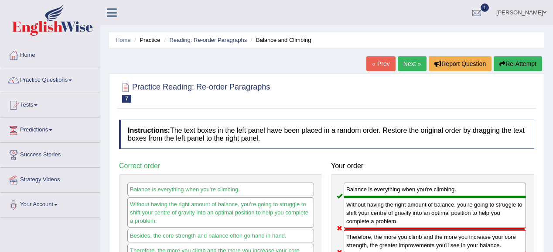
click at [398, 60] on link "Next »" at bounding box center [412, 63] width 29 height 15
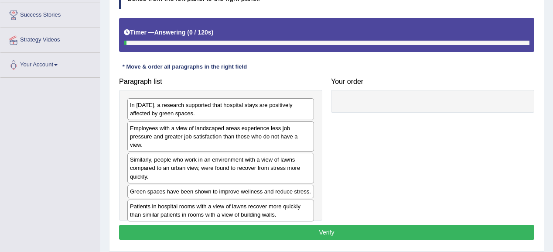
scroll to position [139, 0]
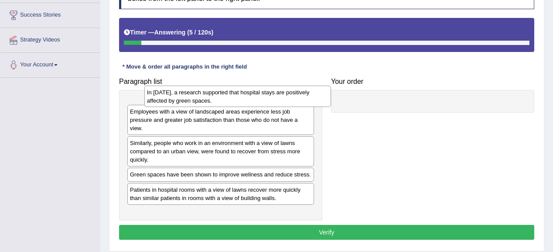
drag, startPoint x: 206, startPoint y: 114, endPoint x: 223, endPoint y: 101, distance: 21.2
click at [223, 101] on div "In 2002, a research supported that hospital stays are positively affected by gr…" at bounding box center [237, 96] width 187 height 22
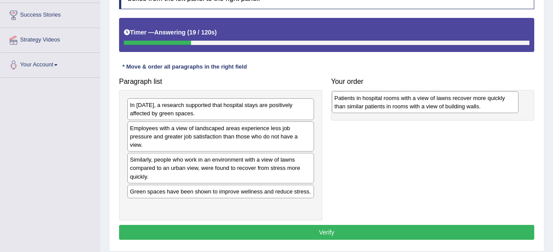
drag, startPoint x: 173, startPoint y: 204, endPoint x: 377, endPoint y: 105, distance: 227.1
click at [377, 105] on div "Patients in hospital rooms with a view of lawns recover more quickly than simil…" at bounding box center [425, 102] width 187 height 22
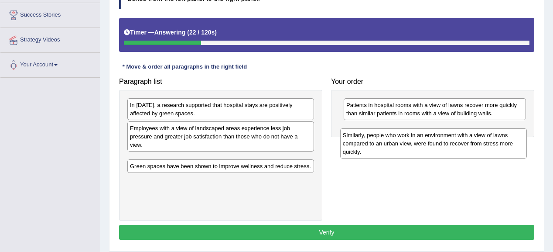
drag, startPoint x: 179, startPoint y: 162, endPoint x: 392, endPoint y: 146, distance: 213.3
click at [392, 146] on div "Similarly, people who work in an environment with a view of lawns compared to a…" at bounding box center [433, 143] width 187 height 30
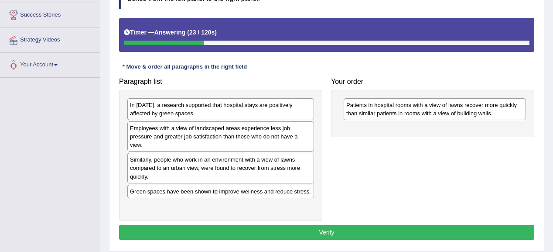
click at [336, 135] on div "Patients in hospital rooms with a view of lawns recover more quickly than simil…" at bounding box center [432, 113] width 203 height 47
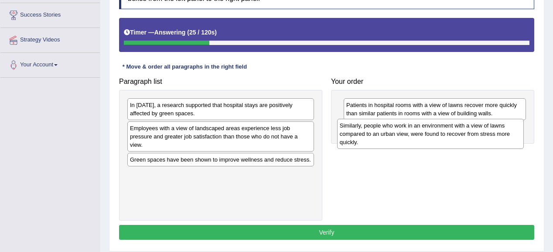
drag, startPoint x: 263, startPoint y: 160, endPoint x: 473, endPoint y: 134, distance: 211.2
click at [473, 134] on div "Similarly, people who work in an environment with a view of lawns compared to a…" at bounding box center [430, 134] width 187 height 30
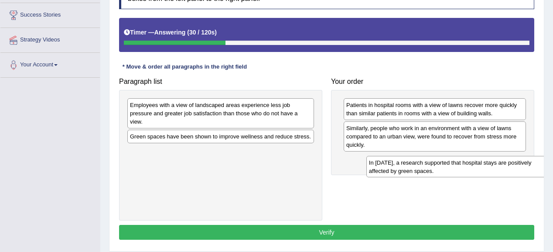
drag, startPoint x: 192, startPoint y: 107, endPoint x: 431, endPoint y: 165, distance: 245.7
click at [431, 165] on div "In 2002, a research supported that hospital stays are positively affected by gr…" at bounding box center [459, 167] width 187 height 22
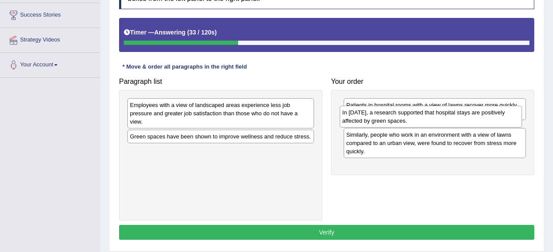
drag, startPoint x: 429, startPoint y: 164, endPoint x: 425, endPoint y: 118, distance: 46.8
click at [425, 118] on div "In 2002, a research supported that hospital stays are positively affected by gr…" at bounding box center [431, 116] width 183 height 22
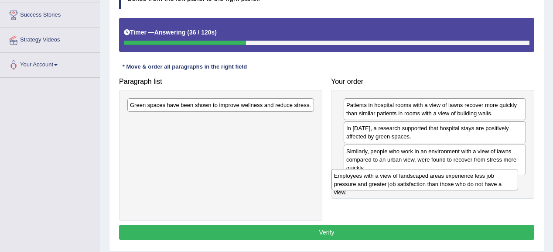
drag, startPoint x: 237, startPoint y: 114, endPoint x: 441, endPoint y: 184, distance: 215.9
click at [441, 184] on div "Employees with a view of landscaped areas experience less job pressure and grea…" at bounding box center [424, 180] width 187 height 22
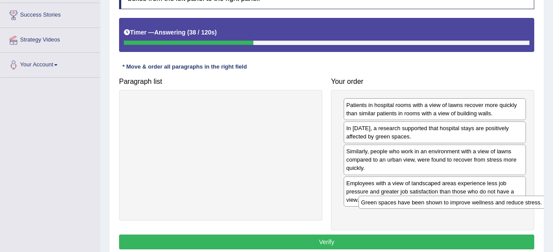
drag, startPoint x: 207, startPoint y: 105, endPoint x: 438, endPoint y: 203, distance: 250.6
click at [438, 203] on div "Green spaces have been shown to improve wellness and reduce stress." at bounding box center [451, 202] width 187 height 14
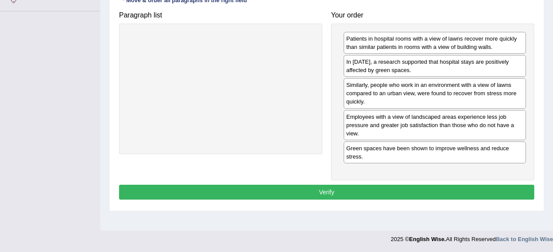
scroll to position [206, 0]
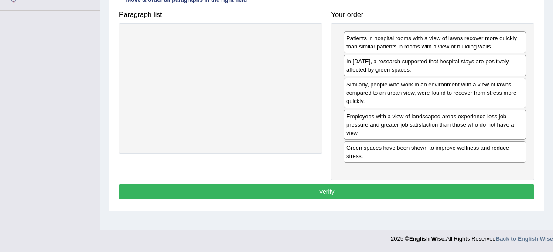
click at [330, 191] on button "Verify" at bounding box center [326, 191] width 415 height 15
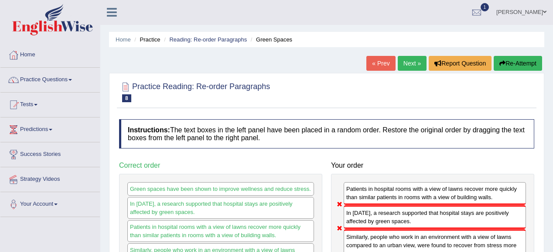
scroll to position [0, 0]
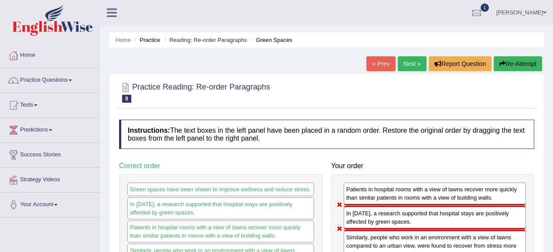
click at [414, 63] on link "Next »" at bounding box center [412, 63] width 29 height 15
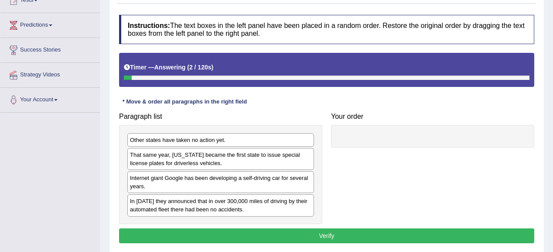
scroll to position [139, 0]
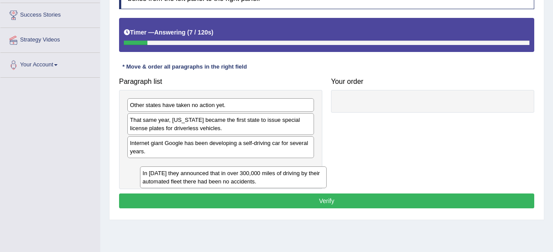
drag, startPoint x: 181, startPoint y: 175, endPoint x: 194, endPoint y: 182, distance: 14.7
click at [194, 182] on div "In 2012 they announced that in over 300,000 miles of driving by their automated…" at bounding box center [233, 177] width 187 height 22
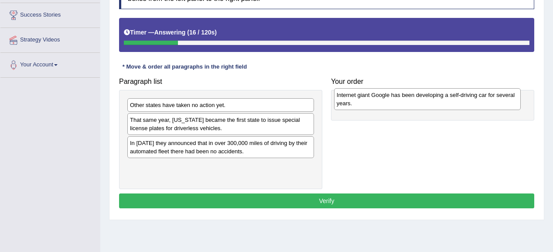
drag, startPoint x: 205, startPoint y: 154, endPoint x: 412, endPoint y: 106, distance: 212.0
click at [412, 106] on div "Internet giant Google has been developing a self-driving car for several years." at bounding box center [427, 99] width 187 height 22
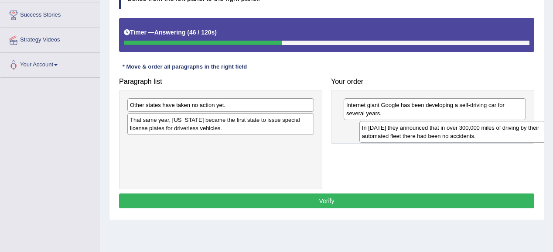
drag, startPoint x: 209, startPoint y: 146, endPoint x: 441, endPoint y: 132, distance: 232.4
click at [441, 132] on div "In 2012 they announced that in over 300,000 miles of driving by their automated…" at bounding box center [452, 132] width 187 height 22
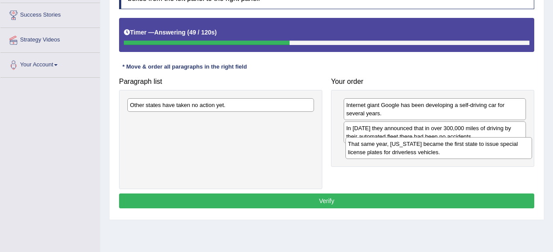
drag, startPoint x: 150, startPoint y: 119, endPoint x: 368, endPoint y: 143, distance: 219.3
click at [368, 143] on div "That same year, Nevada became the first state to issue special license plates f…" at bounding box center [438, 148] width 187 height 22
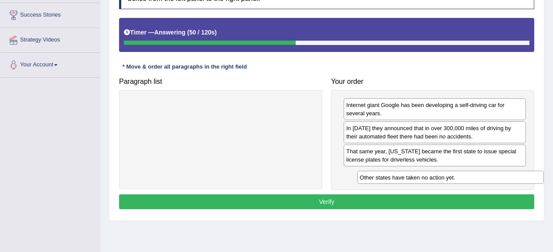
drag, startPoint x: 198, startPoint y: 102, endPoint x: 428, endPoint y: 175, distance: 240.8
click at [428, 175] on div "Other states have taken no action yet." at bounding box center [450, 177] width 187 height 14
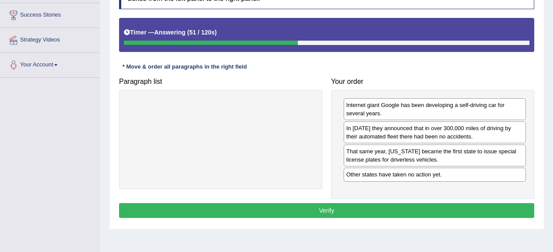
click at [358, 198] on div "Instructions: The text boxes in the left panel have been placed in a random ord…" at bounding box center [326, 100] width 419 height 248
click at [357, 203] on button "Verify" at bounding box center [326, 210] width 415 height 15
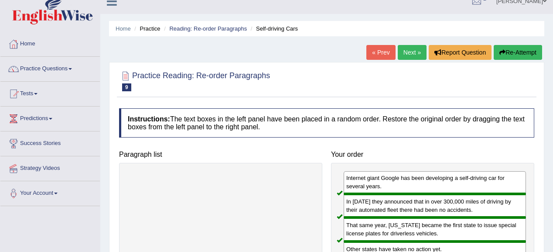
scroll to position [0, 0]
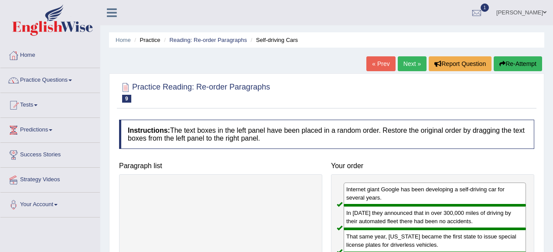
click at [411, 61] on link "Next »" at bounding box center [412, 63] width 29 height 15
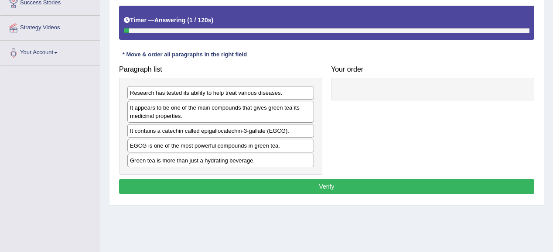
scroll to position [139, 0]
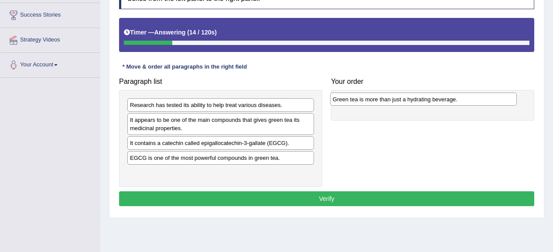
drag, startPoint x: 224, startPoint y: 175, endPoint x: 425, endPoint y: 101, distance: 214.2
click at [426, 101] on div "Green tea is more than just a hydrating beverage." at bounding box center [423, 99] width 187 height 14
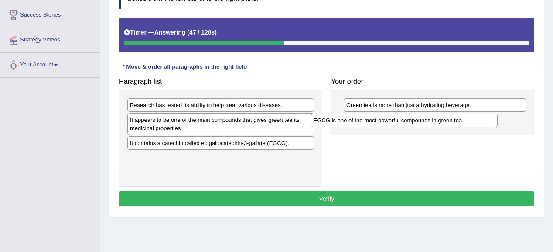
drag, startPoint x: 213, startPoint y: 160, endPoint x: 396, endPoint y: 123, distance: 187.2
click at [396, 123] on div "EGCG is one of the most powerful compounds in green tea." at bounding box center [404, 120] width 187 height 14
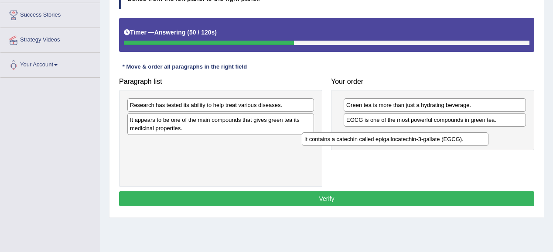
drag, startPoint x: 272, startPoint y: 143, endPoint x: 446, endPoint y: 139, distance: 174.8
click at [446, 139] on div "It contains a catechin called epigallocatechin-3-gallate (EGCG)." at bounding box center [395, 139] width 187 height 14
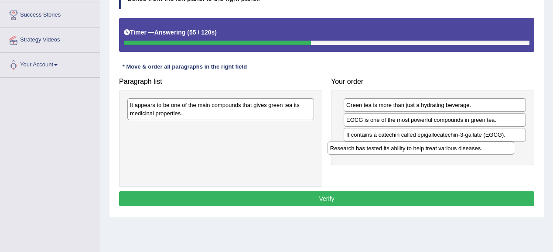
drag, startPoint x: 208, startPoint y: 110, endPoint x: 408, endPoint y: 153, distance: 204.7
click at [408, 153] on div "Research has tested its ability to help treat various diseases." at bounding box center [420, 148] width 187 height 14
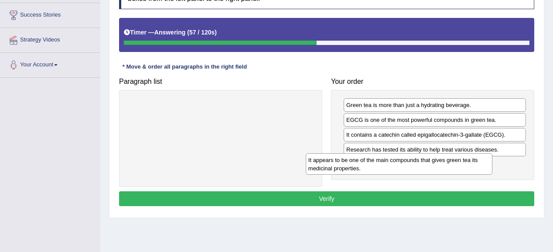
drag, startPoint x: 213, startPoint y: 109, endPoint x: 391, endPoint y: 164, distance: 186.5
click at [391, 164] on div "It appears to be one of the main compounds that gives green tea its medicinal p…" at bounding box center [399, 164] width 187 height 22
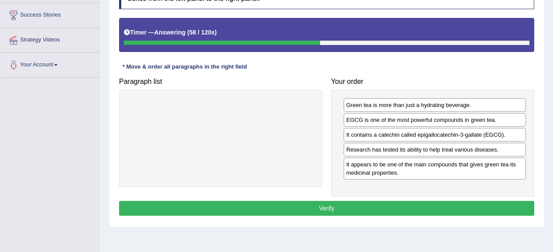
click at [353, 201] on button "Verify" at bounding box center [326, 208] width 415 height 15
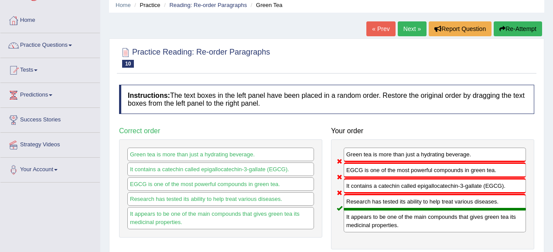
scroll to position [0, 0]
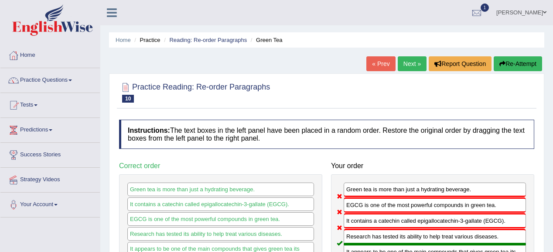
click at [408, 57] on link "Next »" at bounding box center [412, 63] width 29 height 15
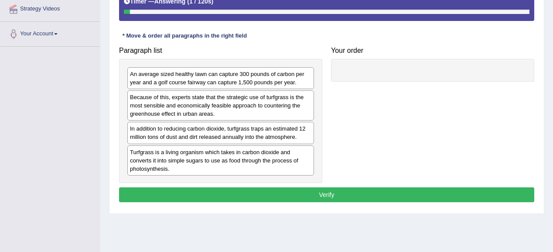
scroll to position [174, 0]
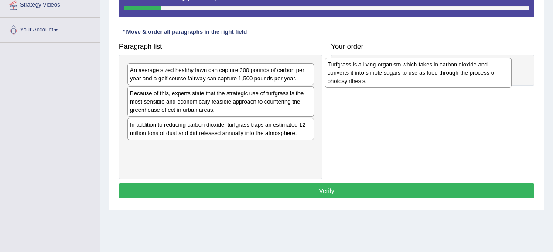
drag, startPoint x: 235, startPoint y: 152, endPoint x: 432, endPoint y: 69, distance: 214.1
click at [432, 69] on div "Turfgrass is a living organism which takes in carbon dioxide and converts it in…" at bounding box center [418, 73] width 187 height 30
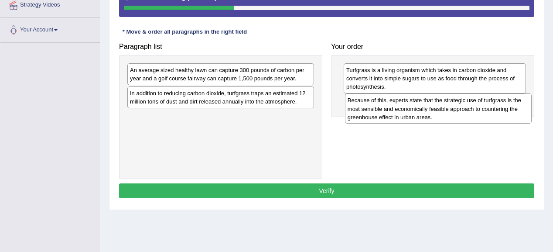
drag, startPoint x: 238, startPoint y: 103, endPoint x: 455, endPoint y: 110, distance: 217.6
click at [455, 110] on div "Because of this, experts state that the strategic use of turfgrass is the most …" at bounding box center [438, 108] width 187 height 30
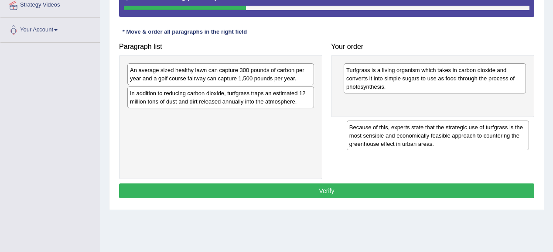
drag, startPoint x: 431, startPoint y: 114, endPoint x: 434, endPoint y: 140, distance: 26.8
click at [434, 140] on div "Because of this, experts state that the strategic use of turfgrass is the most …" at bounding box center [438, 135] width 183 height 30
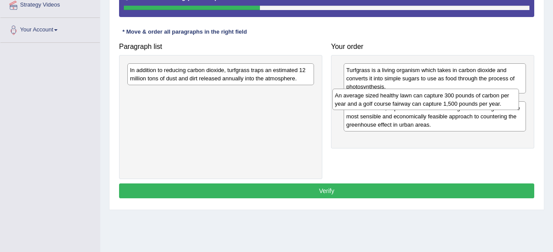
drag, startPoint x: 224, startPoint y: 78, endPoint x: 429, endPoint y: 103, distance: 206.4
click at [429, 103] on div "An average sized healthy lawn can capture 300 pounds of carbon per year and a g…" at bounding box center [425, 99] width 187 height 22
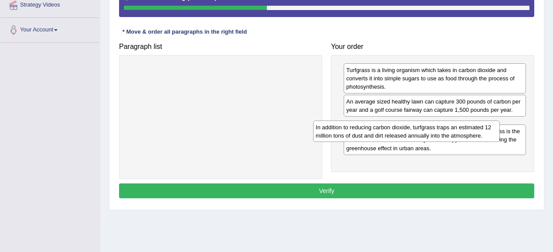
drag, startPoint x: 278, startPoint y: 71, endPoint x: 464, endPoint y: 128, distance: 194.3
click at [464, 128] on div "In addition to reducing carbon dioxide, turfgrass traps an estimated 12 million…" at bounding box center [406, 131] width 187 height 22
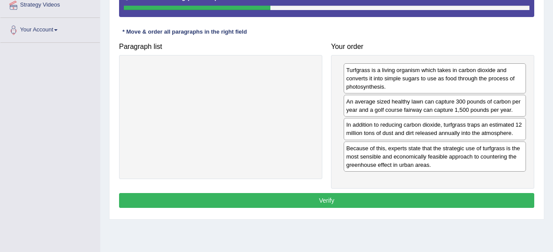
click at [382, 196] on button "Verify" at bounding box center [326, 200] width 415 height 15
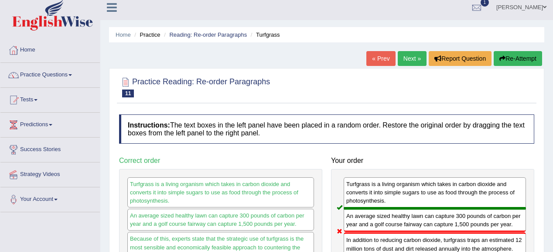
scroll to position [0, 0]
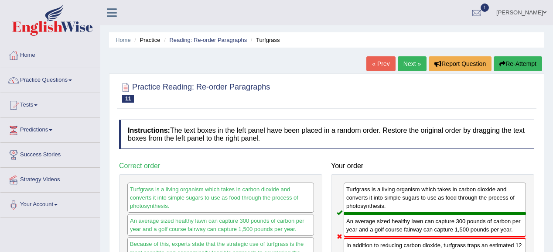
click at [401, 58] on link "Next »" at bounding box center [412, 63] width 29 height 15
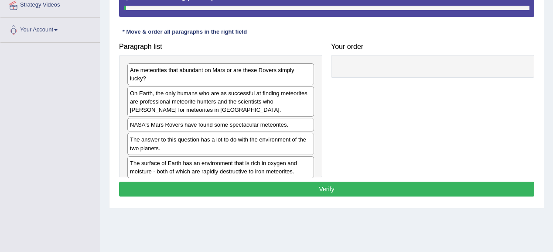
scroll to position [174, 0]
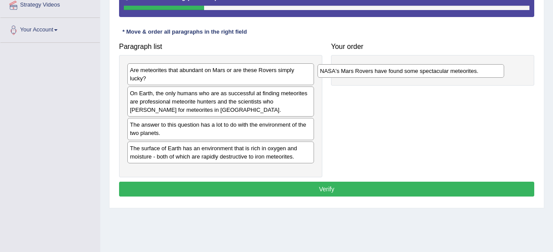
drag, startPoint x: 286, startPoint y: 118, endPoint x: 476, endPoint y: 73, distance: 195.2
click at [476, 73] on div "NASA's Mars Rovers have found some spectacular meteorites." at bounding box center [410, 71] width 187 height 14
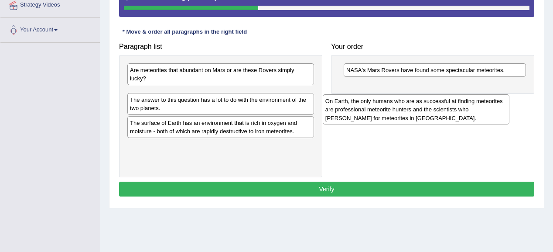
drag, startPoint x: 277, startPoint y: 95, endPoint x: 472, endPoint y: 112, distance: 196.0
click at [472, 112] on div "On Earth, the only humans who are as successful at finding meteorites are profe…" at bounding box center [416, 109] width 187 height 30
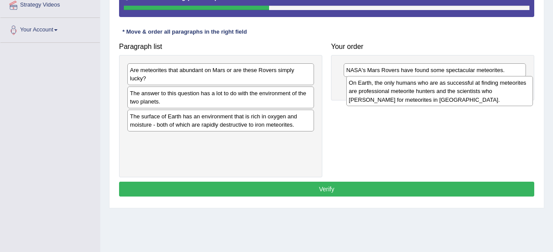
drag, startPoint x: 235, startPoint y: 95, endPoint x: 454, endPoint y: 93, distance: 218.8
click at [454, 93] on div "On Earth, the only humans who are as successful at finding meteorites are profe…" at bounding box center [439, 91] width 187 height 30
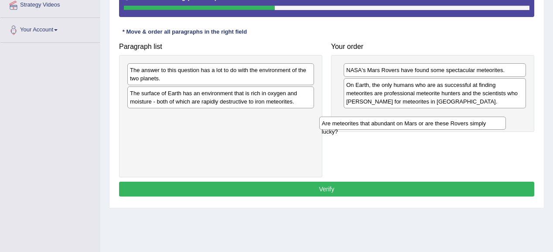
drag, startPoint x: 248, startPoint y: 71, endPoint x: 449, endPoint y: 121, distance: 206.6
click at [449, 121] on div "Are meteorites that abundant on Mars or are these Rovers simply lucky?" at bounding box center [412, 123] width 187 height 14
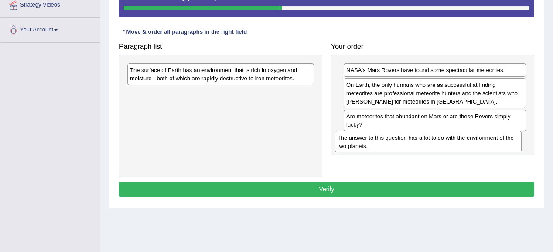
drag, startPoint x: 225, startPoint y: 75, endPoint x: 432, endPoint y: 143, distance: 218.2
click at [432, 143] on div "The answer to this question has a lot to do with the environment of the two pla…" at bounding box center [428, 142] width 187 height 22
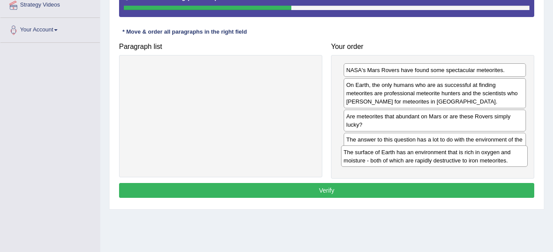
drag, startPoint x: 224, startPoint y: 75, endPoint x: 431, endPoint y: 169, distance: 227.0
click at [431, 167] on div "The surface of Earth has an environment that is rich in oxygen and moisture - b…" at bounding box center [434, 156] width 187 height 22
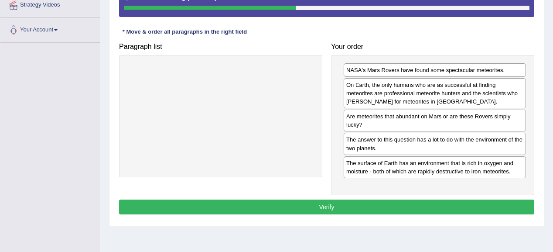
click at [356, 201] on button "Verify" at bounding box center [326, 206] width 415 height 15
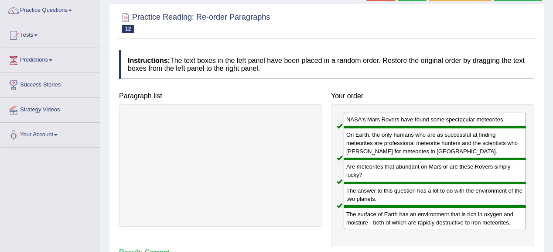
scroll to position [0, 0]
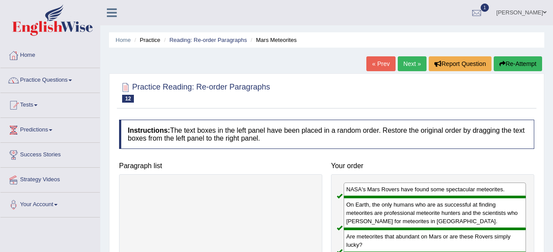
click at [416, 62] on link "Next »" at bounding box center [412, 63] width 29 height 15
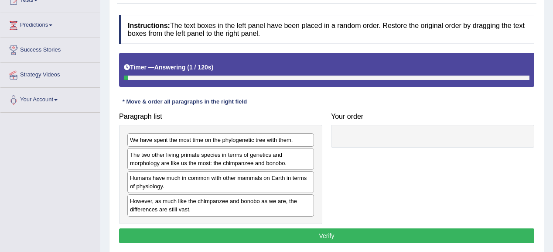
scroll to position [139, 0]
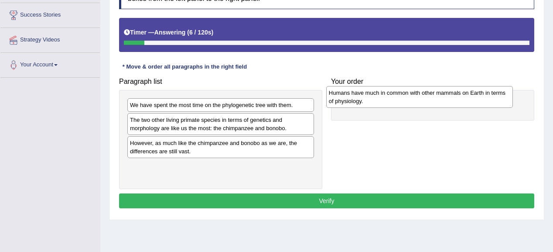
drag, startPoint x: 233, startPoint y: 152, endPoint x: 432, endPoint y: 102, distance: 204.9
click at [432, 102] on div "Humans have much in common with other mammals on Earth in terms of physiology." at bounding box center [419, 97] width 187 height 22
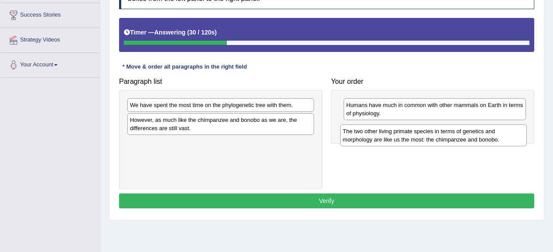
drag, startPoint x: 174, startPoint y: 124, endPoint x: 387, endPoint y: 133, distance: 212.9
click at [387, 133] on div "The two other living primate species in terms of genetics and morphology are li…" at bounding box center [433, 135] width 187 height 22
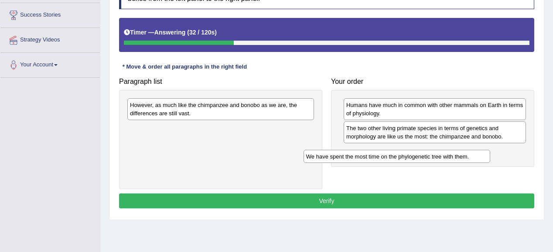
drag, startPoint x: 267, startPoint y: 110, endPoint x: 432, endPoint y: 157, distance: 171.1
click at [432, 157] on div "We have spent the most time on the phylogenetic tree with them." at bounding box center [396, 157] width 187 height 14
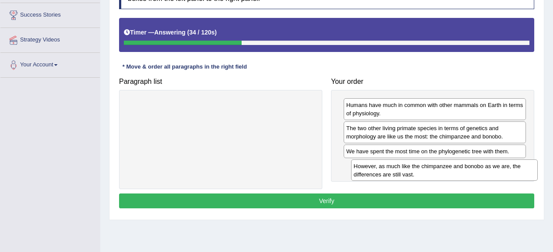
drag, startPoint x: 194, startPoint y: 108, endPoint x: 418, endPoint y: 169, distance: 231.4
click at [418, 169] on div "However, as much like the chimpanzee and bonobo as we are, the differences are …" at bounding box center [444, 170] width 187 height 22
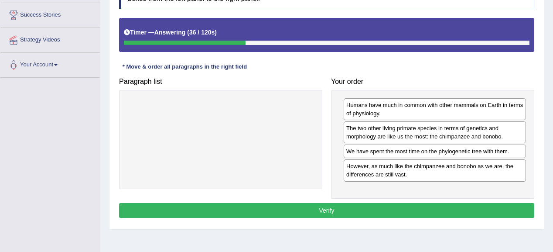
click at [357, 206] on button "Verify" at bounding box center [326, 210] width 415 height 15
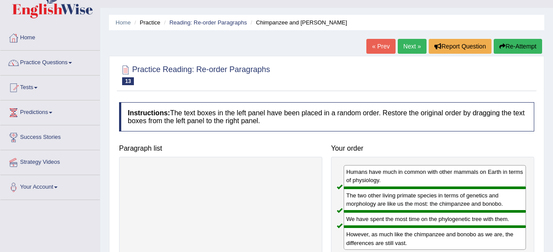
scroll to position [0, 0]
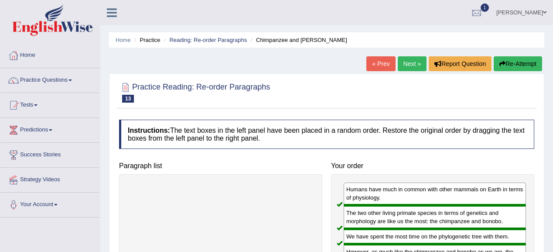
click at [408, 60] on link "Next »" at bounding box center [412, 63] width 29 height 15
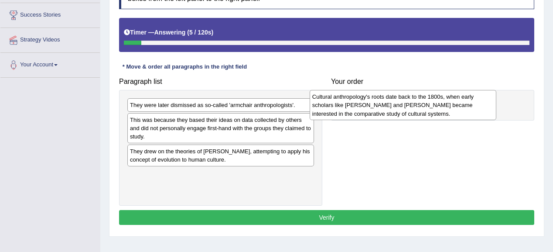
drag, startPoint x: 245, startPoint y: 130, endPoint x: 427, endPoint y: 108, distance: 183.6
click at [427, 108] on div "Cultural anthropology's roots date back to the 1800s, when early scholars like …" at bounding box center [402, 105] width 187 height 30
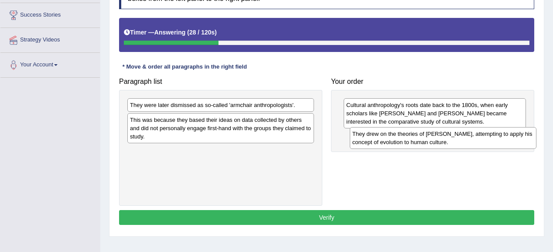
drag, startPoint x: 211, startPoint y: 159, endPoint x: 432, endPoint y: 142, distance: 222.5
click at [432, 142] on div "They drew on the theories of [PERSON_NAME], attempting to apply his concept of …" at bounding box center [443, 138] width 187 height 22
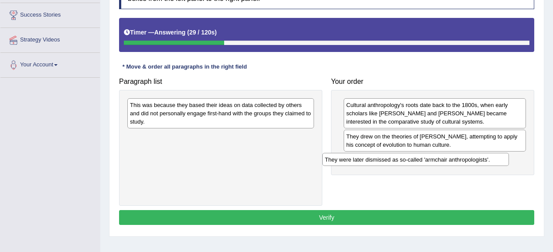
drag, startPoint x: 265, startPoint y: 105, endPoint x: 459, endPoint y: 160, distance: 202.2
click at [459, 160] on div "They were later dismissed as so-called 'armchair anthropologists'." at bounding box center [415, 160] width 187 height 14
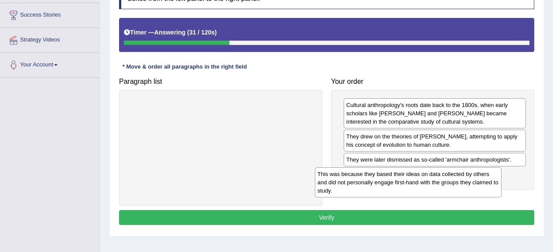
drag, startPoint x: 266, startPoint y: 116, endPoint x: 453, endPoint y: 185, distance: 199.7
click at [453, 185] on div "This was because they based their ideas on data collected by others and did not…" at bounding box center [408, 182] width 187 height 30
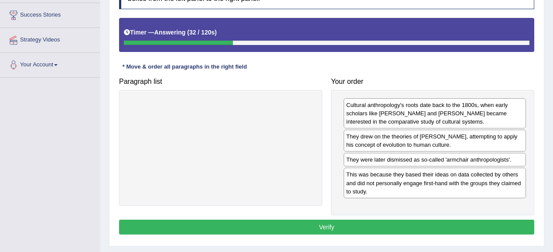
click at [408, 224] on button "Verify" at bounding box center [326, 226] width 415 height 15
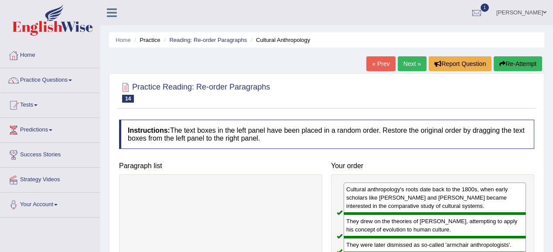
click at [410, 57] on link "Next »" at bounding box center [412, 63] width 29 height 15
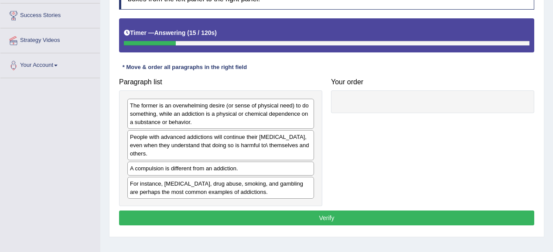
scroll to position [139, 0]
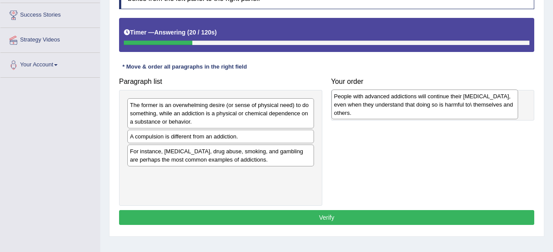
drag, startPoint x: 203, startPoint y: 142, endPoint x: 407, endPoint y: 102, distance: 207.9
click at [407, 102] on div "People with advanced addictions will continue their [MEDICAL_DATA], even when t…" at bounding box center [424, 104] width 187 height 30
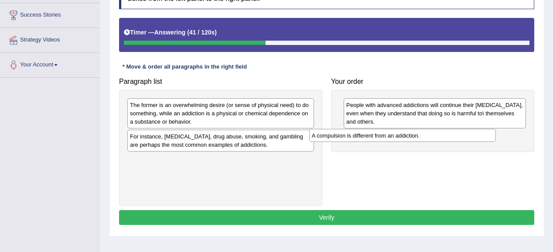
drag, startPoint x: 204, startPoint y: 136, endPoint x: 386, endPoint y: 135, distance: 181.8
click at [386, 135] on div "A compulsion is different from an addiction." at bounding box center [402, 136] width 187 height 14
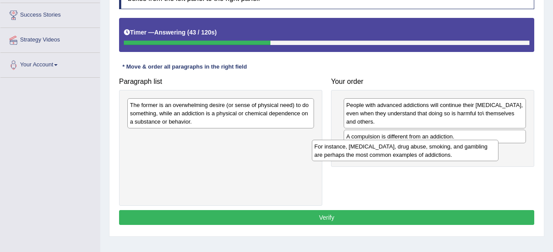
drag, startPoint x: 238, startPoint y: 144, endPoint x: 422, endPoint y: 154, distance: 184.6
click at [422, 154] on div "For instance, [MEDICAL_DATA], drug abuse, smoking, and gambling are perhaps the…" at bounding box center [405, 150] width 187 height 22
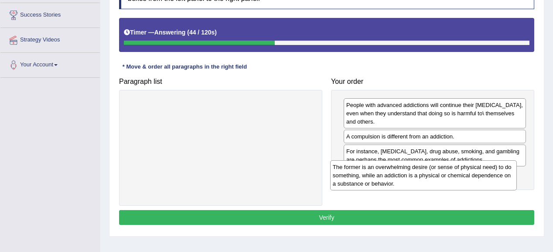
drag, startPoint x: 272, startPoint y: 119, endPoint x: 474, endPoint y: 180, distance: 211.9
click at [474, 180] on div "The former is an overwhelming desire (or sense of physical need) to do somethin…" at bounding box center [423, 175] width 187 height 30
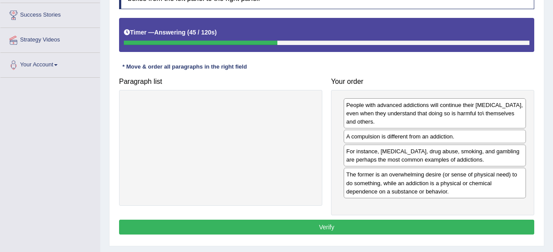
click at [361, 220] on button "Verify" at bounding box center [326, 226] width 415 height 15
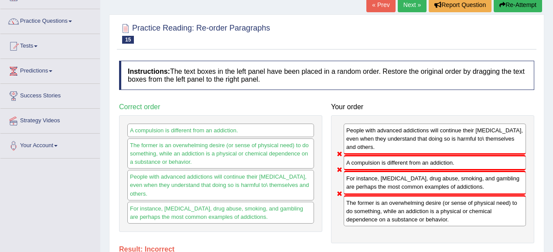
scroll to position [70, 0]
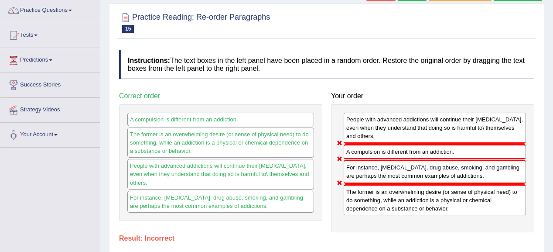
drag, startPoint x: 379, startPoint y: 84, endPoint x: 0, endPoint y: -49, distance: 401.8
drag, startPoint x: 0, startPoint y: -49, endPoint x: 477, endPoint y: 45, distance: 486.0
click at [477, 45] on div "Instructions: The text boxes in the left panel have been placed in a random ord…" at bounding box center [326, 159] width 419 height 228
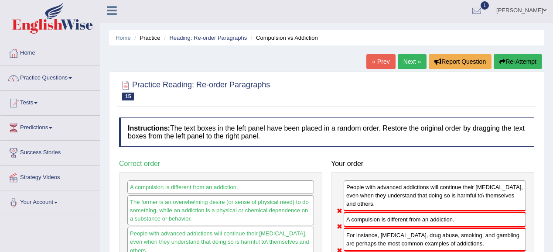
scroll to position [0, 0]
